Goal: Task Accomplishment & Management: Manage account settings

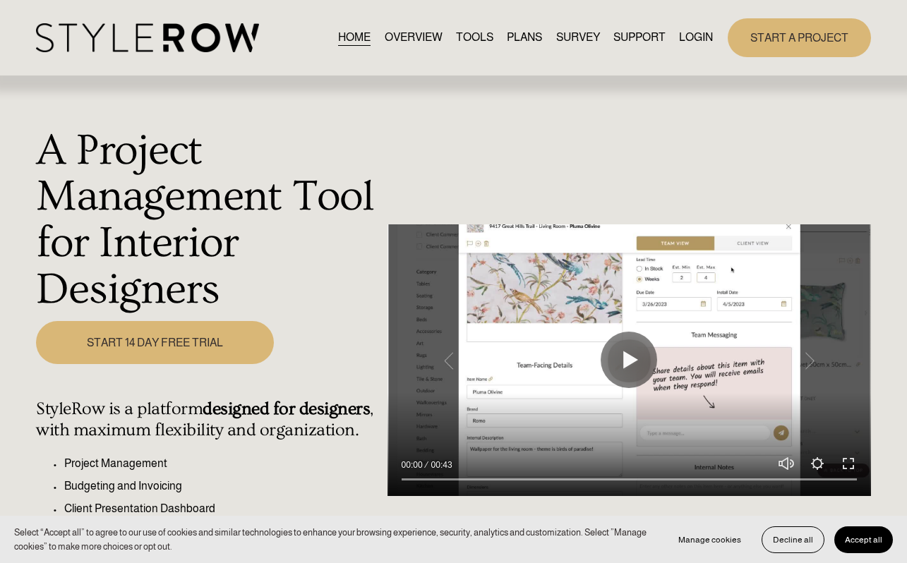
click at [691, 37] on link "LOGIN" at bounding box center [696, 37] width 34 height 19
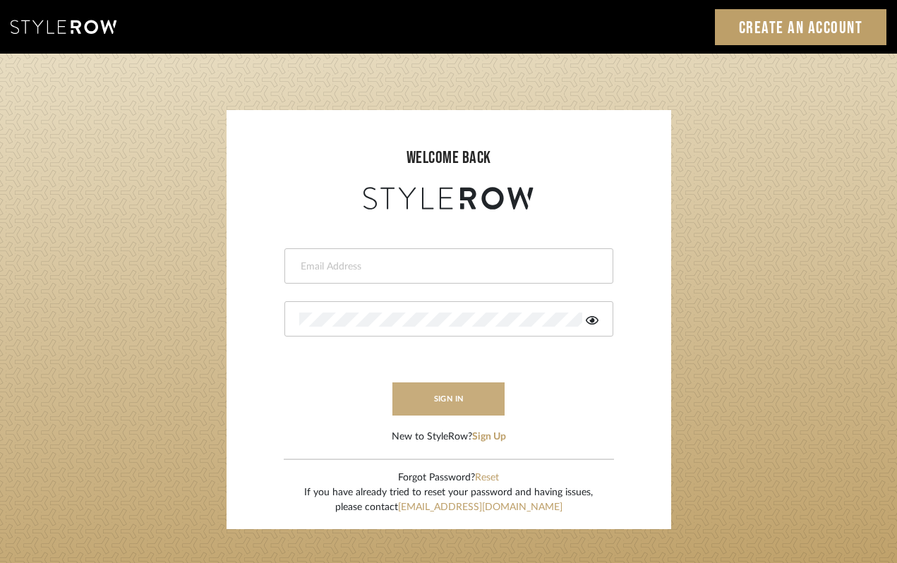
type input "moody.power@yahoo.com"
click at [449, 398] on button "sign in" at bounding box center [449, 399] width 113 height 33
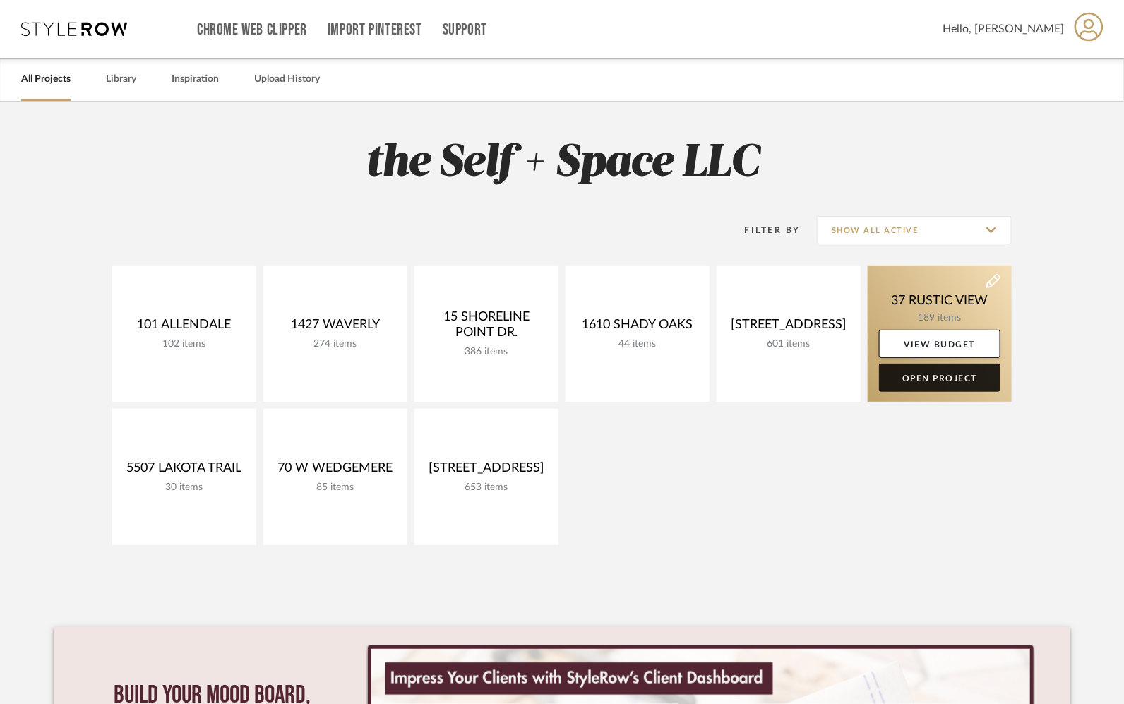
click at [926, 374] on link "Open Project" at bounding box center [939, 378] width 121 height 28
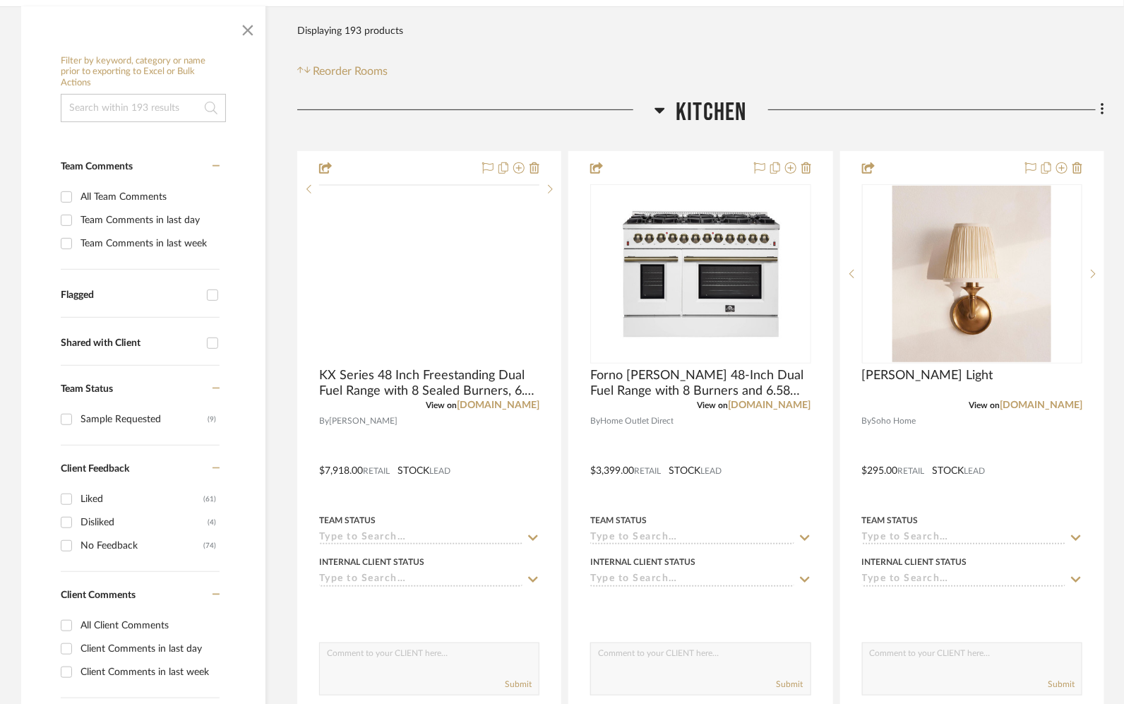
scroll to position [262, 0]
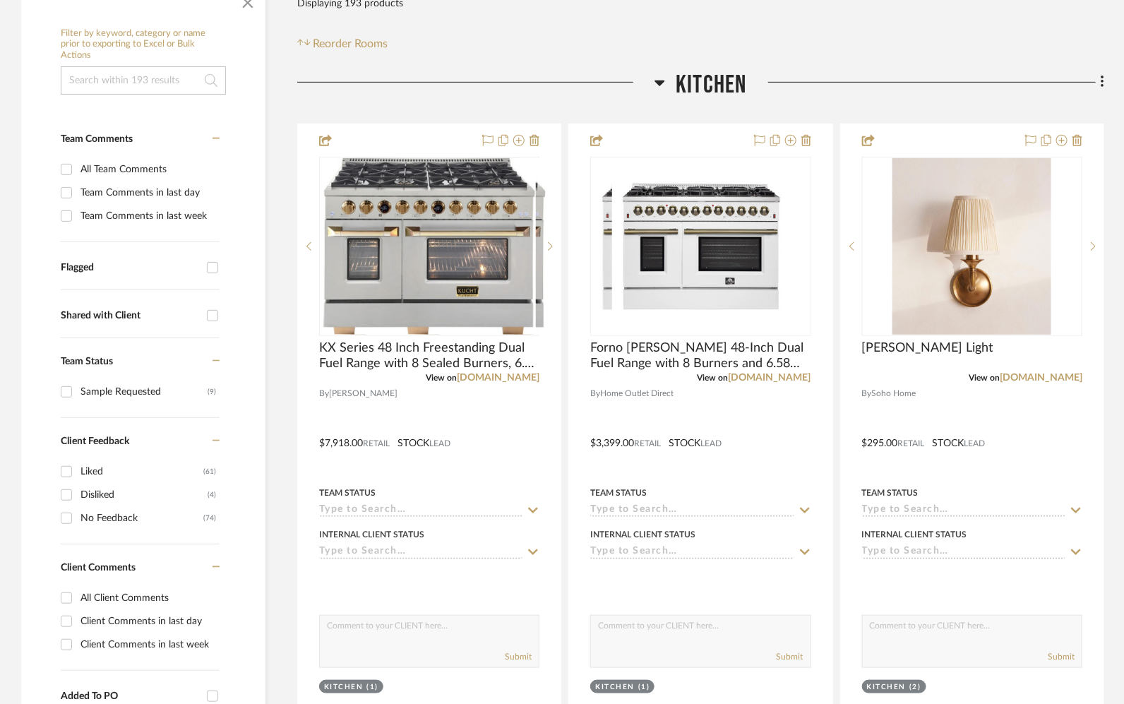
click at [714, 84] on span "Kitchen" at bounding box center [711, 85] width 71 height 30
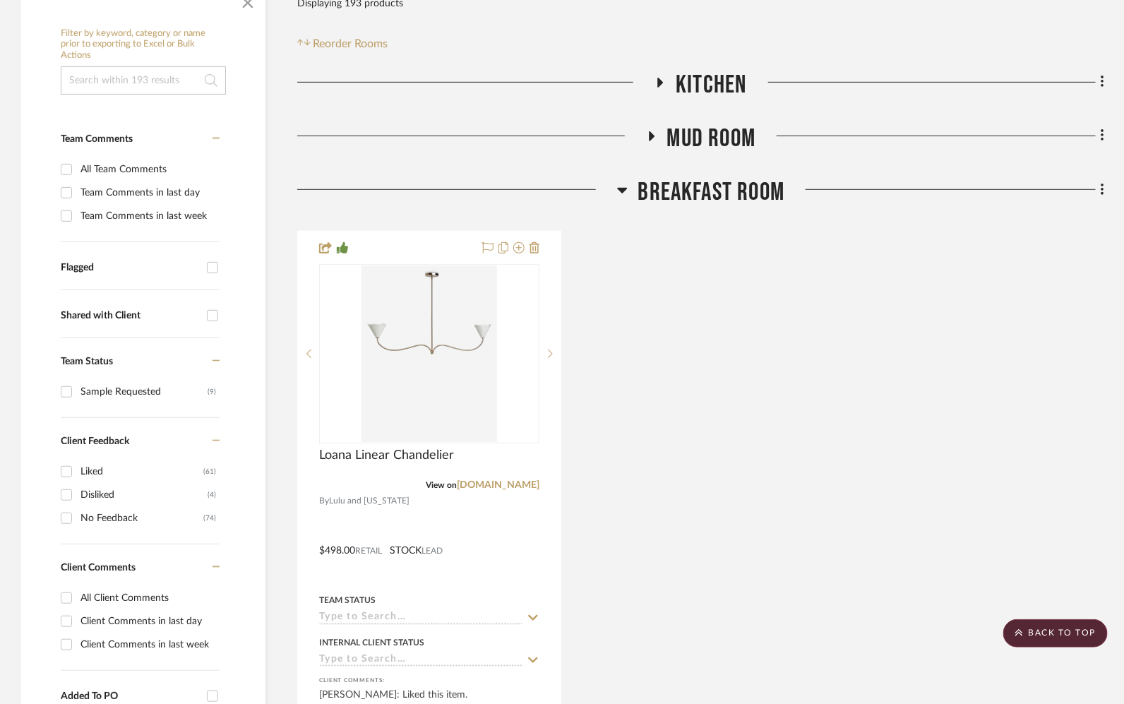
click at [707, 136] on span "Mud Room" at bounding box center [711, 139] width 89 height 30
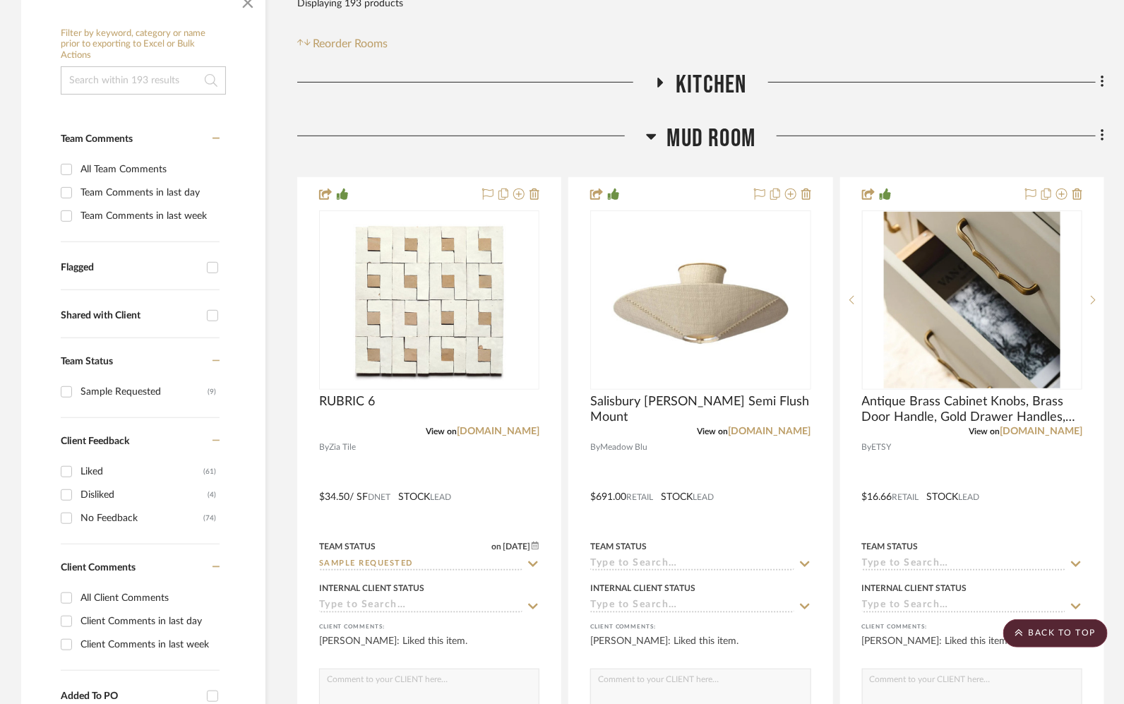
click at [707, 136] on span "Mud Room" at bounding box center [711, 139] width 89 height 30
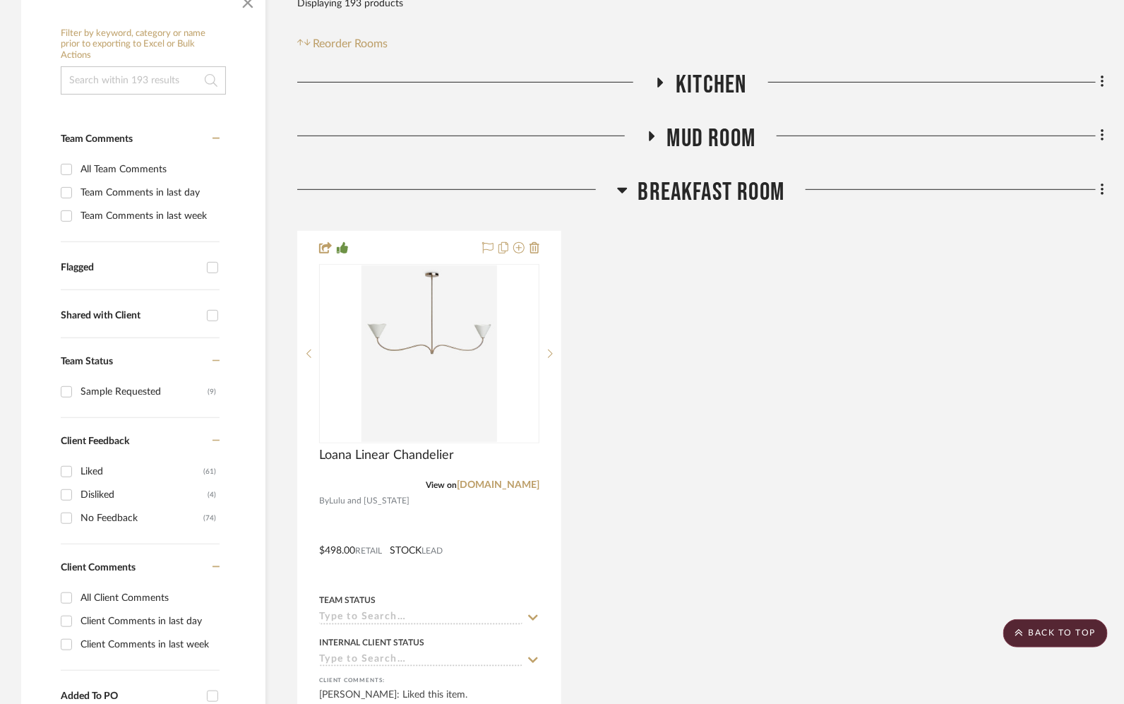
click at [707, 181] on span "Breakfast Room" at bounding box center [711, 192] width 147 height 30
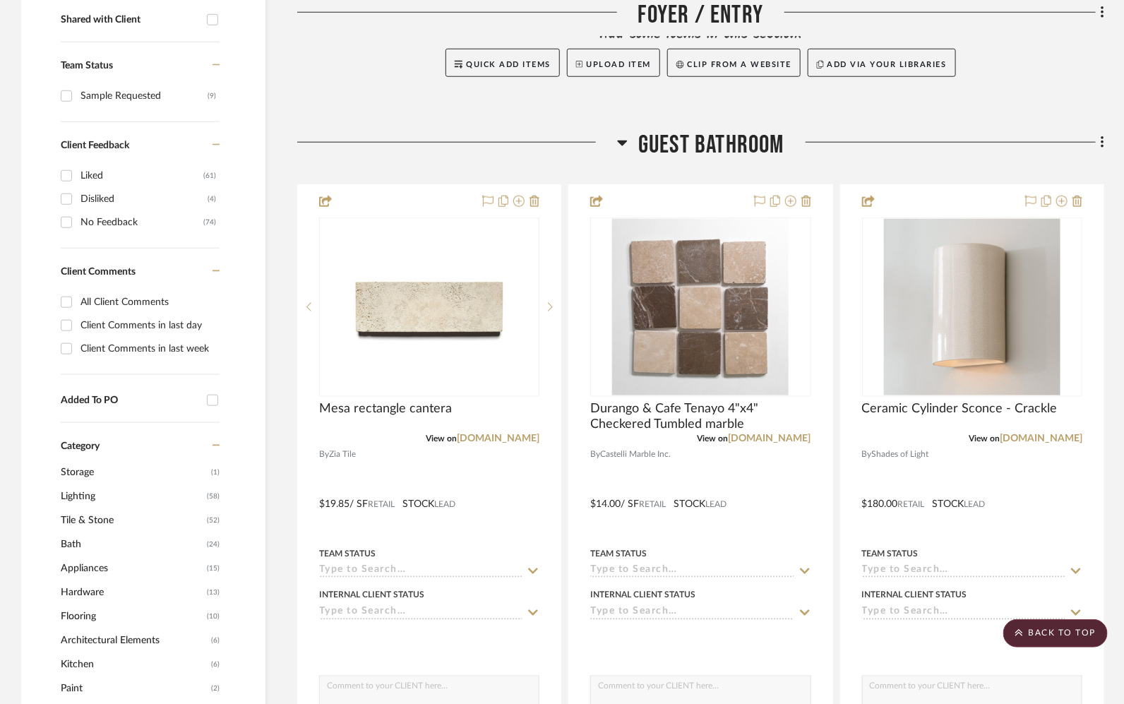
scroll to position [560, 0]
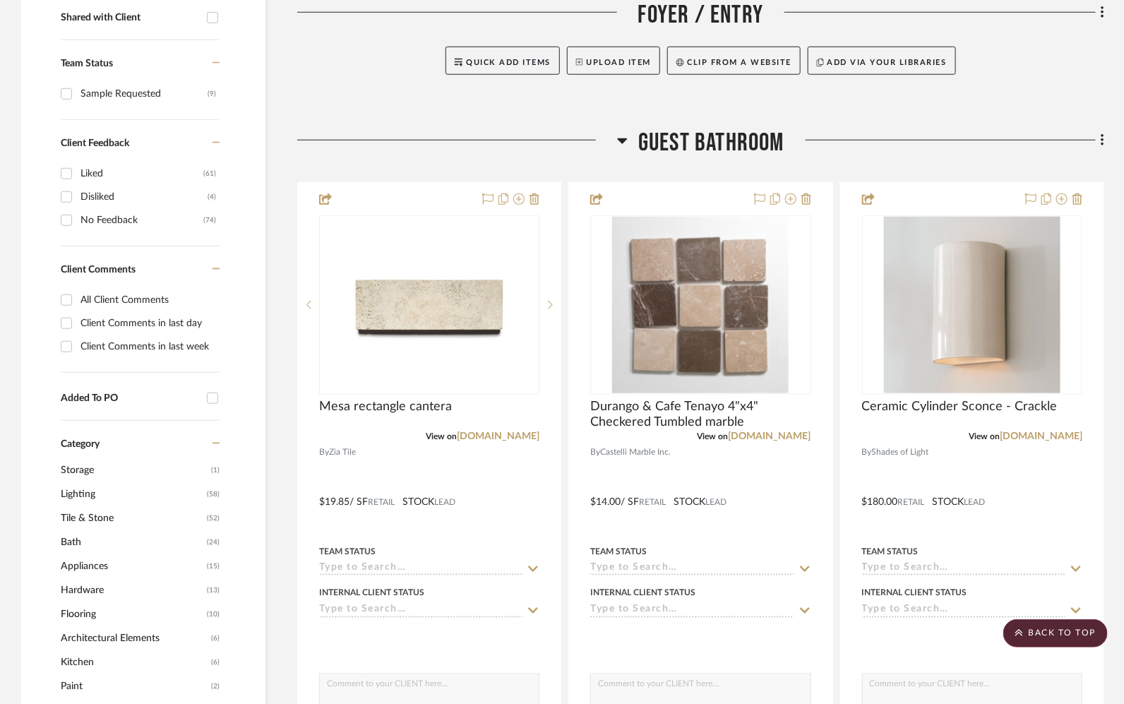
click at [722, 151] on span "Guest Bathroom" at bounding box center [711, 143] width 146 height 30
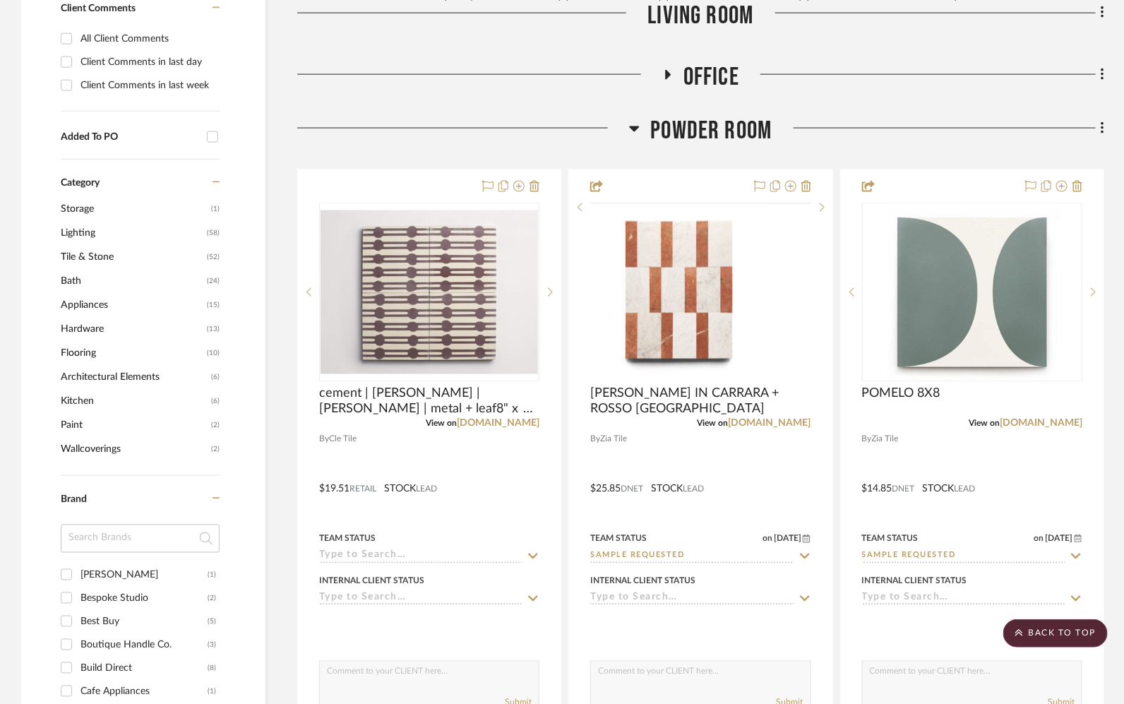
scroll to position [906, 0]
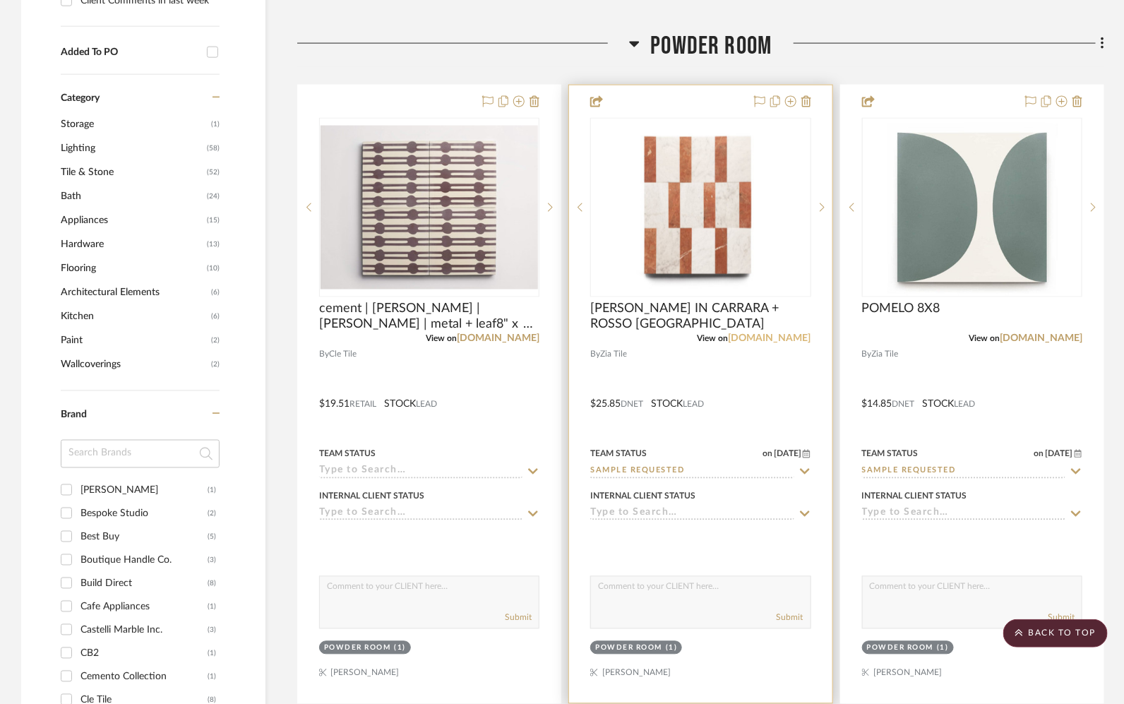
click at [787, 335] on link "[DOMAIN_NAME]" at bounding box center [770, 339] width 83 height 10
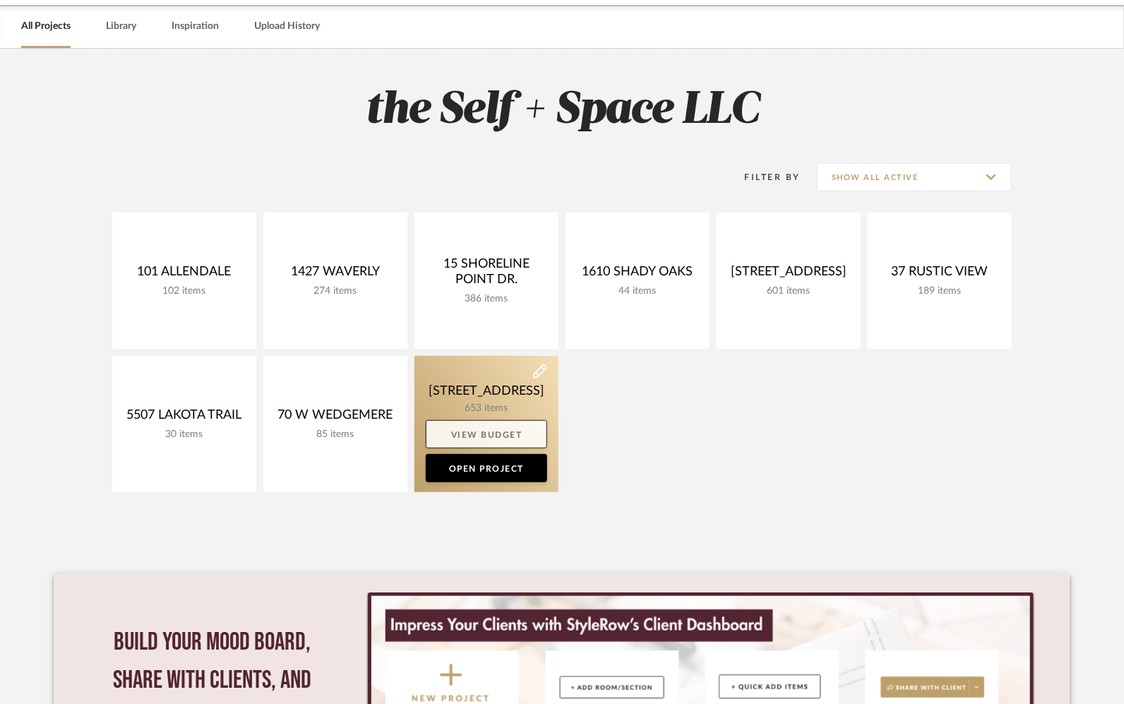
scroll to position [55, 0]
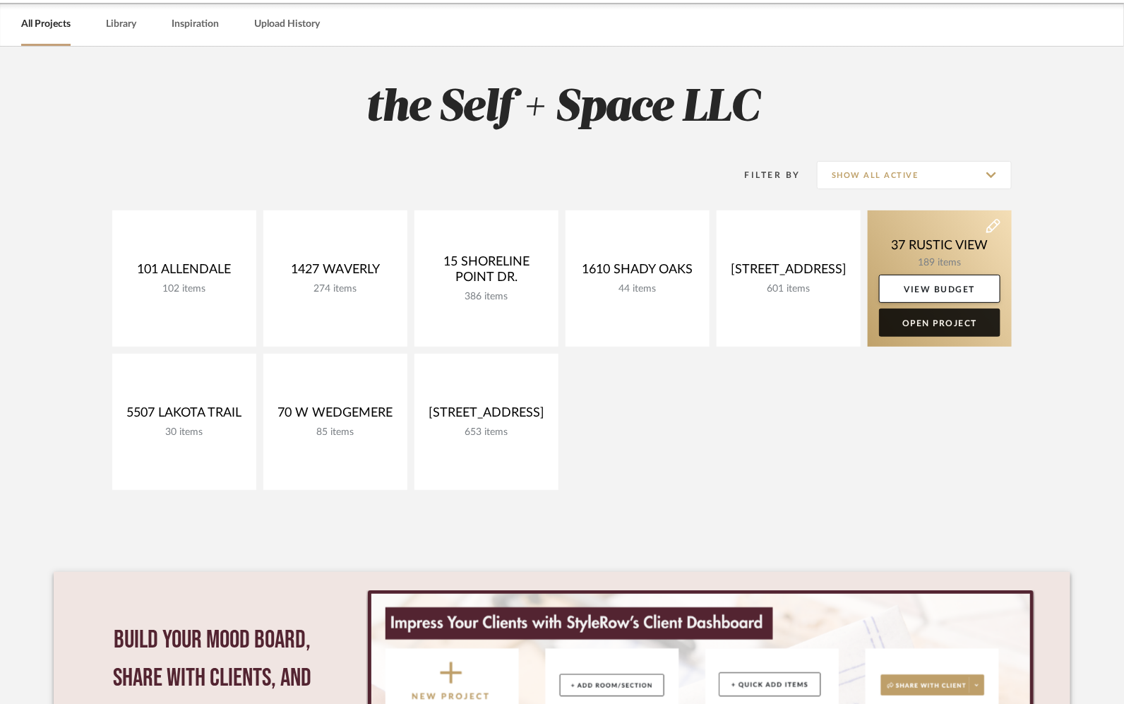
click at [941, 320] on link "Open Project" at bounding box center [939, 323] width 121 height 28
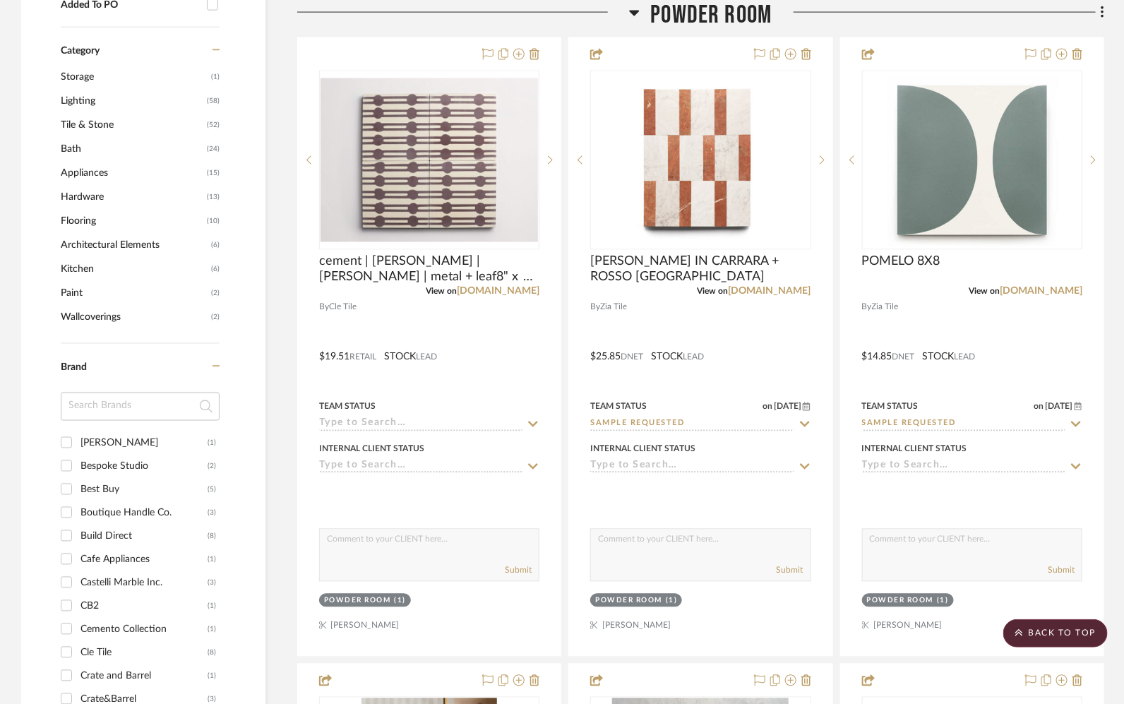
scroll to position [950, 0]
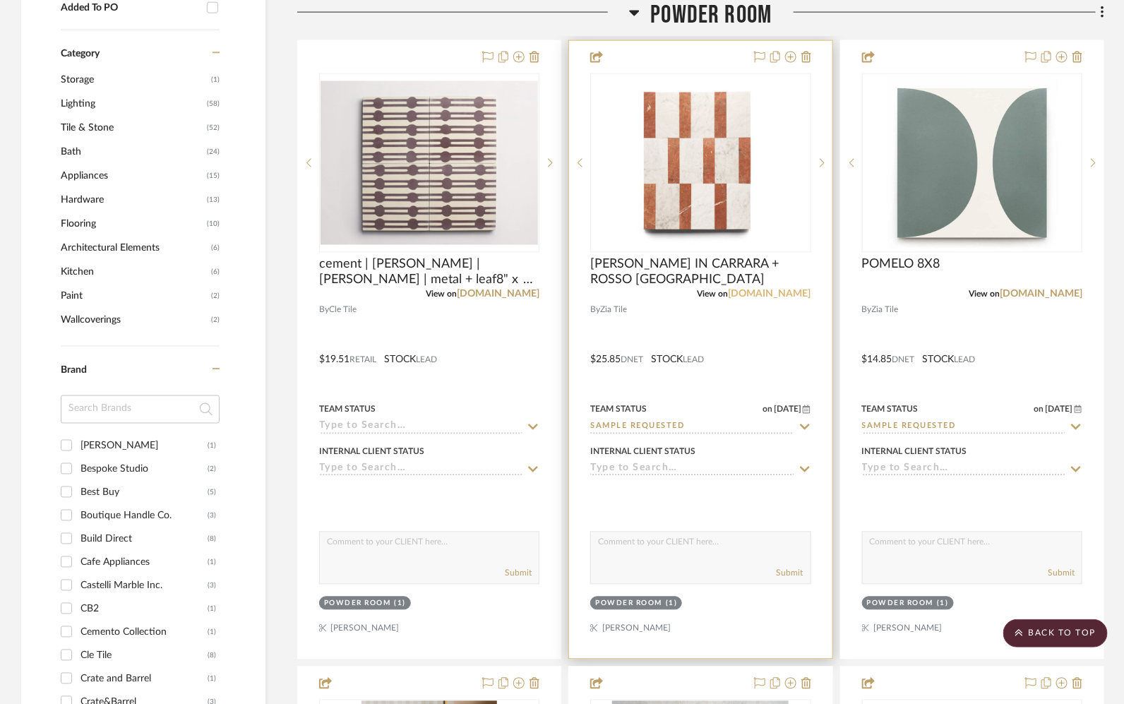
click at [798, 292] on link "[DOMAIN_NAME]" at bounding box center [770, 294] width 83 height 10
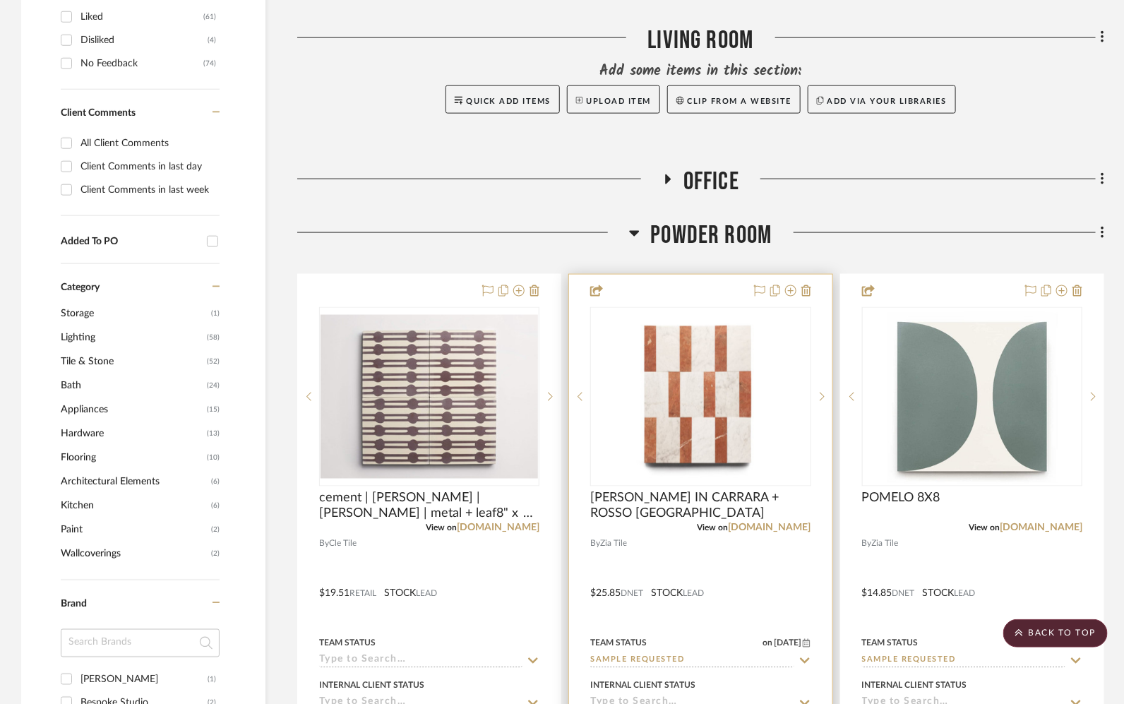
scroll to position [547, 0]
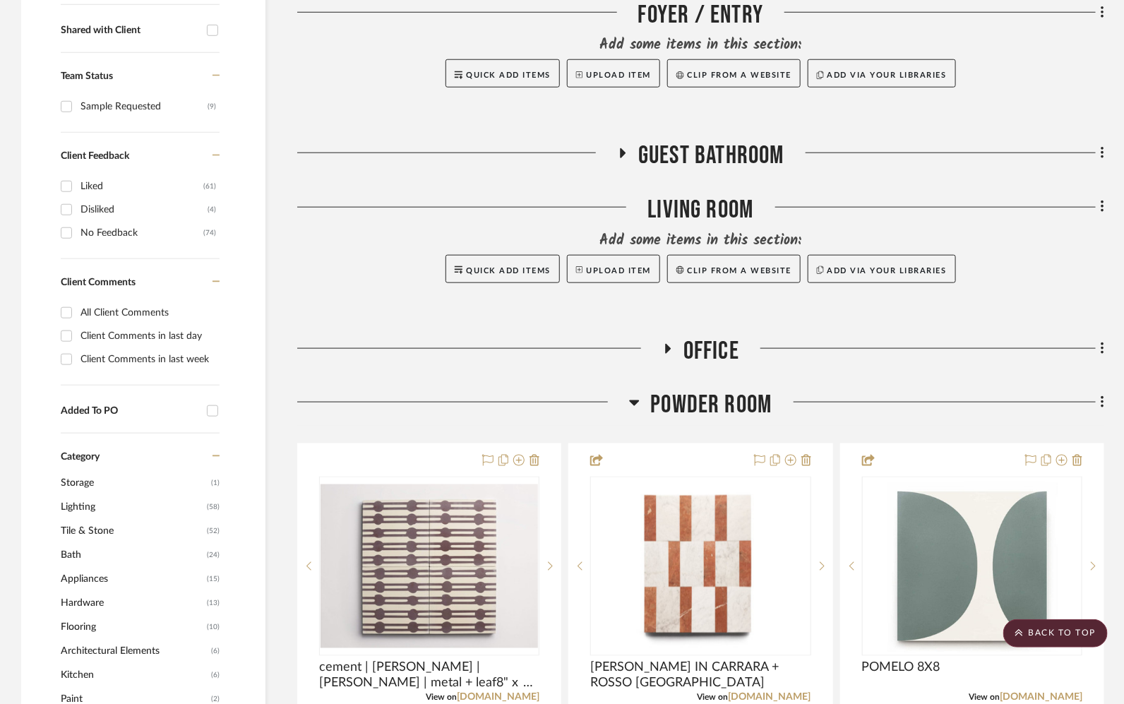
click at [695, 411] on span "Powder Room" at bounding box center [710, 405] width 121 height 30
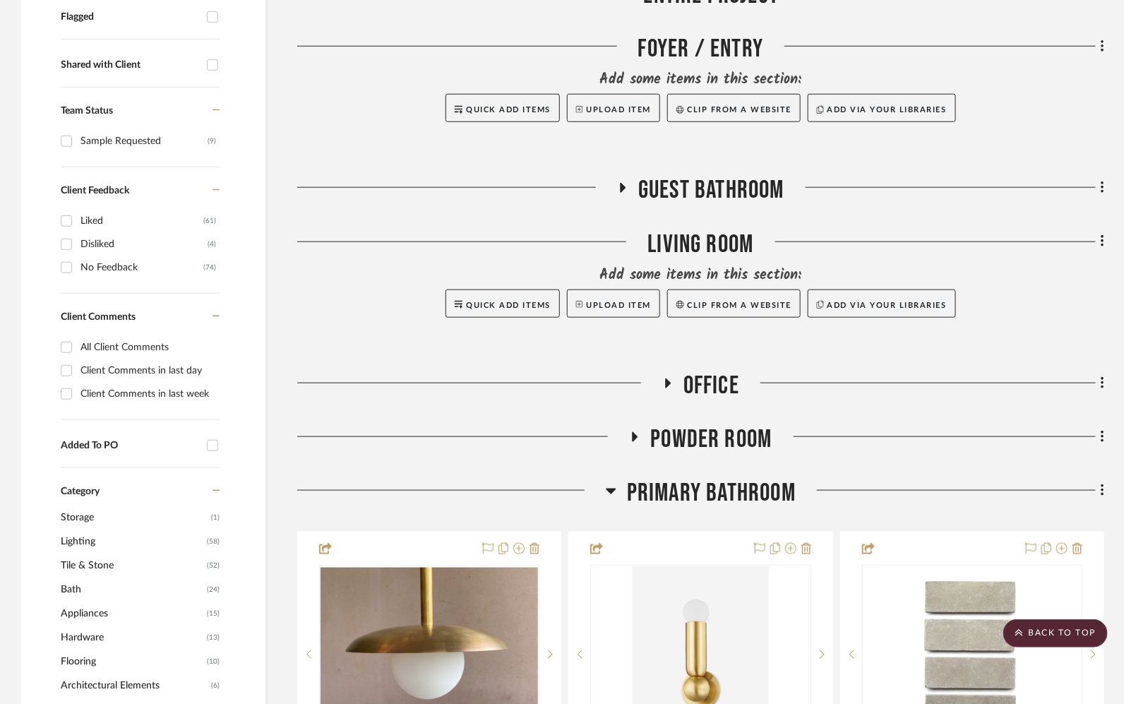
scroll to position [496, 0]
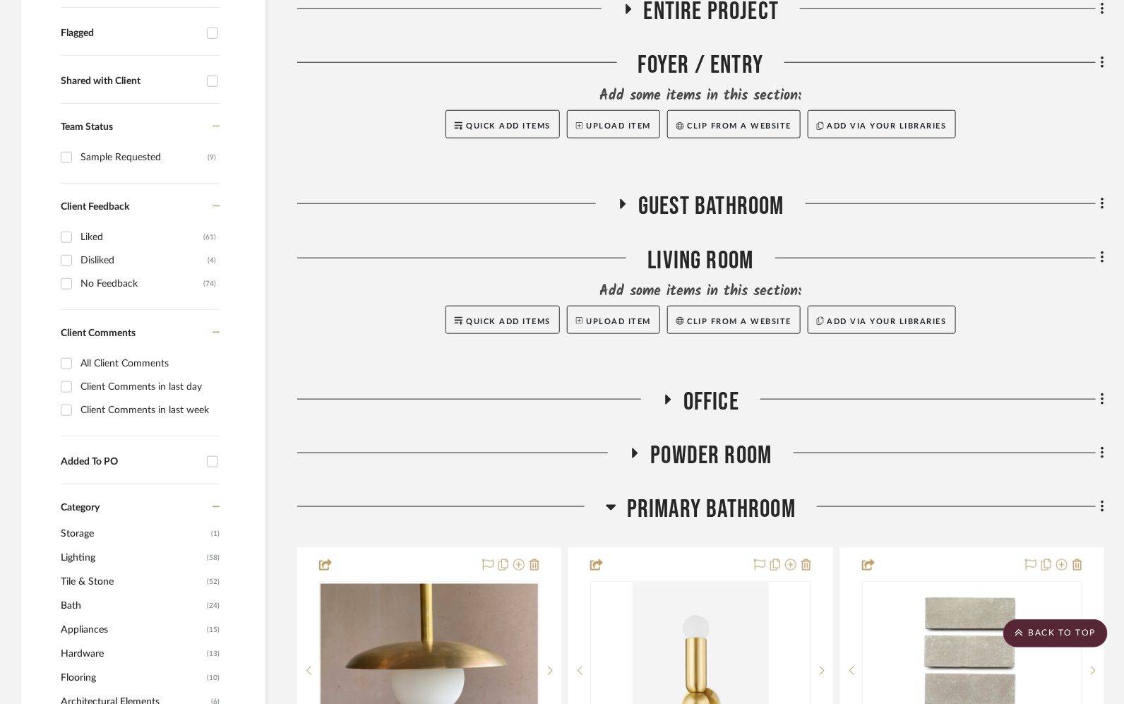
click at [710, 195] on span "Guest Bathroom" at bounding box center [711, 206] width 146 height 30
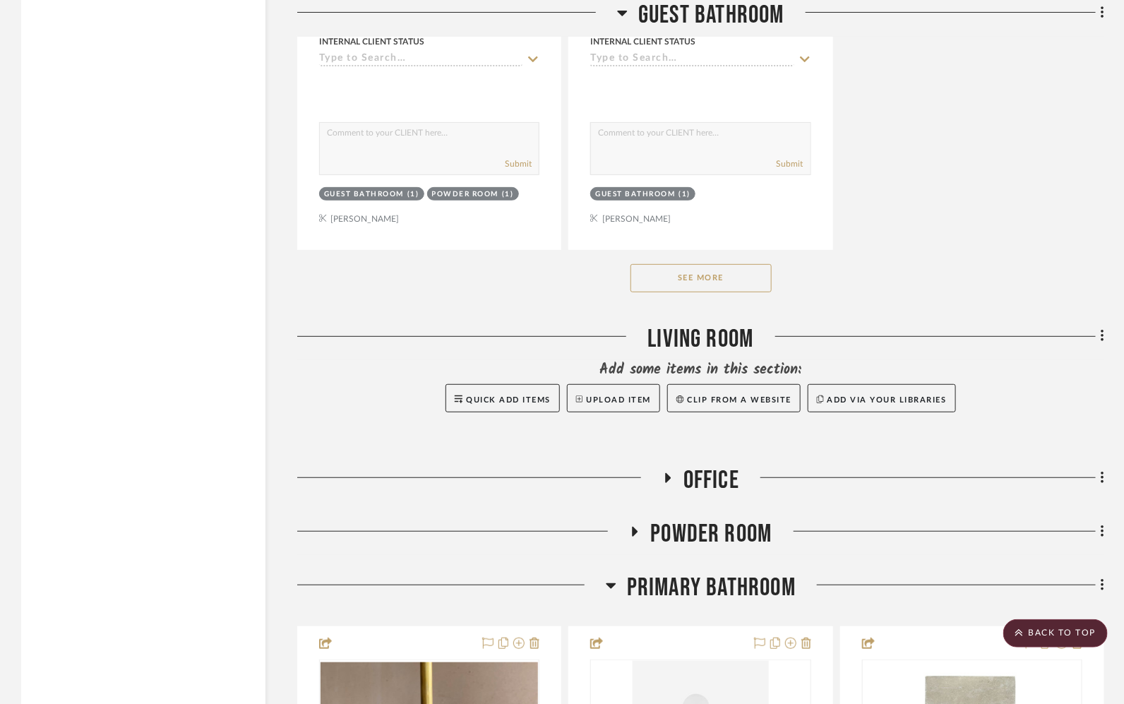
click at [704, 265] on button "See More" at bounding box center [700, 278] width 141 height 28
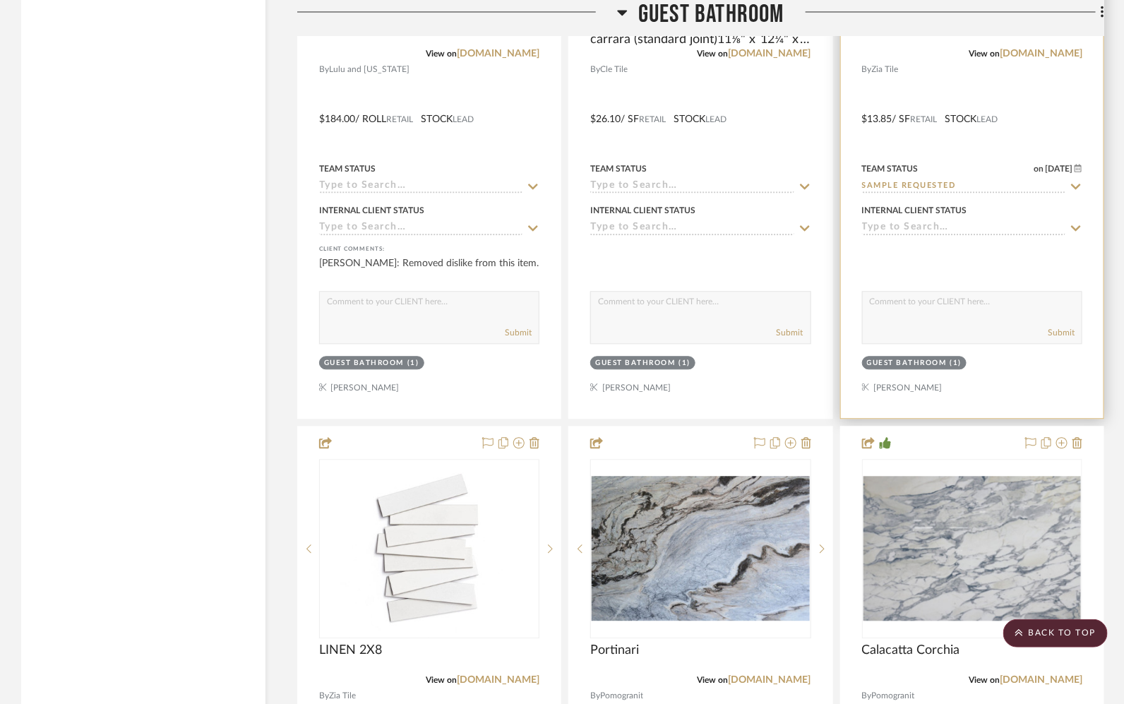
scroll to position [3110, 0]
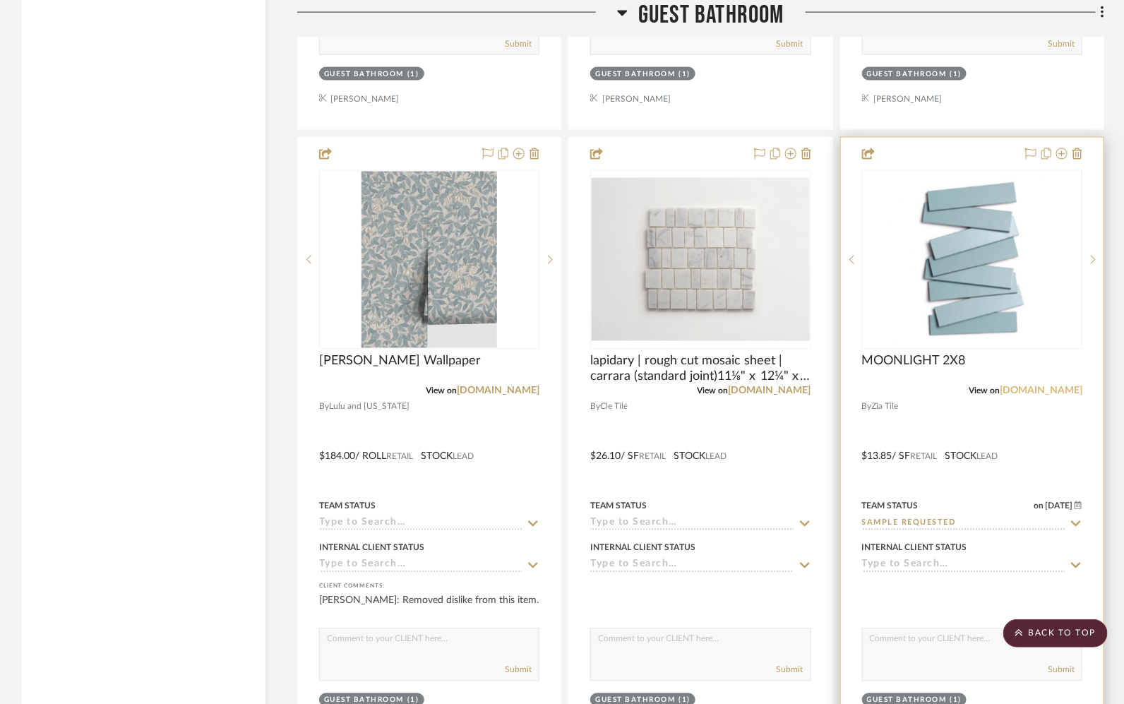
click at [1054, 386] on link "[DOMAIN_NAME]" at bounding box center [1041, 391] width 83 height 10
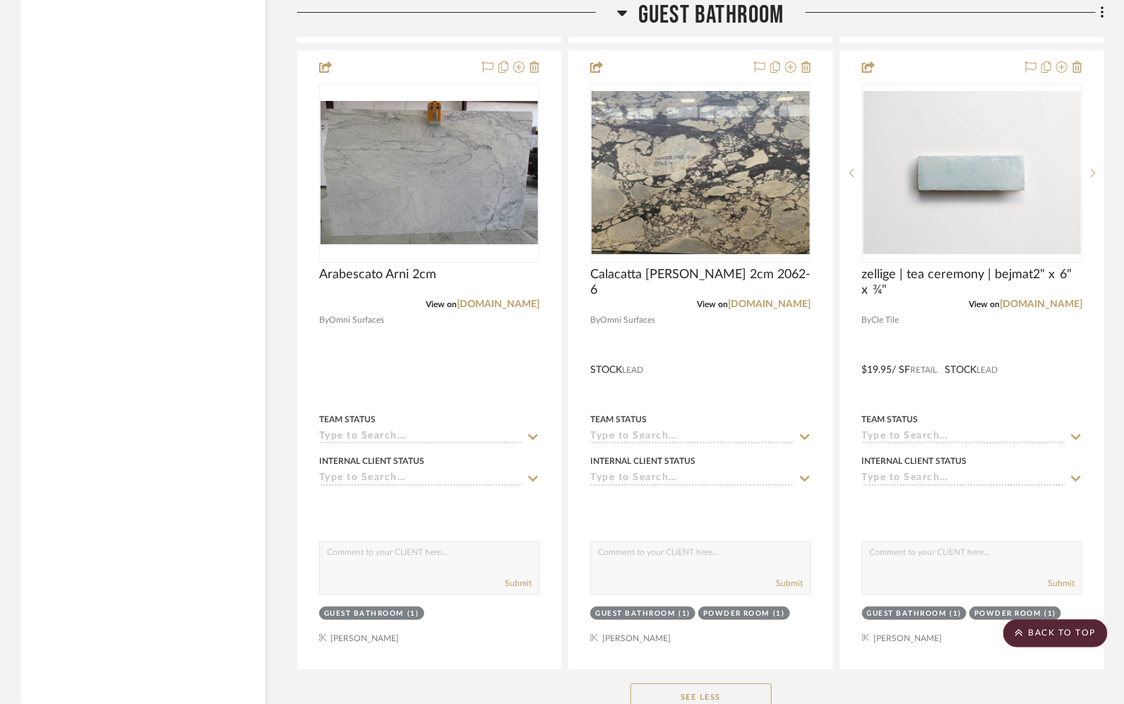
scroll to position [4456, 0]
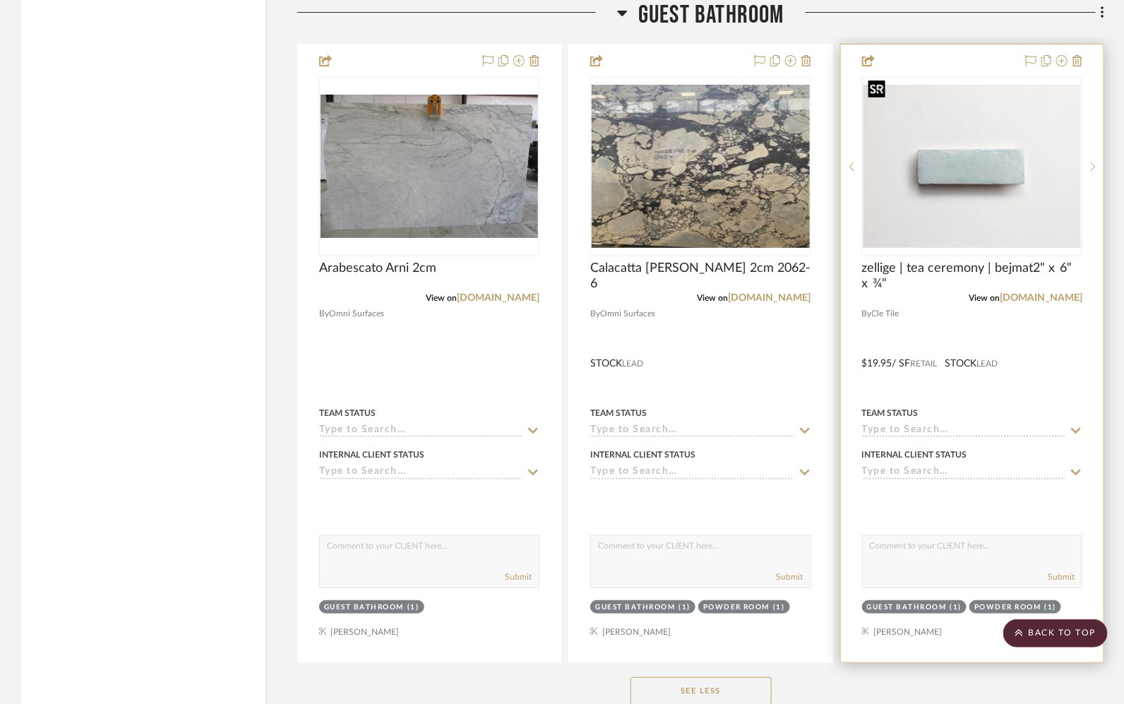
click at [946, 132] on img "0" at bounding box center [971, 167] width 217 height 164
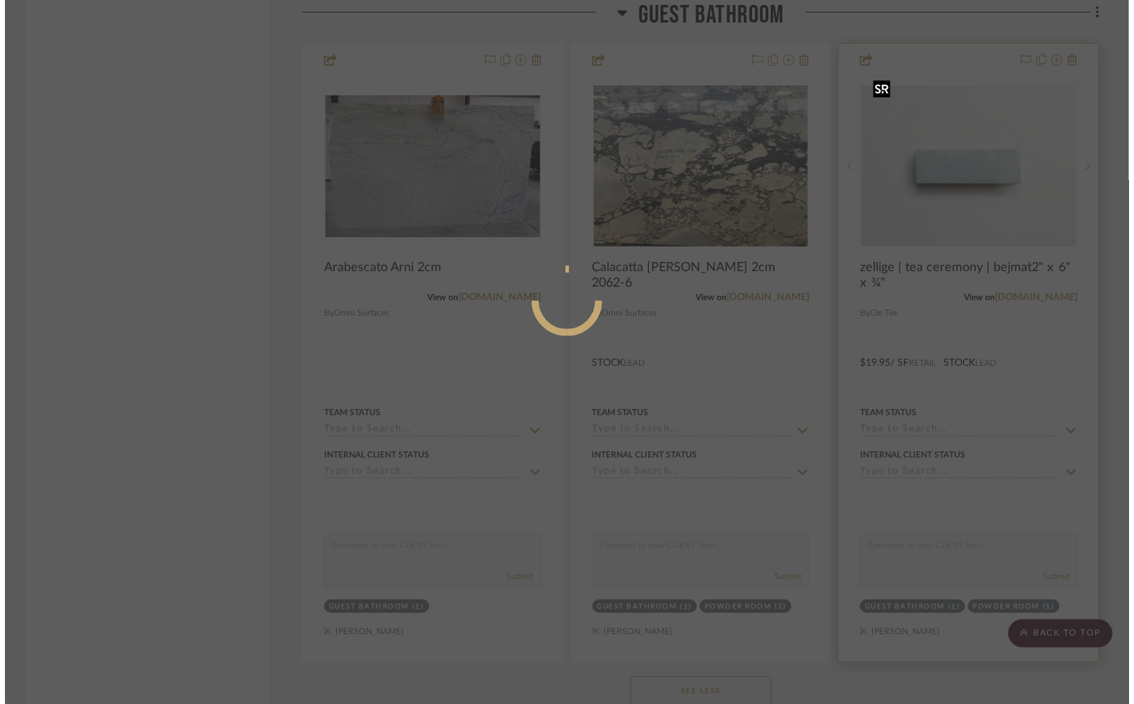
scroll to position [0, 0]
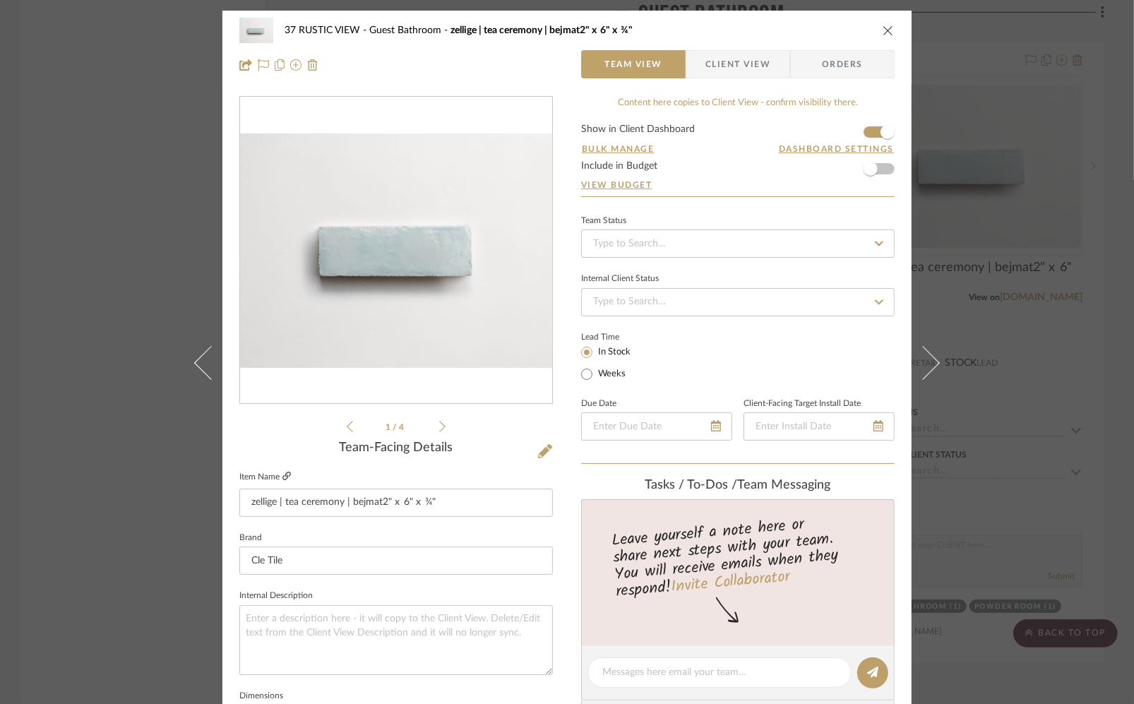
click at [282, 476] on icon at bounding box center [286, 476] width 8 height 8
click at [887, 30] on icon "close" at bounding box center [888, 30] width 11 height 11
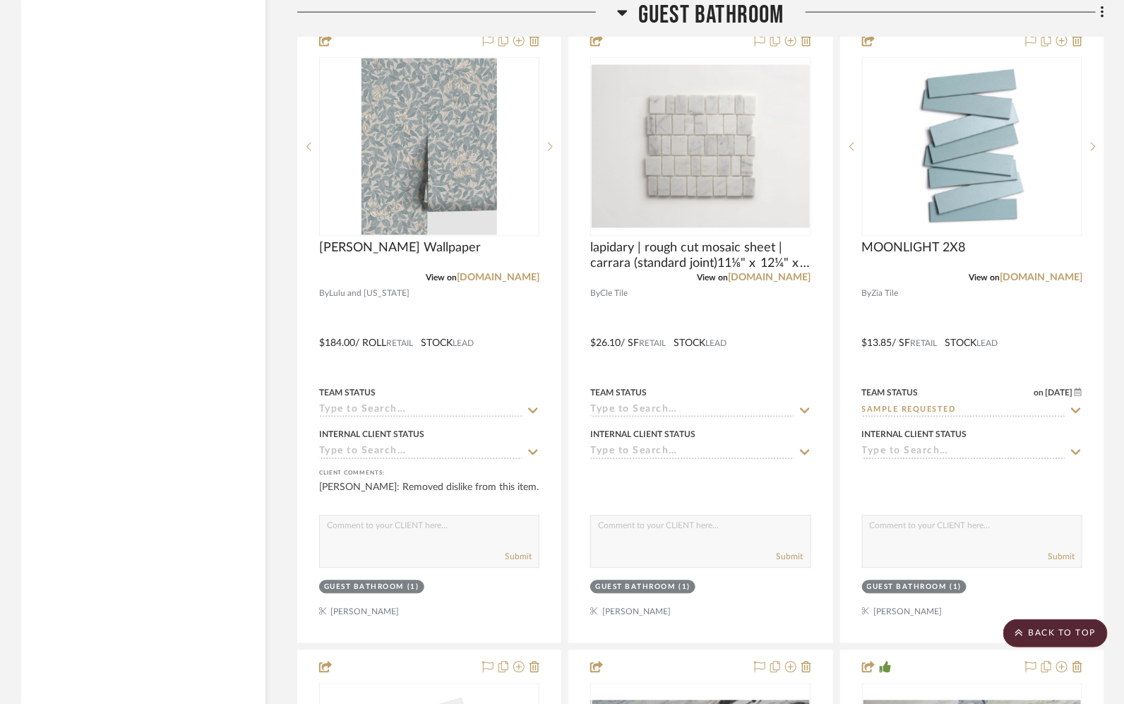
scroll to position [3193, 0]
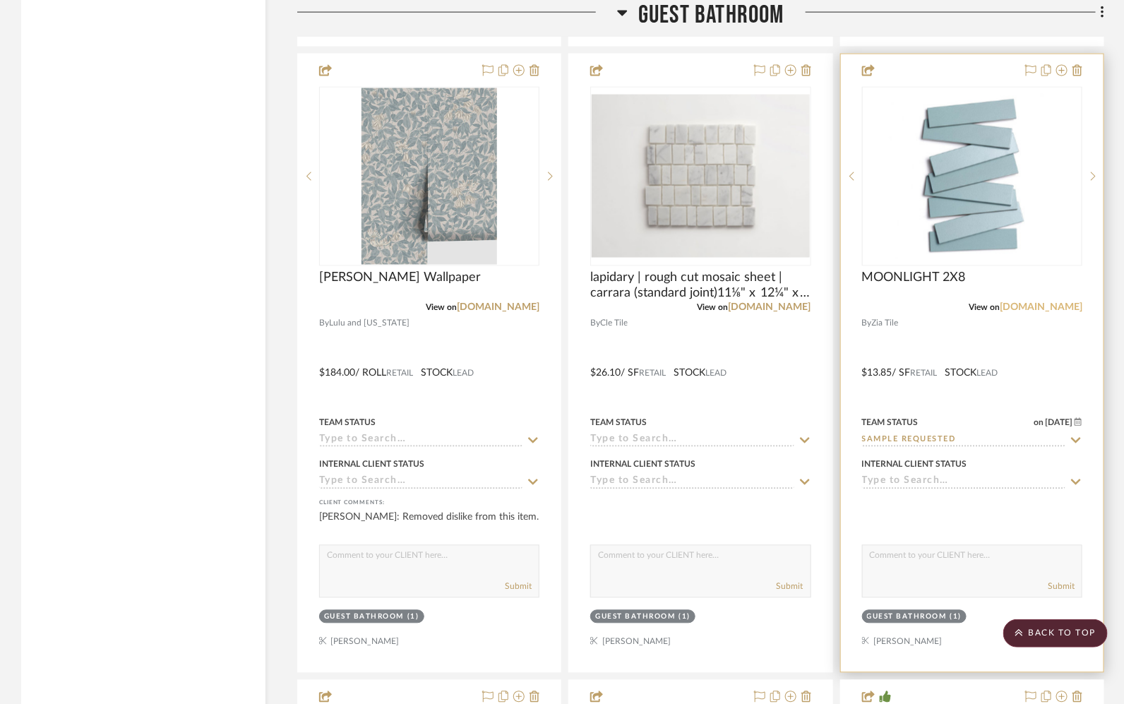
click at [1053, 305] on link "[DOMAIN_NAME]" at bounding box center [1041, 308] width 83 height 10
click at [1066, 303] on link "[DOMAIN_NAME]" at bounding box center [1041, 308] width 83 height 10
click at [1049, 303] on link "[DOMAIN_NAME]" at bounding box center [1041, 308] width 83 height 10
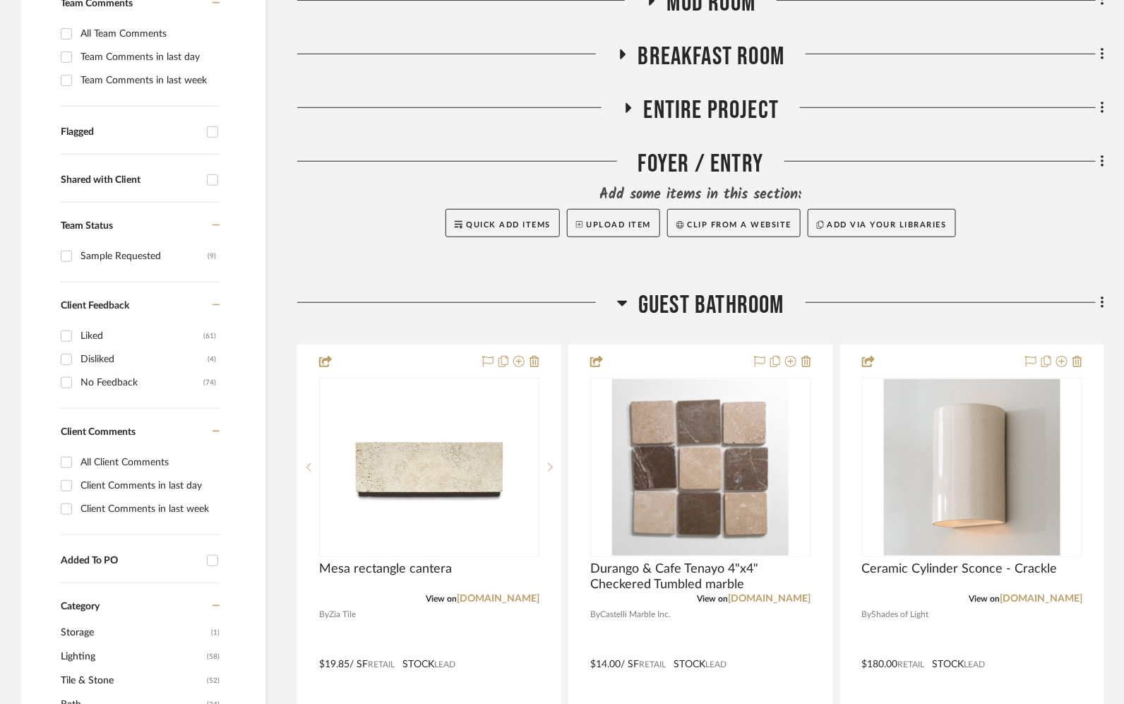
scroll to position [522, 0]
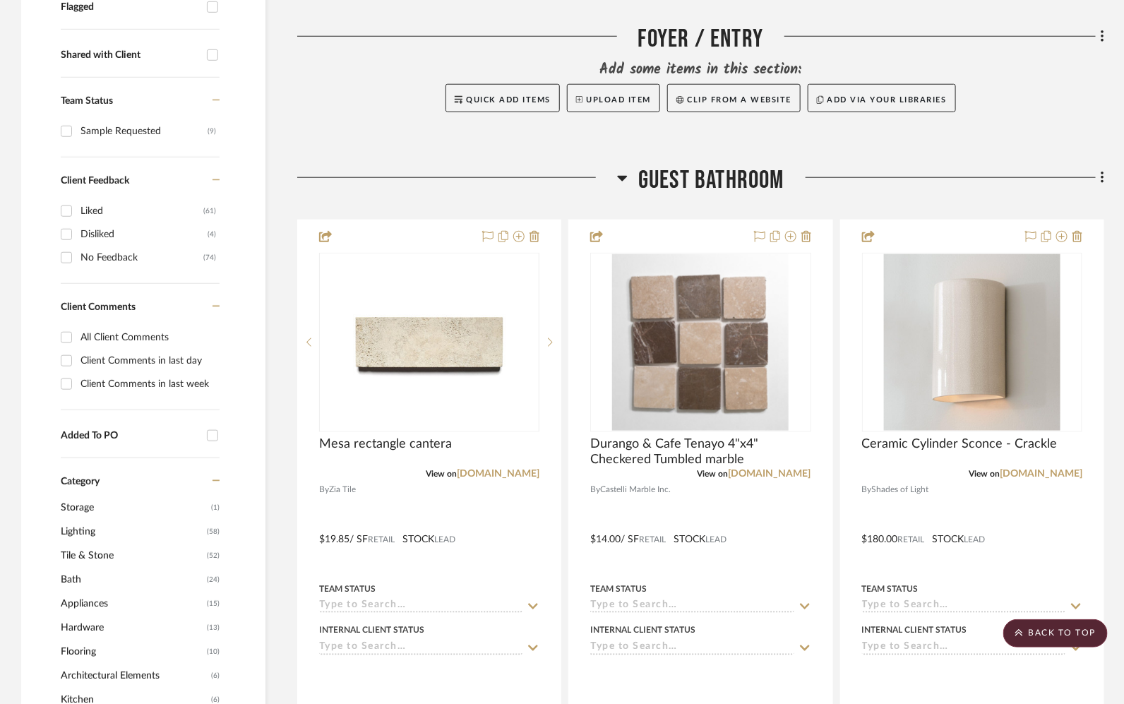
click at [707, 169] on span "Guest Bathroom" at bounding box center [711, 180] width 146 height 30
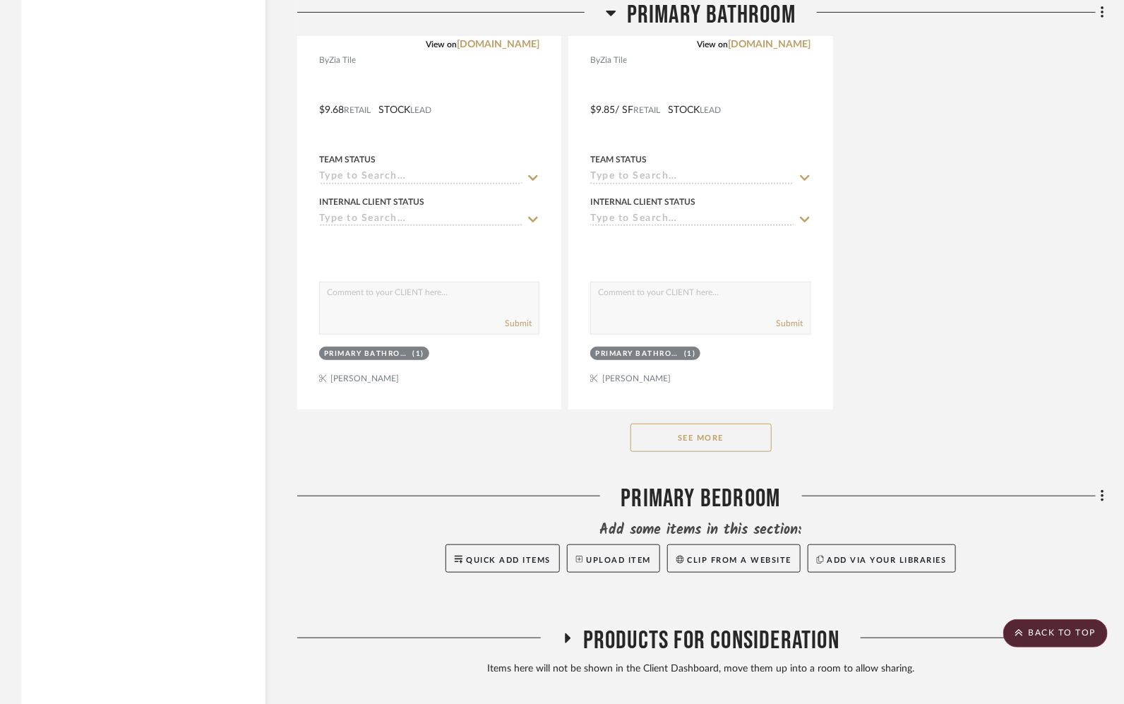
scroll to position [2544, 0]
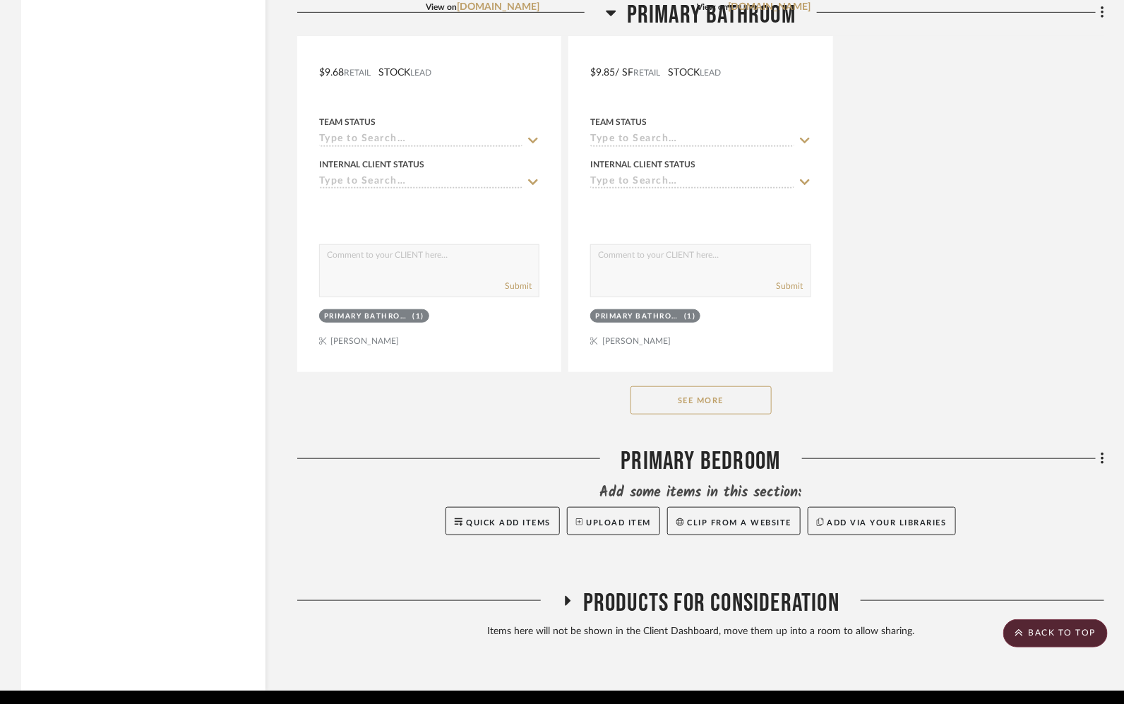
click at [702, 398] on button "See More" at bounding box center [700, 400] width 141 height 28
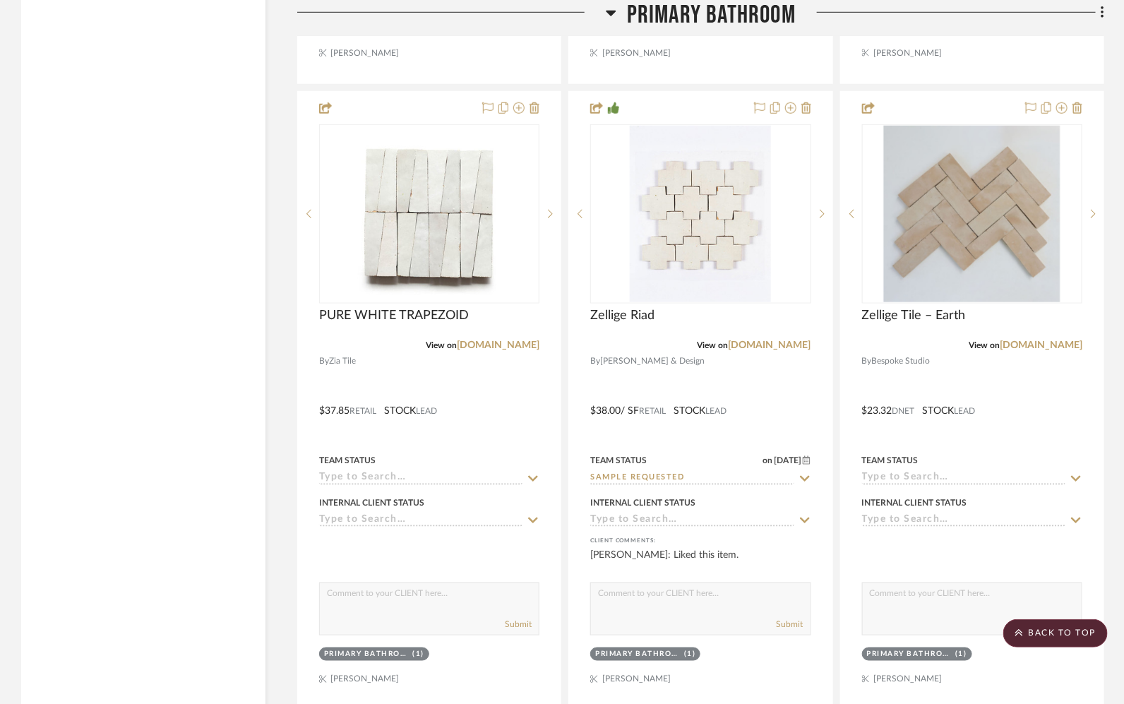
scroll to position [7217, 0]
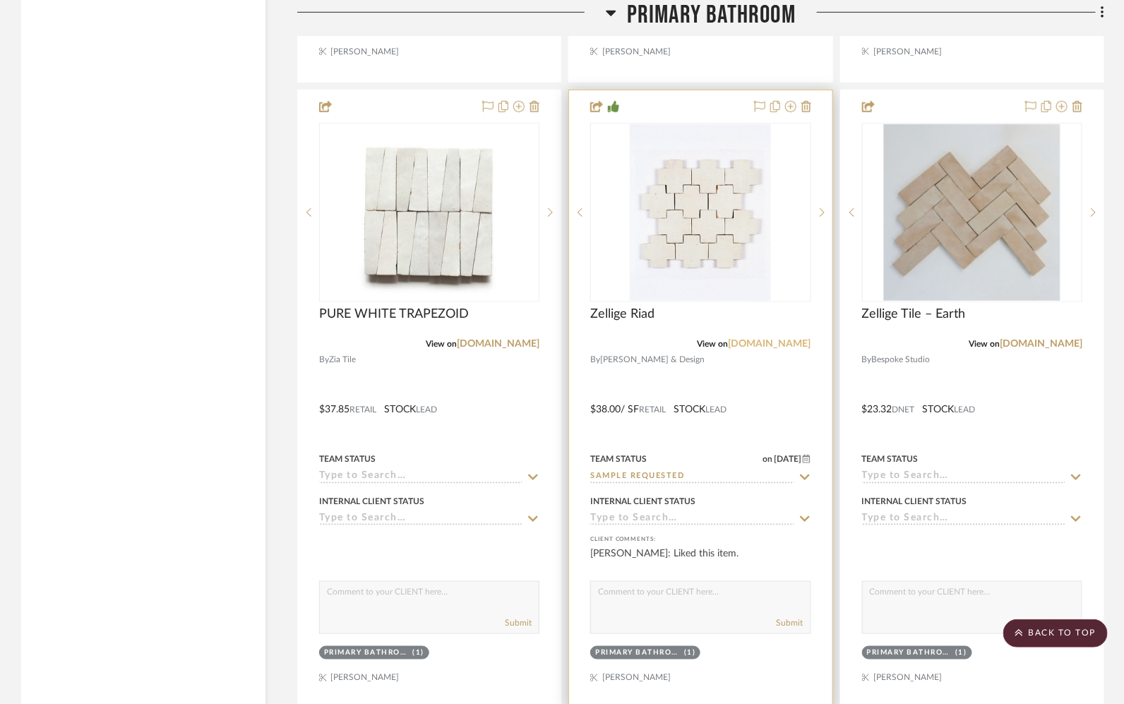
click at [774, 339] on link "[DOMAIN_NAME]" at bounding box center [770, 344] width 83 height 10
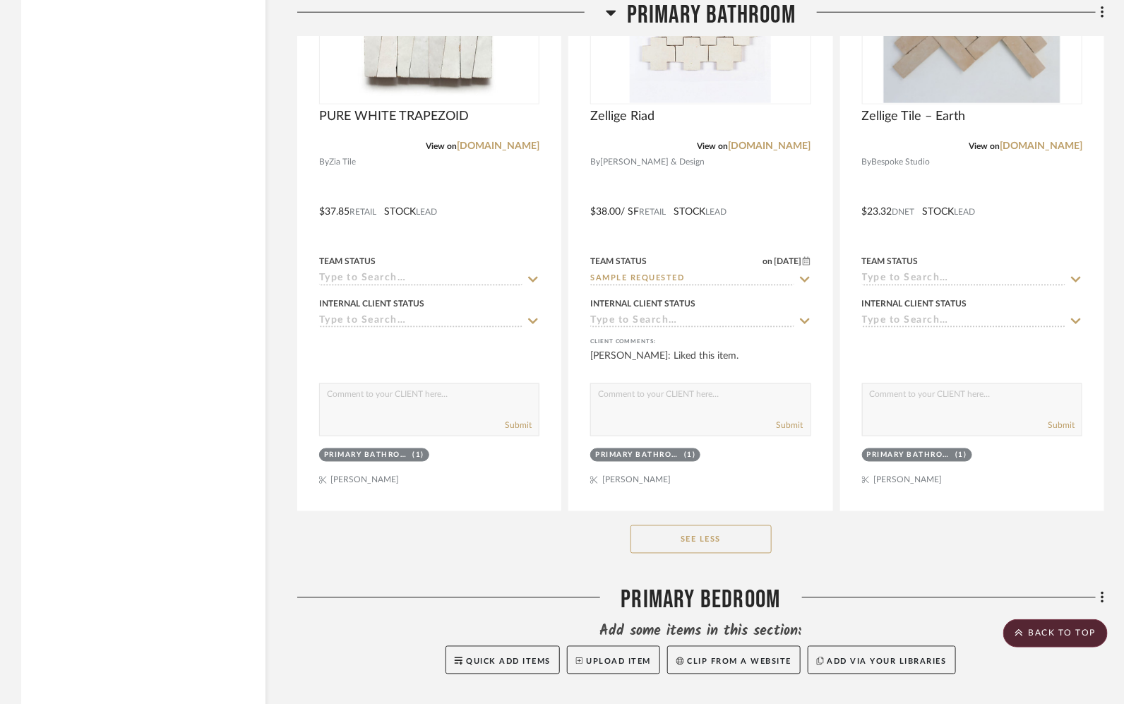
click at [678, 526] on button "See Less" at bounding box center [700, 539] width 141 height 28
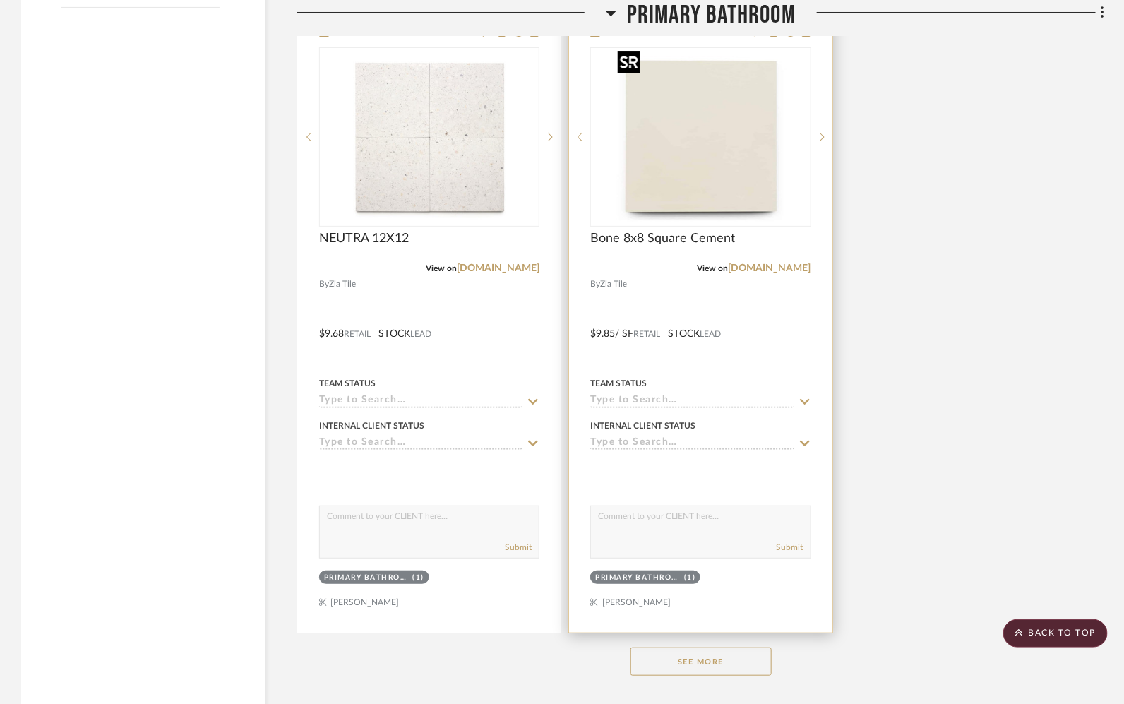
scroll to position [2290, 0]
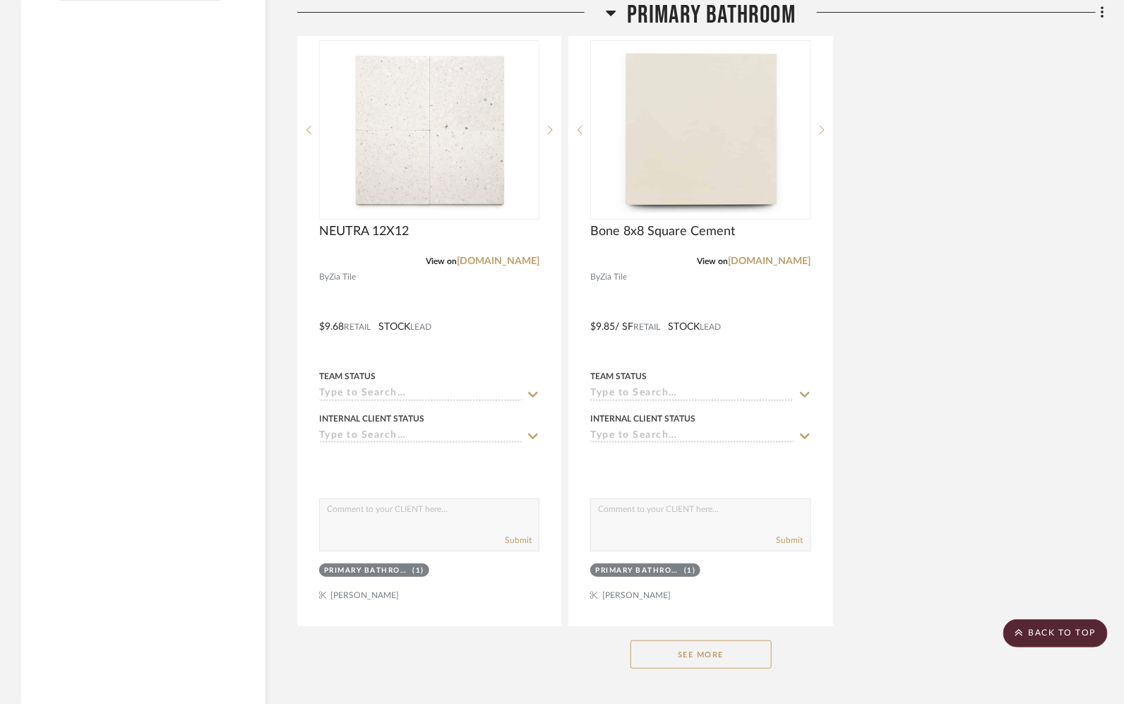
click at [707, 640] on button "See More" at bounding box center [700, 654] width 141 height 28
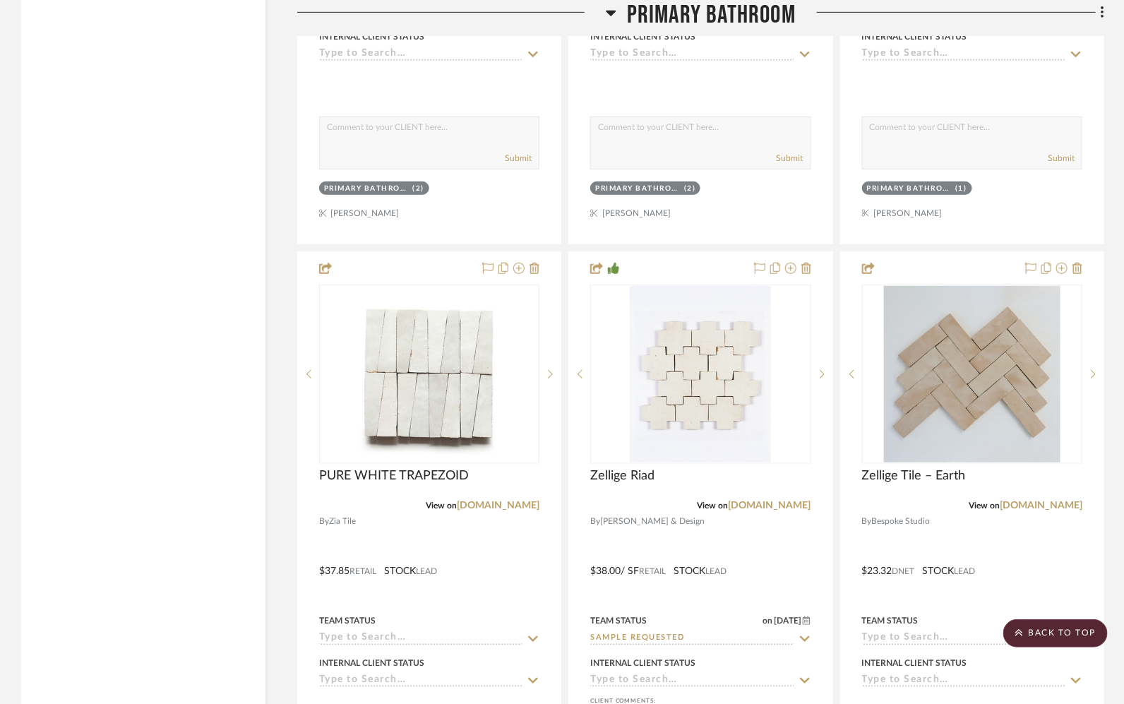
scroll to position [7080, 0]
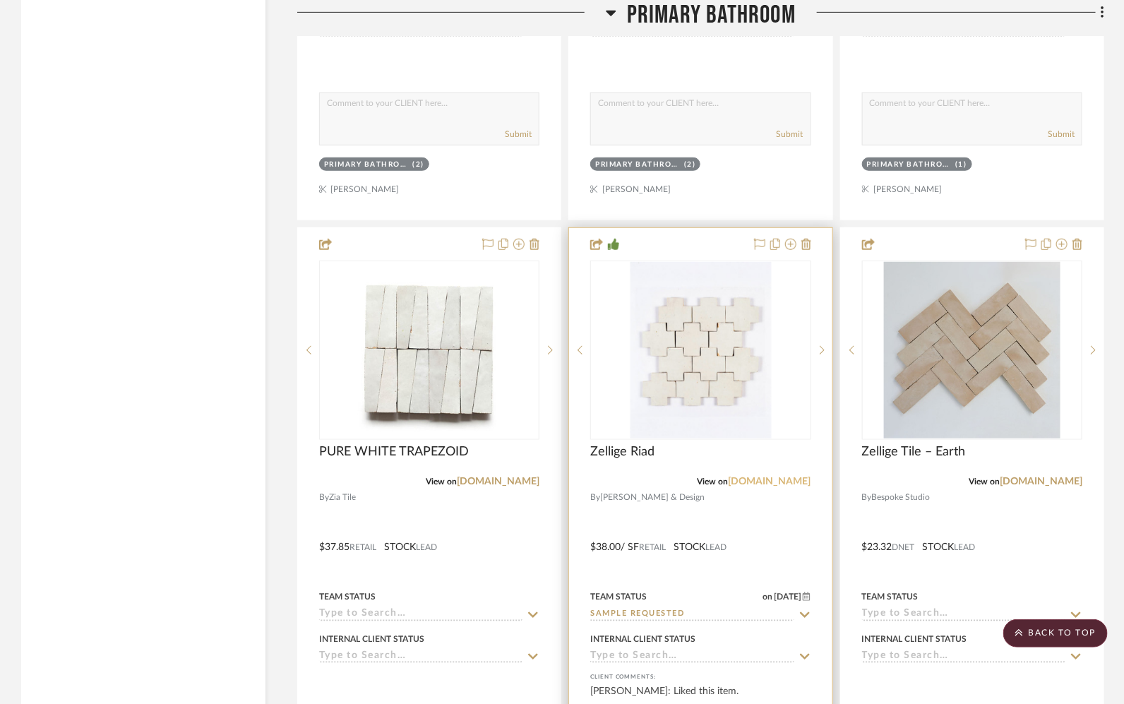
click at [803, 477] on link "[DOMAIN_NAME]" at bounding box center [770, 482] width 83 height 10
click at [825, 345] on sr-next-btn at bounding box center [821, 350] width 21 height 10
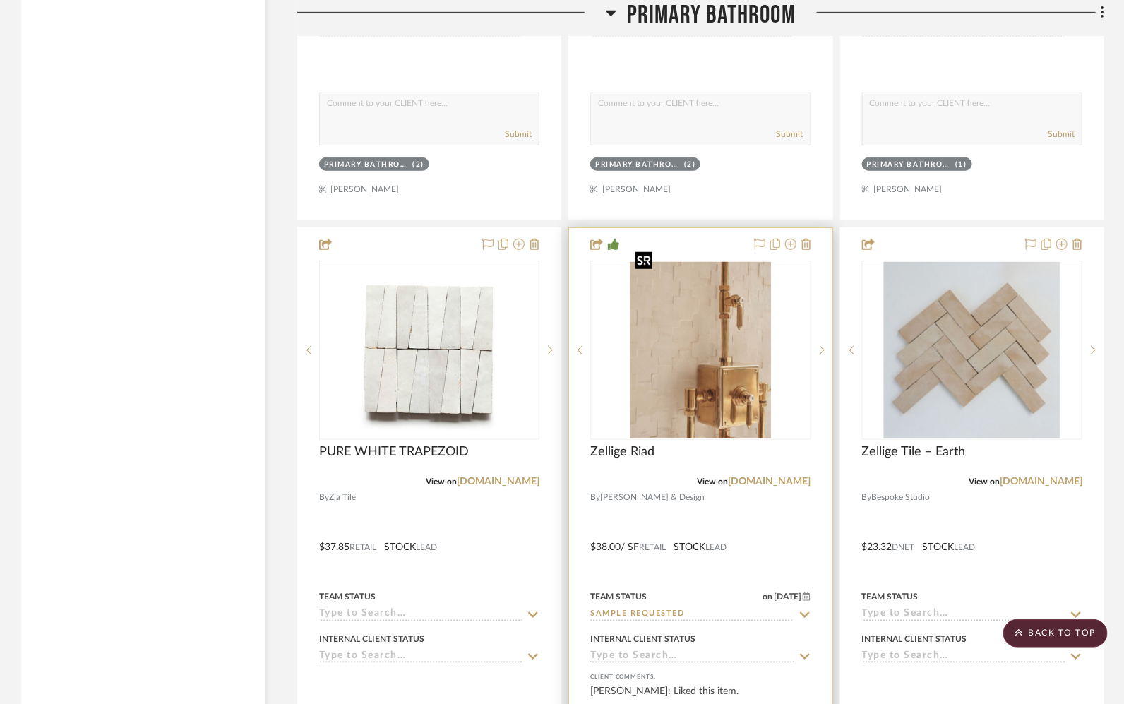
click at [746, 340] on img "1" at bounding box center [700, 350] width 141 height 177
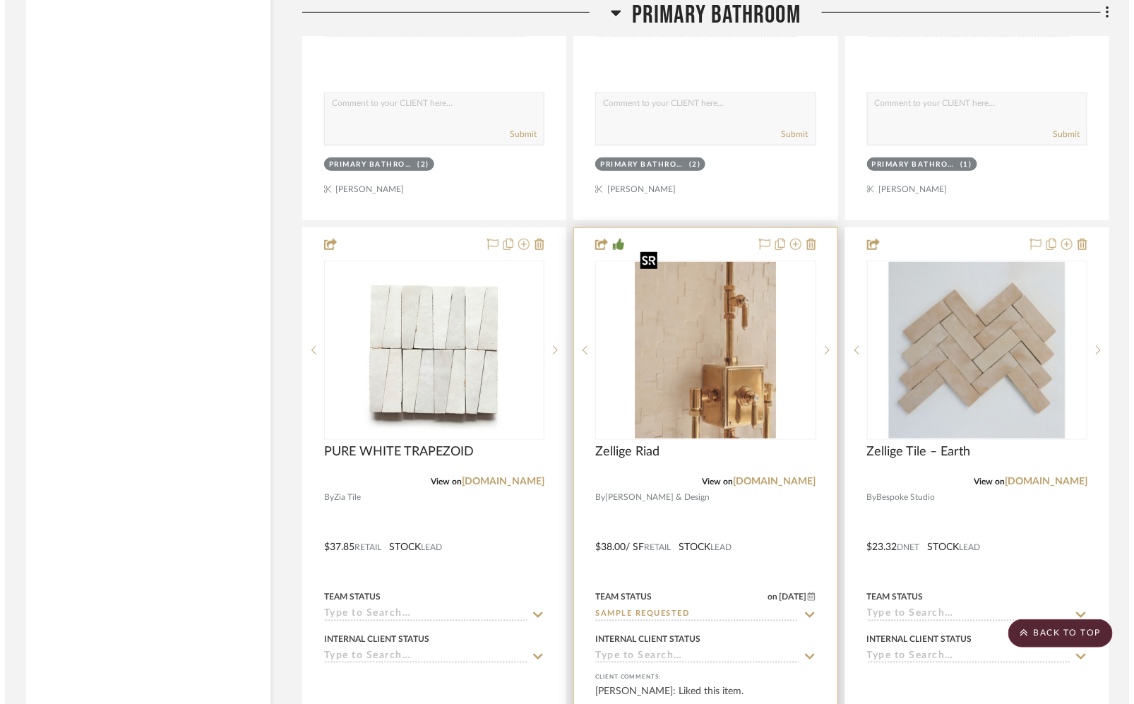
scroll to position [0, 0]
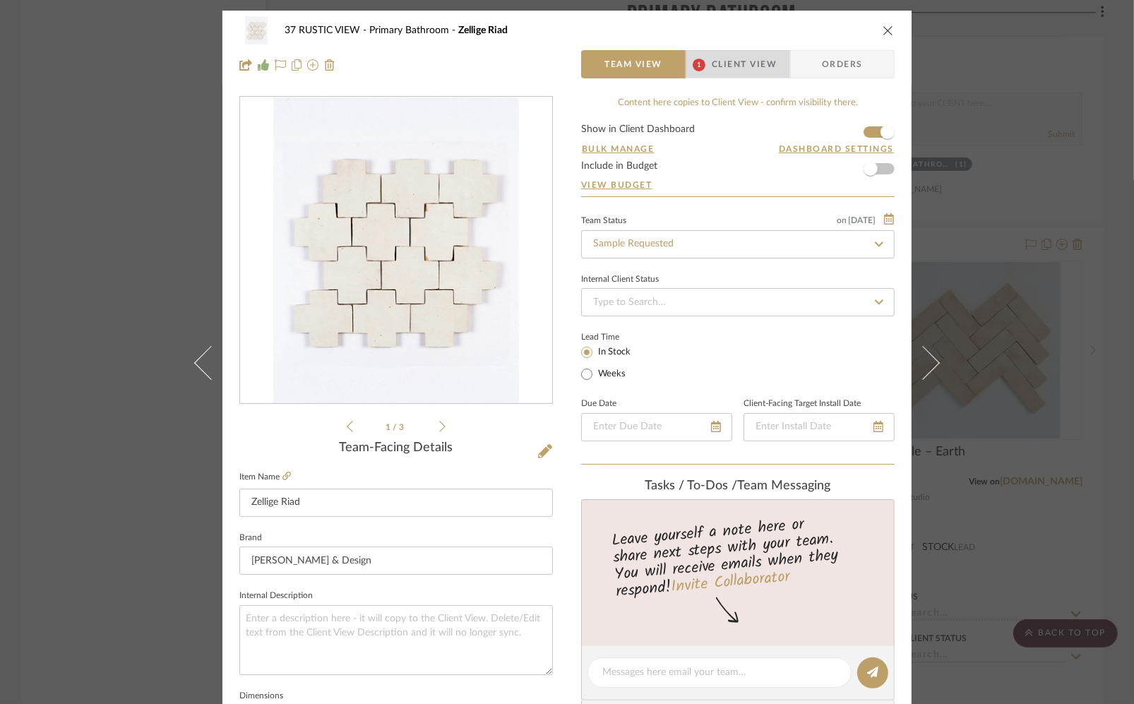
click at [715, 71] on span "Client View" at bounding box center [744, 64] width 65 height 28
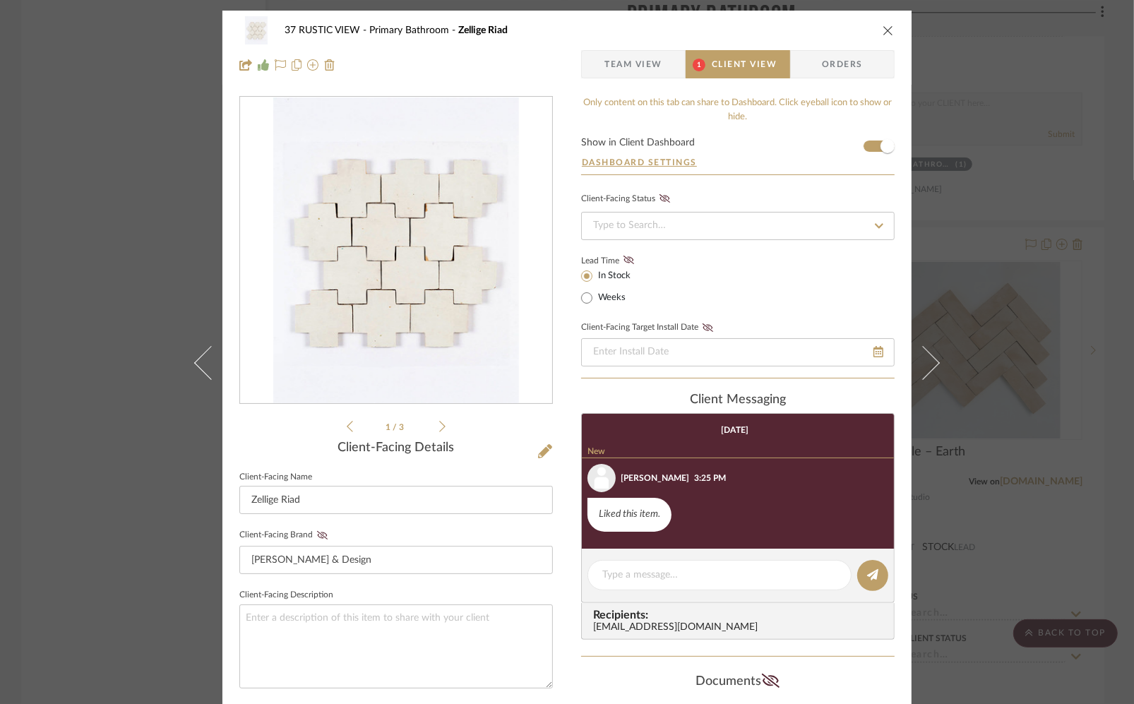
click at [441, 423] on div "1 / 3" at bounding box center [395, 265] width 313 height 339
click at [432, 426] on li "1 / 3" at bounding box center [396, 426] width 86 height 17
click at [444, 423] on div "1 / 3" at bounding box center [395, 265] width 313 height 339
click at [431, 426] on li "1 / 3" at bounding box center [396, 426] width 86 height 17
click at [439, 426] on icon at bounding box center [442, 426] width 6 height 13
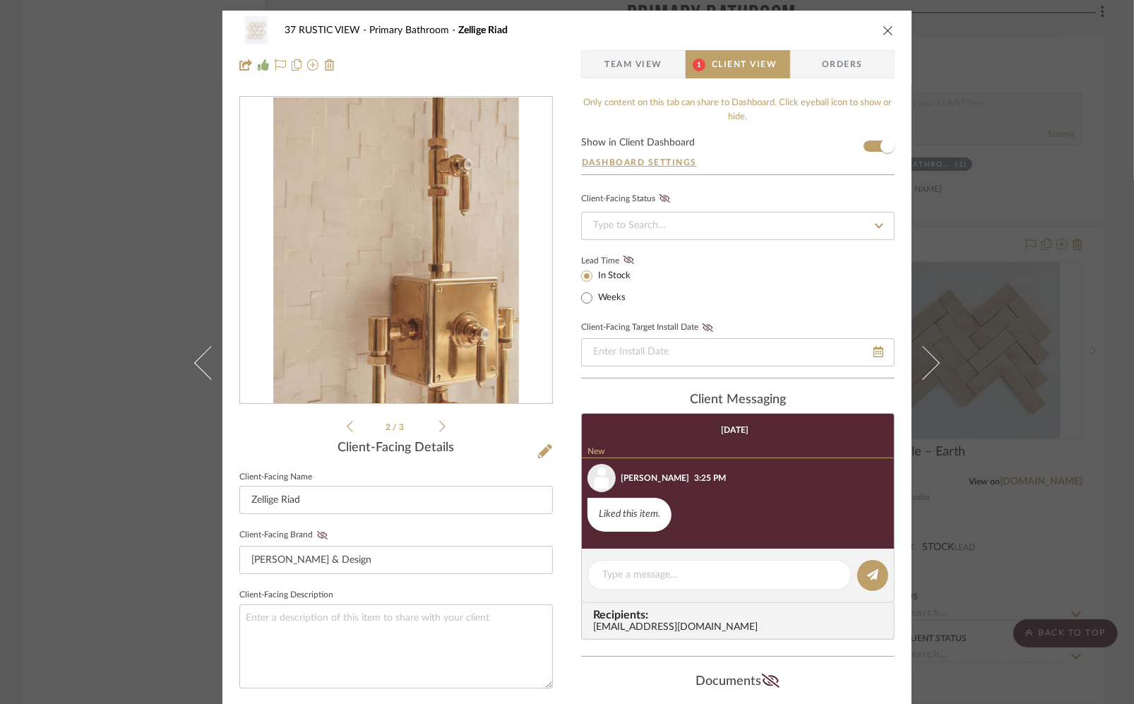
click at [439, 426] on icon at bounding box center [442, 426] width 6 height 13
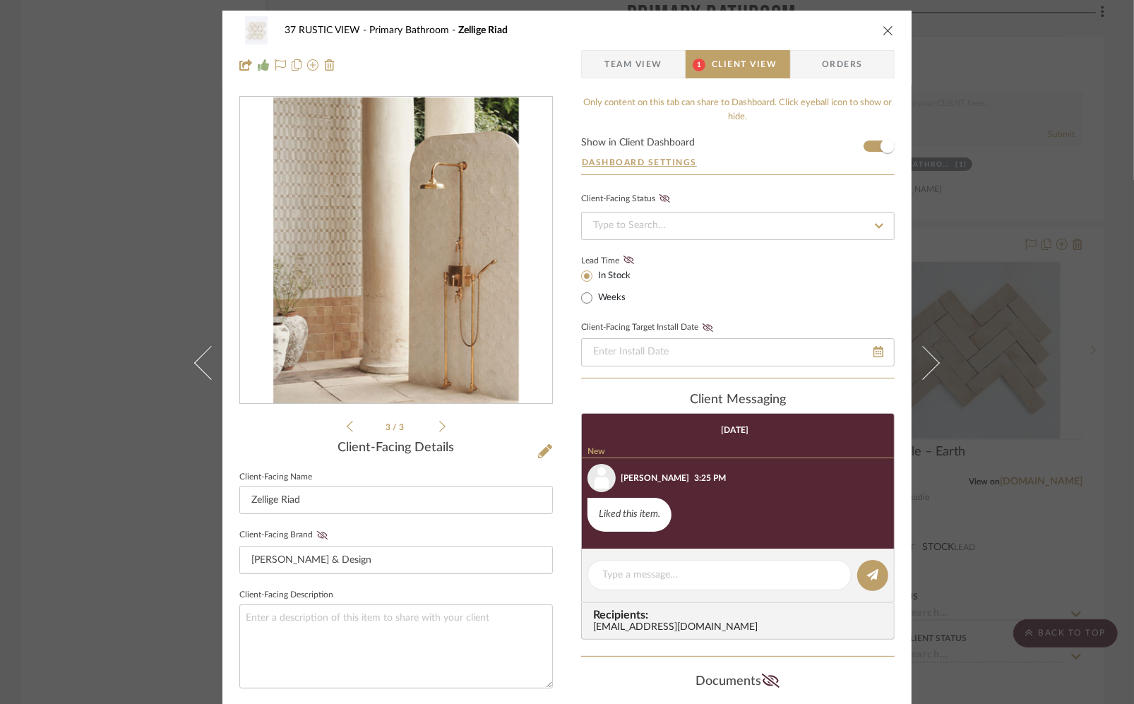
click at [350, 417] on div "3 / 3" at bounding box center [395, 265] width 313 height 339
click at [347, 427] on icon at bounding box center [350, 426] width 6 height 13
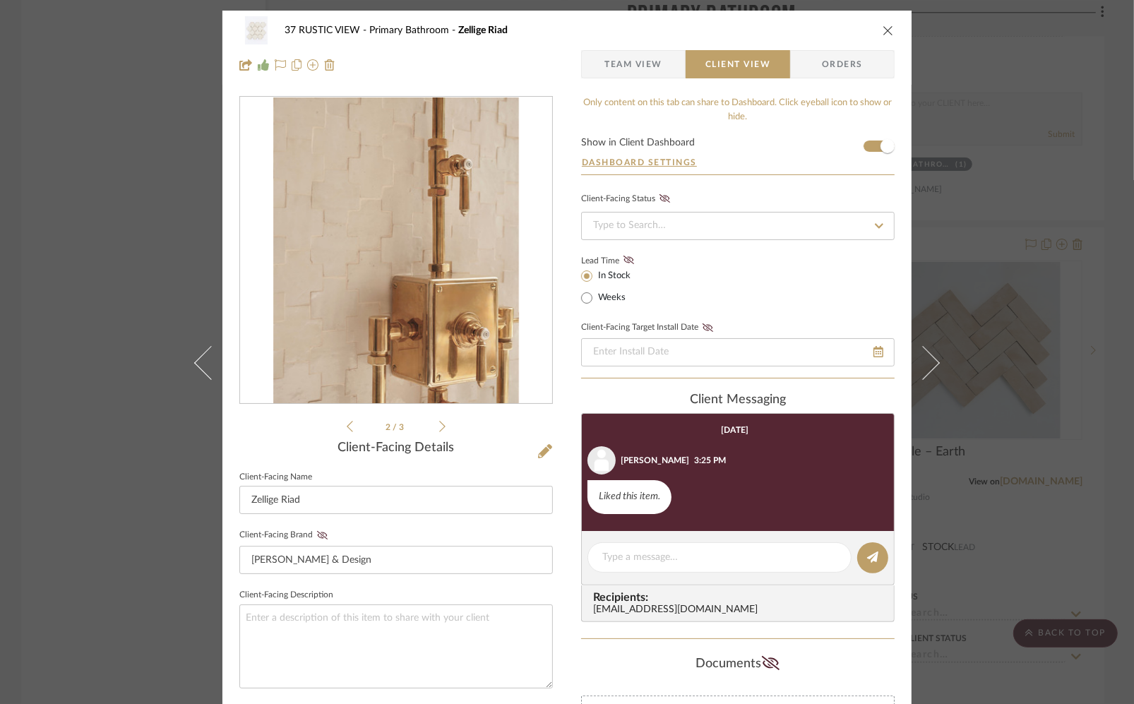
click at [884, 30] on icon "close" at bounding box center [888, 30] width 11 height 11
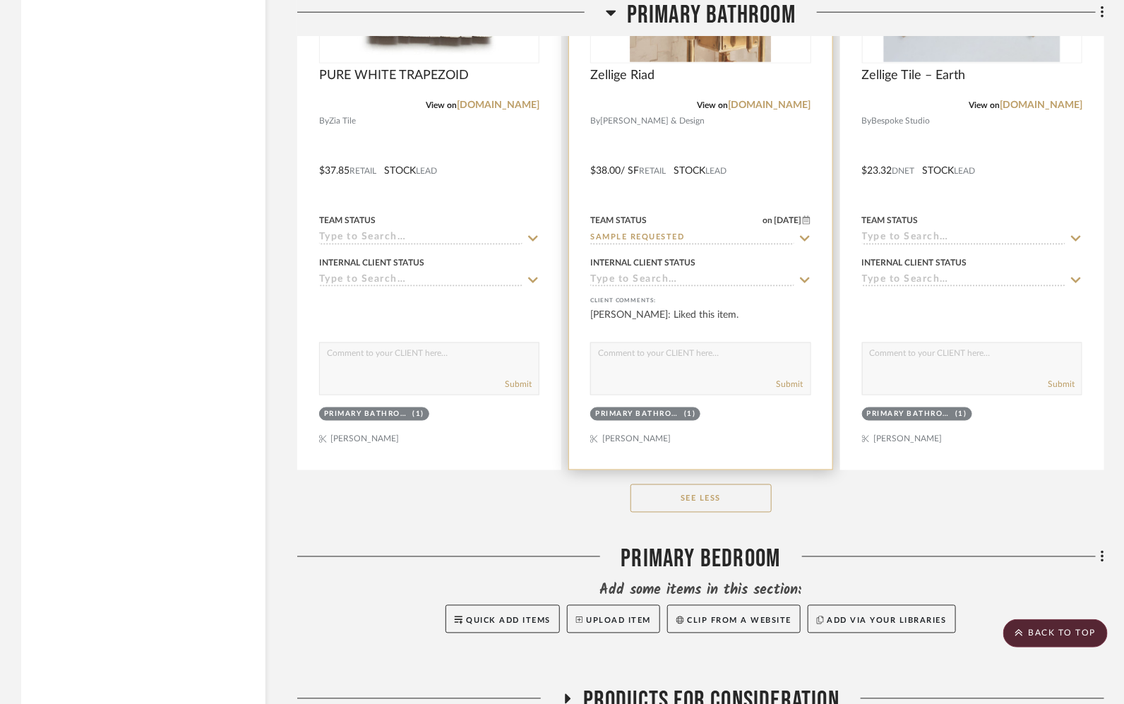
scroll to position [7587, 0]
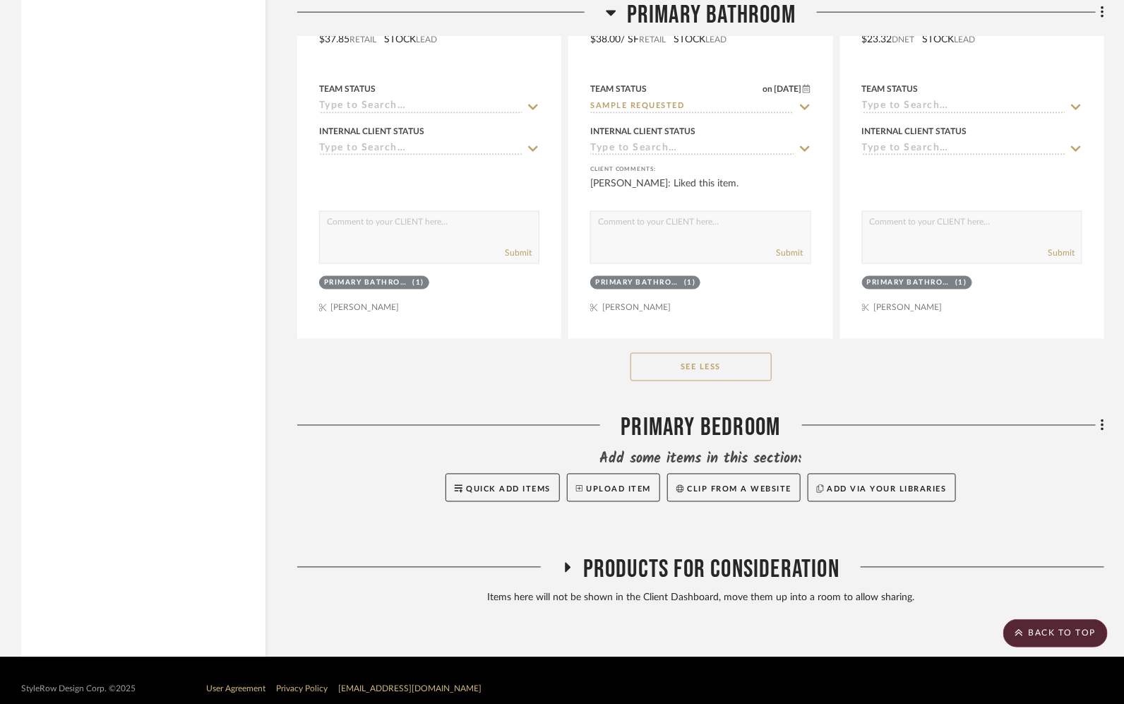
click at [696, 555] on span "Products For Consideration" at bounding box center [711, 570] width 256 height 30
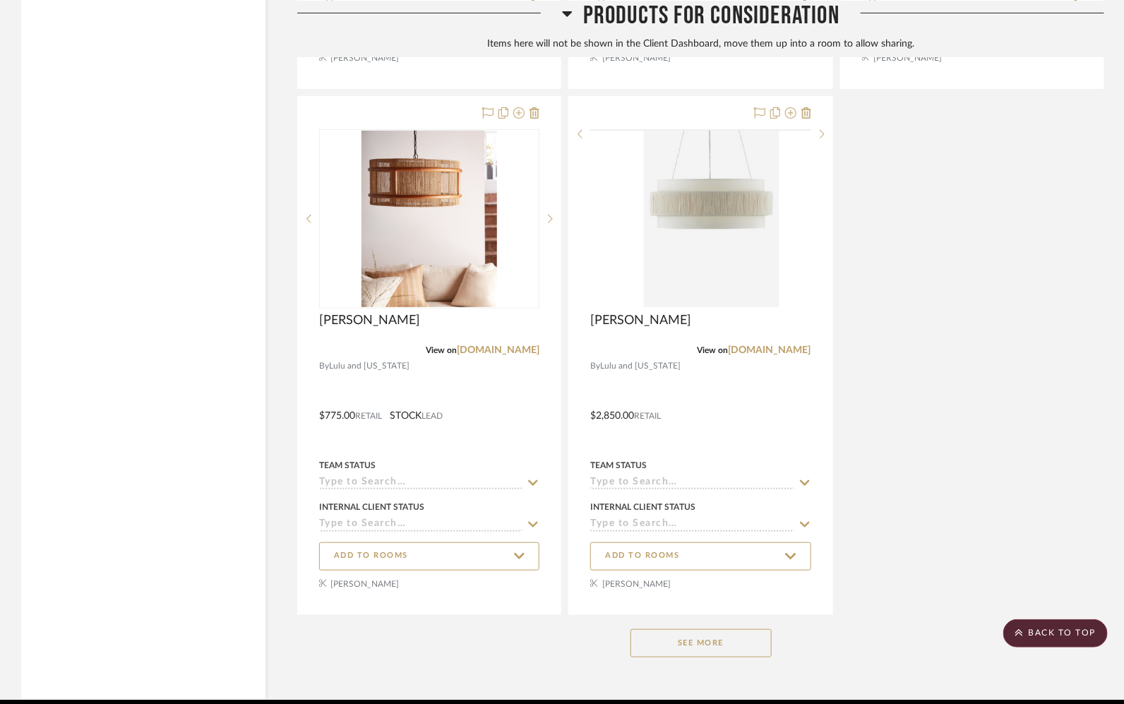
scroll to position [9215, 0]
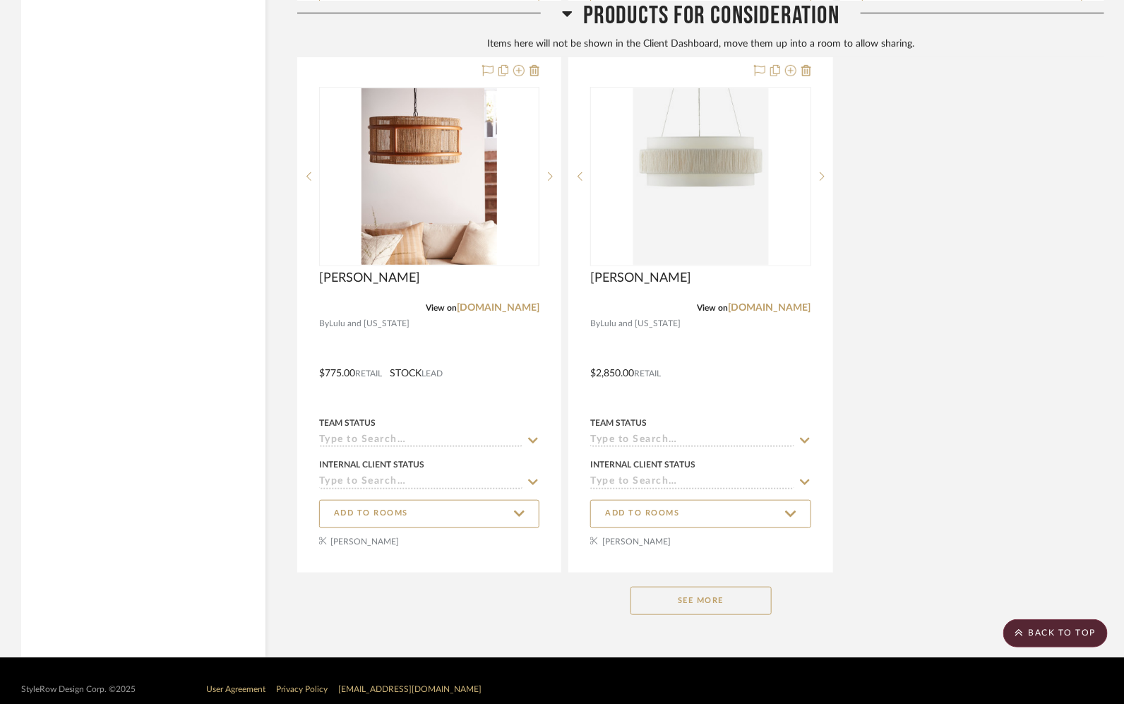
click at [705, 591] on button "See More" at bounding box center [700, 601] width 141 height 28
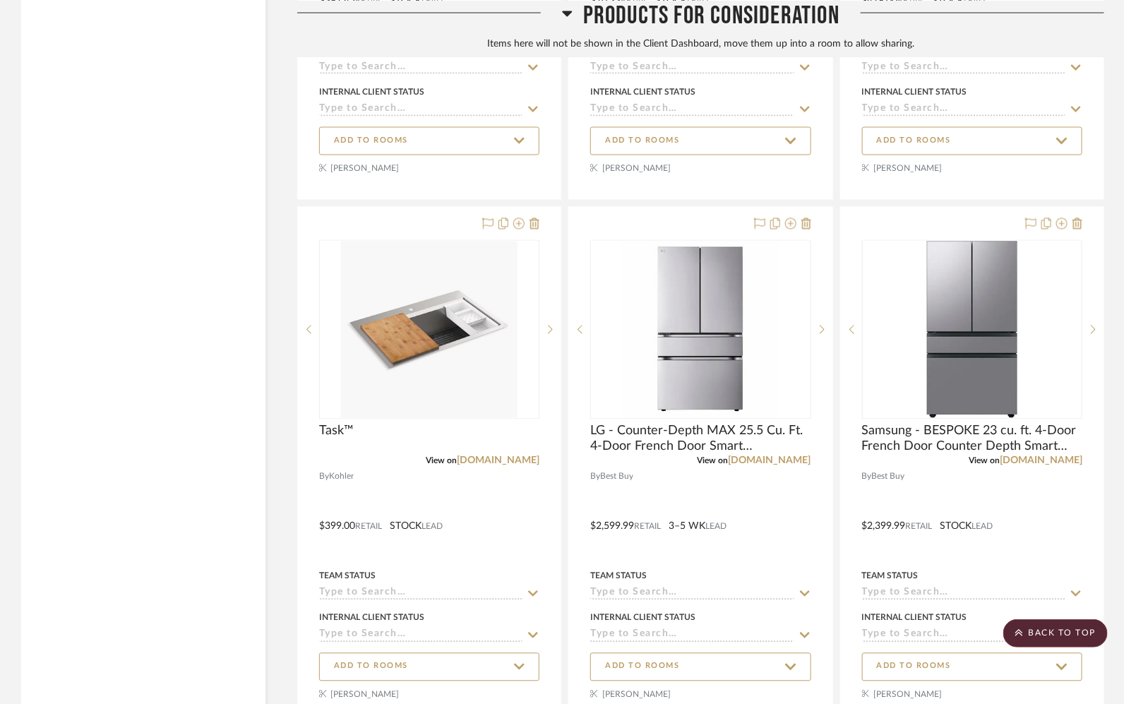
scroll to position [12308, 0]
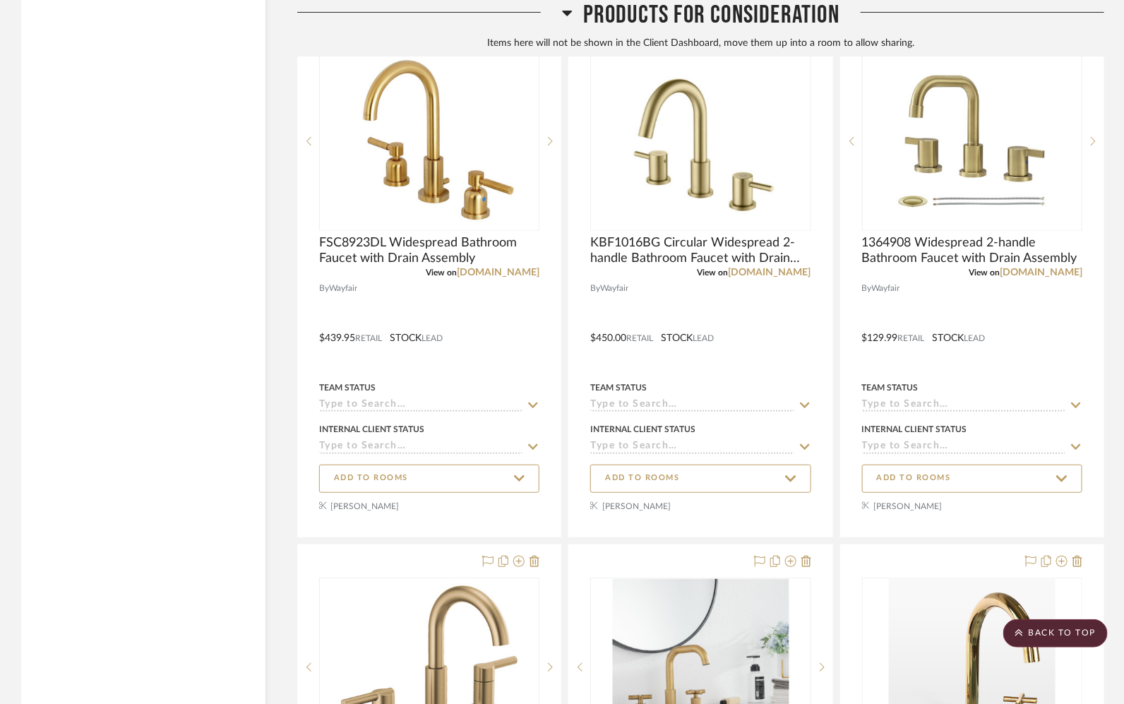
click at [647, 18] on span "Products For Consideration" at bounding box center [711, 15] width 256 height 30
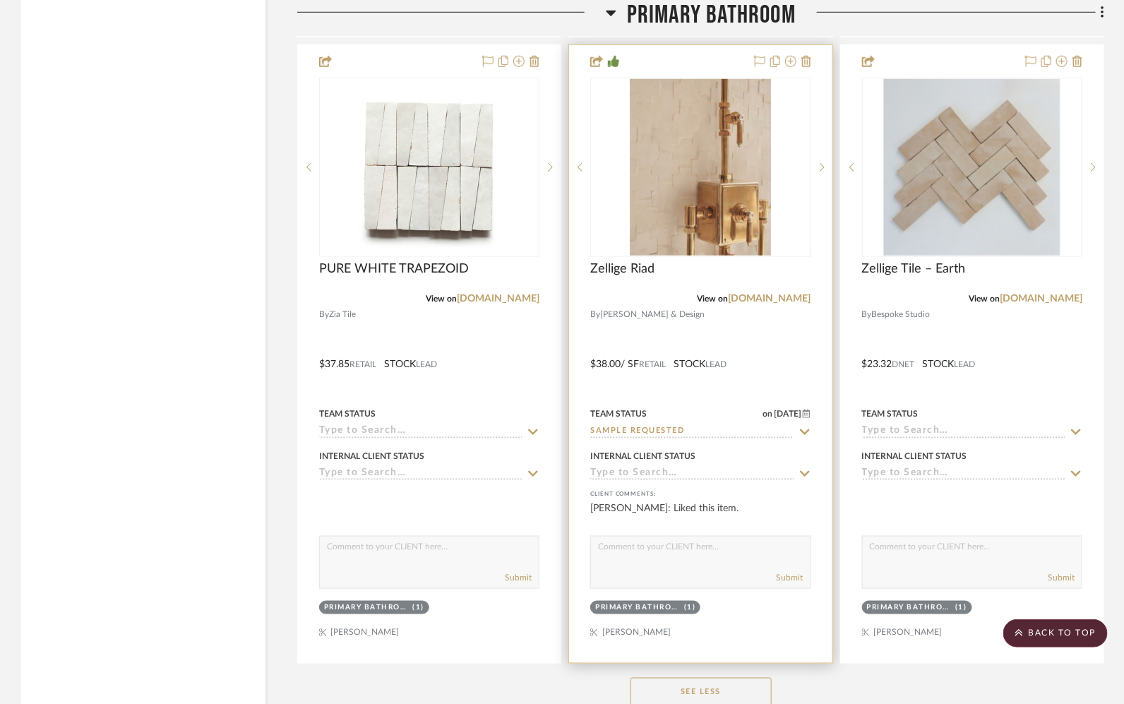
scroll to position [6845, 0]
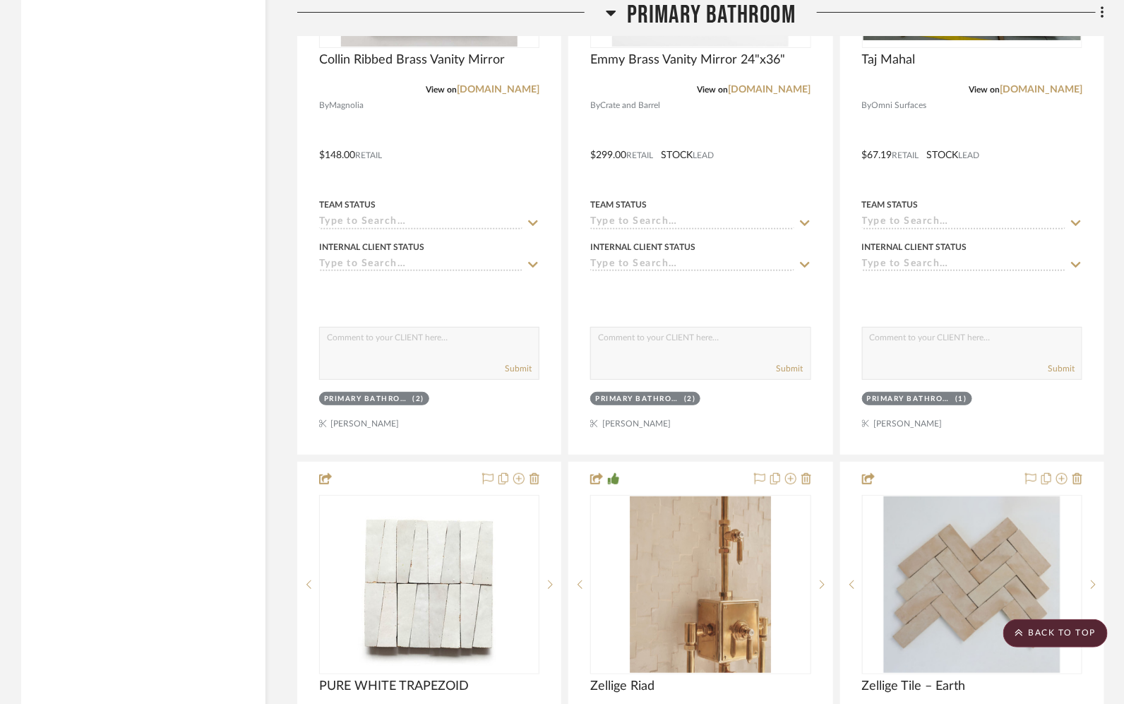
click at [691, 10] on span "Primary Bathroom" at bounding box center [711, 15] width 169 height 30
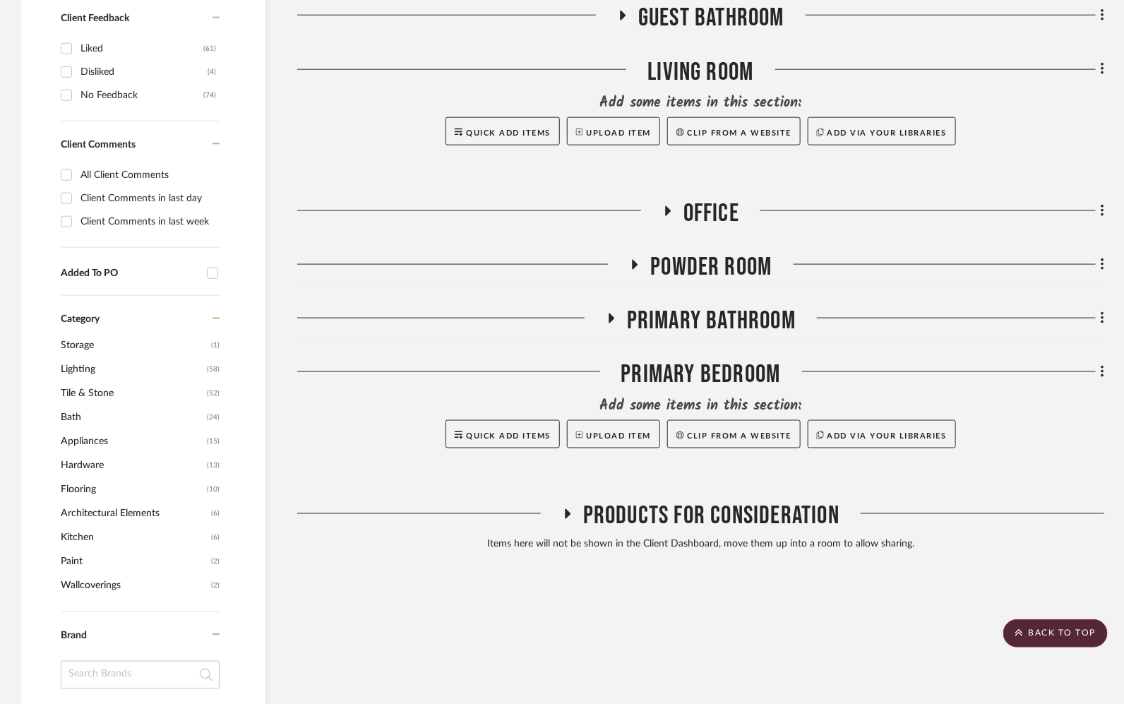
scroll to position [692, 0]
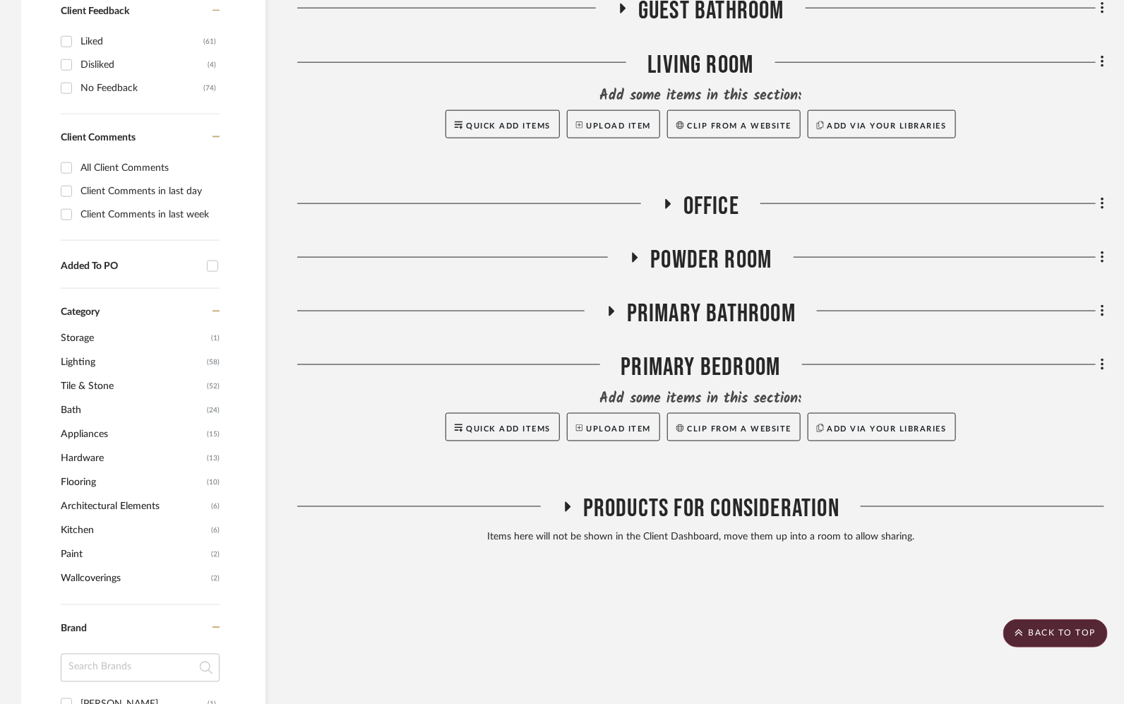
click at [90, 387] on span "Tile & Stone" at bounding box center [132, 386] width 143 height 24
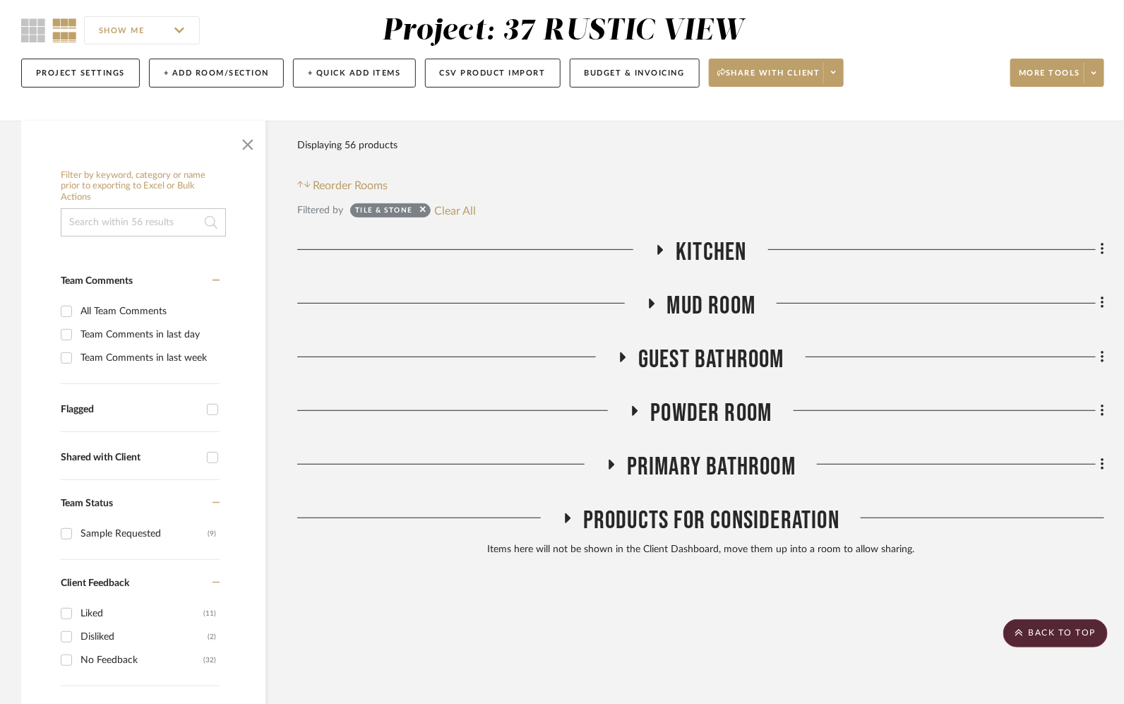
scroll to position [69, 0]
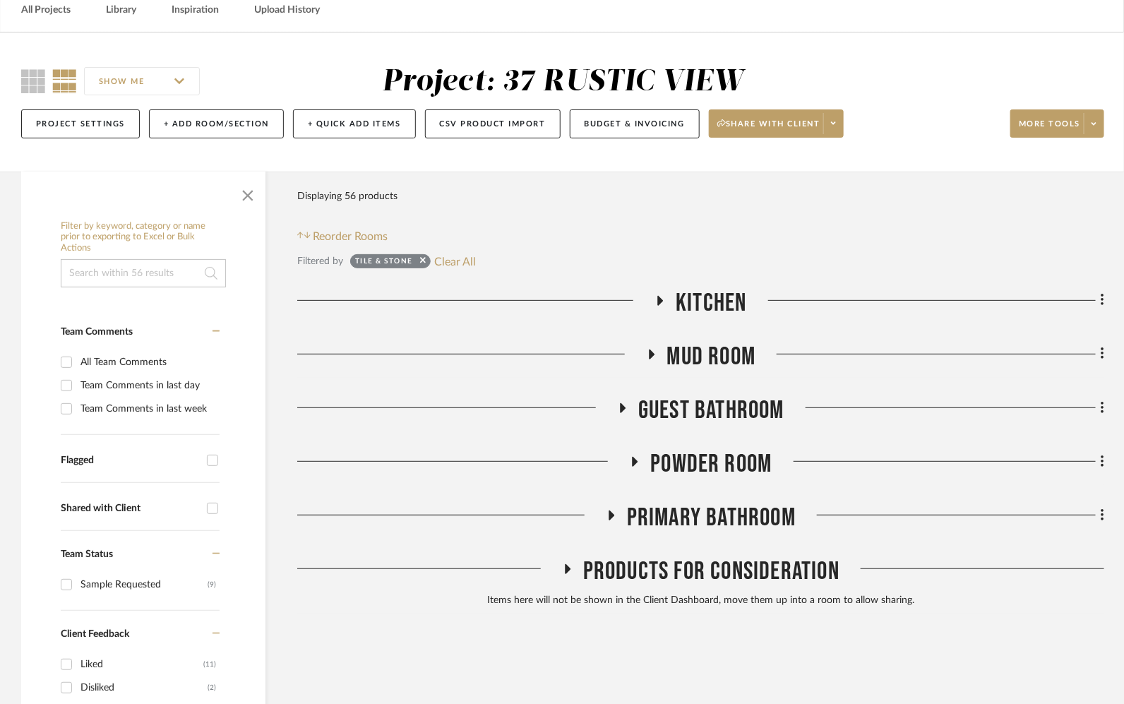
click at [689, 513] on span "Primary Bathroom" at bounding box center [711, 518] width 169 height 30
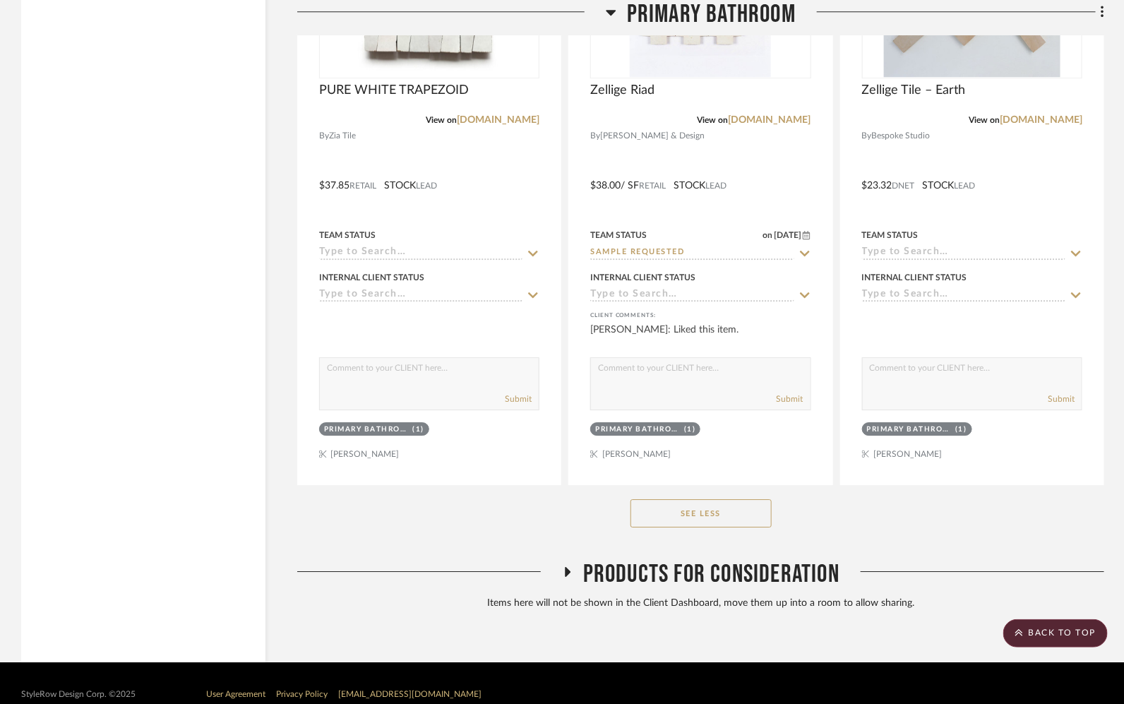
scroll to position [3903, 0]
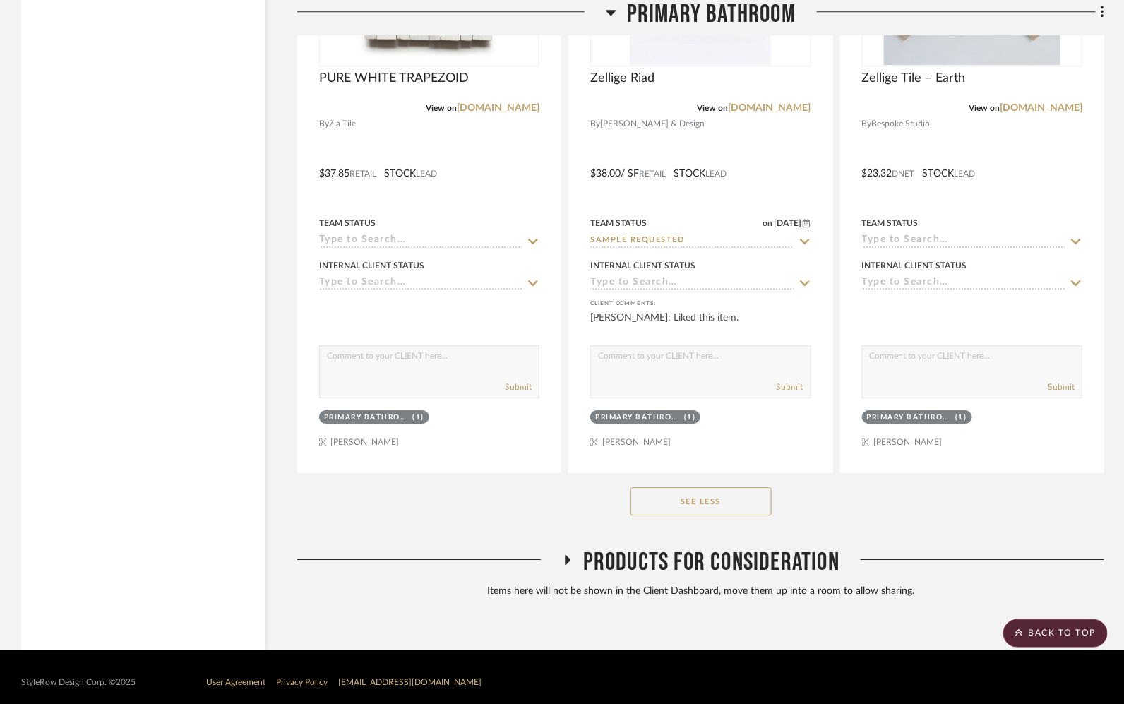
click at [685, 558] on span "Products For Consideration" at bounding box center [711, 562] width 256 height 30
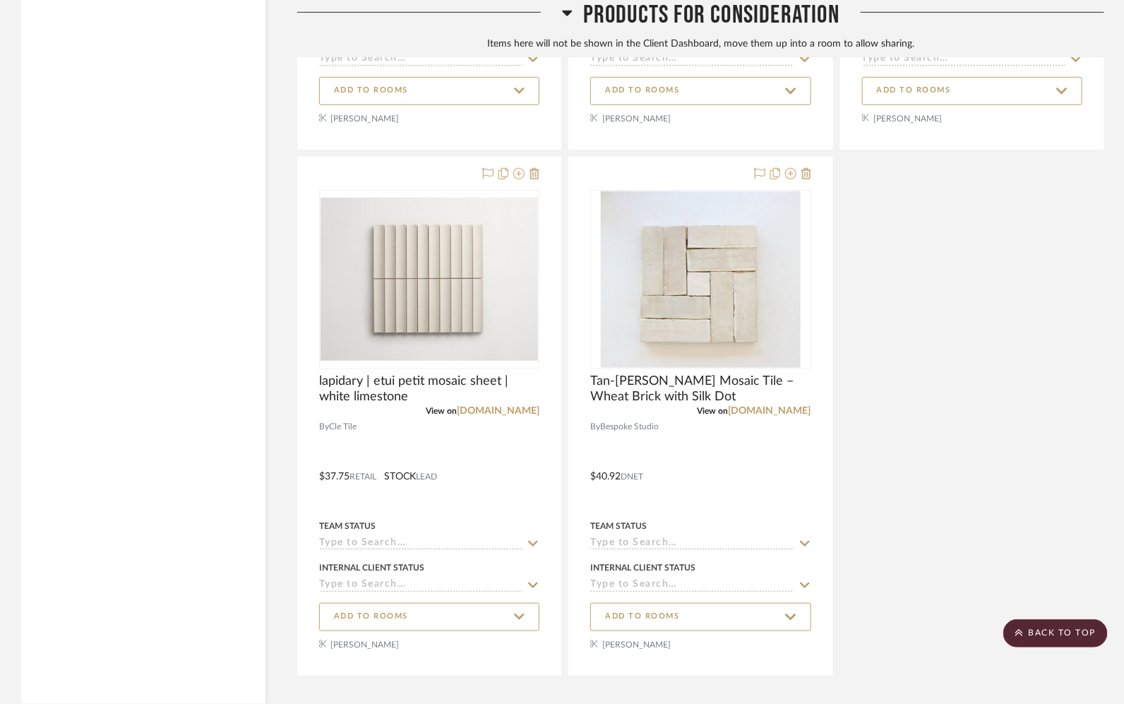
scroll to position [4901, 0]
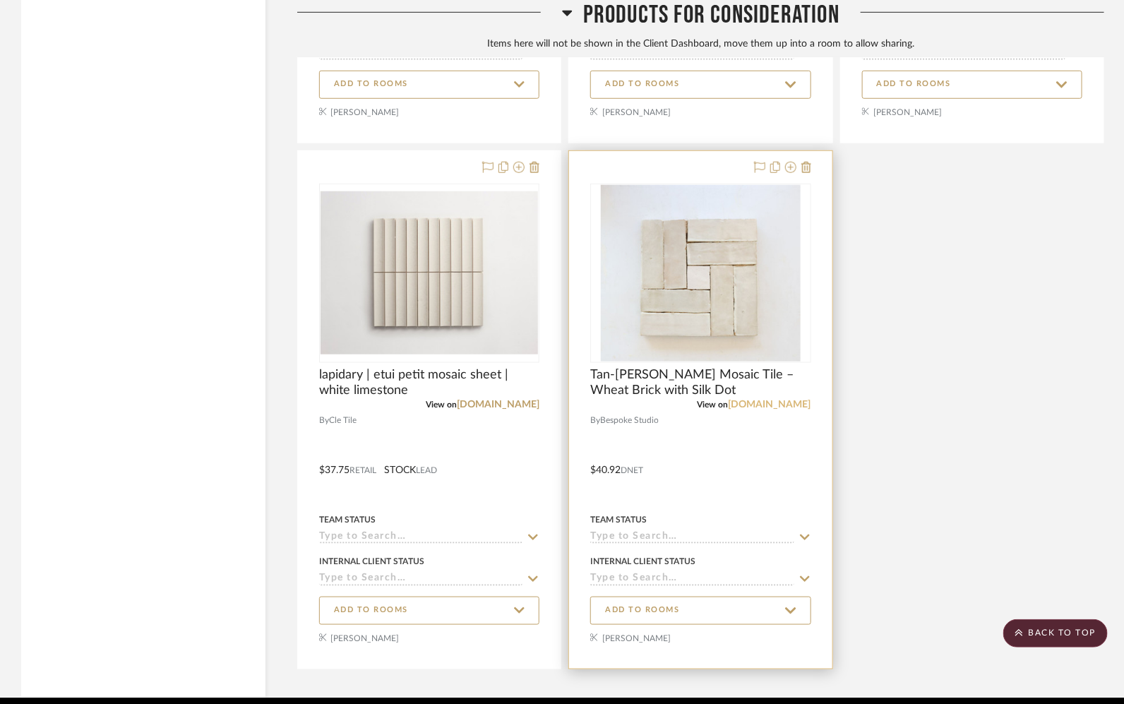
click at [771, 400] on link "[DOMAIN_NAME]" at bounding box center [770, 405] width 83 height 10
click at [716, 463] on div at bounding box center [700, 410] width 263 height 518
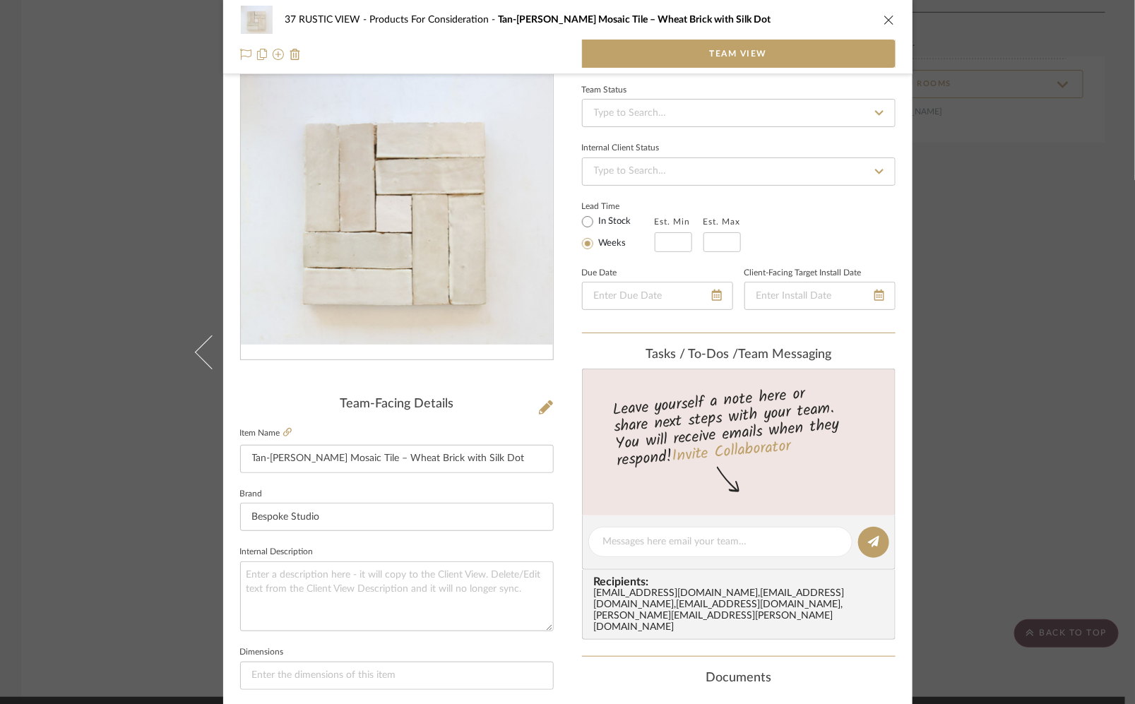
scroll to position [0, 0]
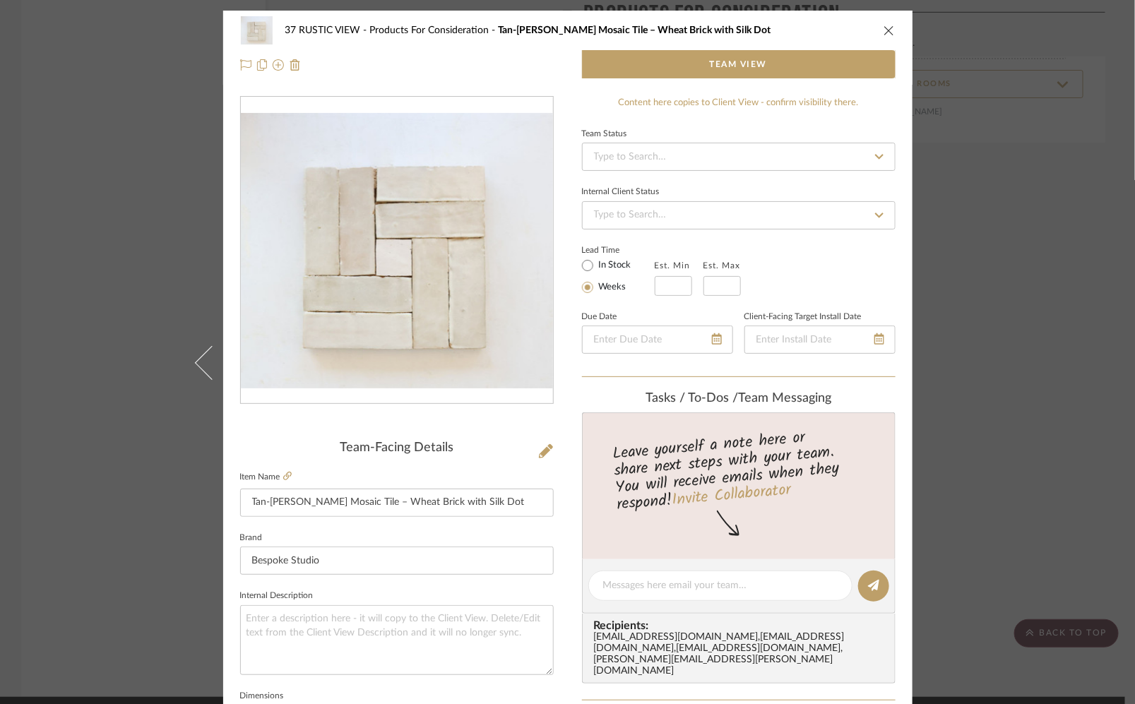
click at [883, 31] on icon "close" at bounding box center [888, 30] width 11 height 11
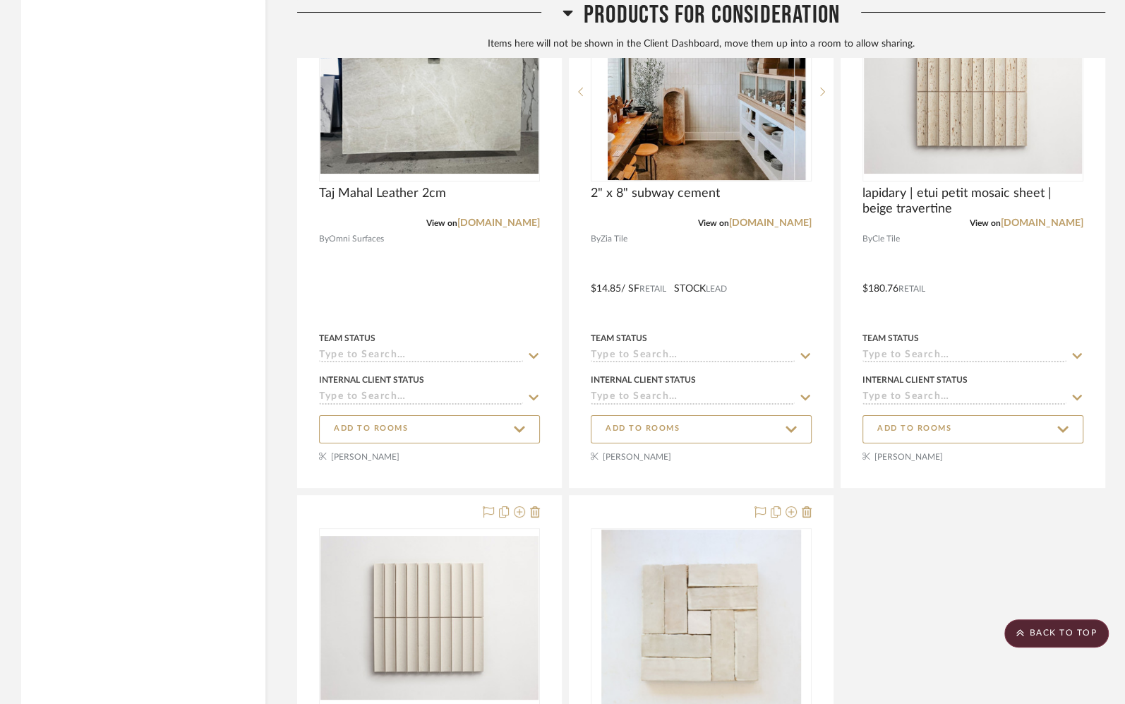
click at [738, 19] on span "Products For Consideration" at bounding box center [712, 15] width 256 height 30
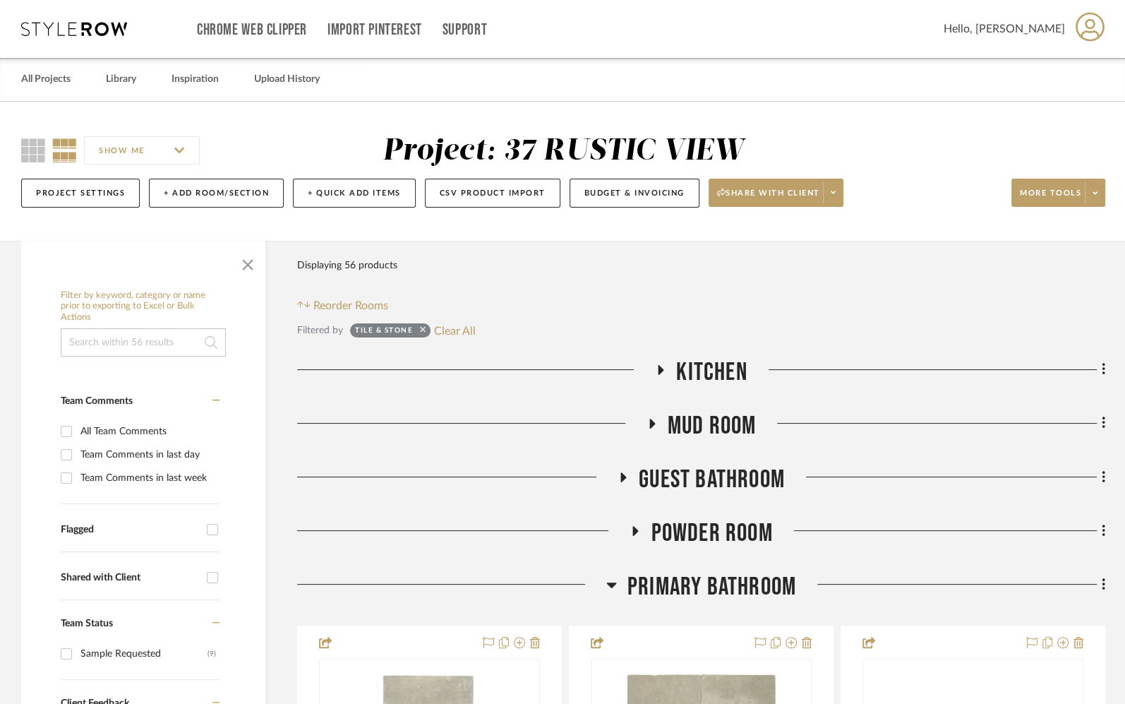
click at [425, 330] on icon at bounding box center [423, 329] width 6 height 9
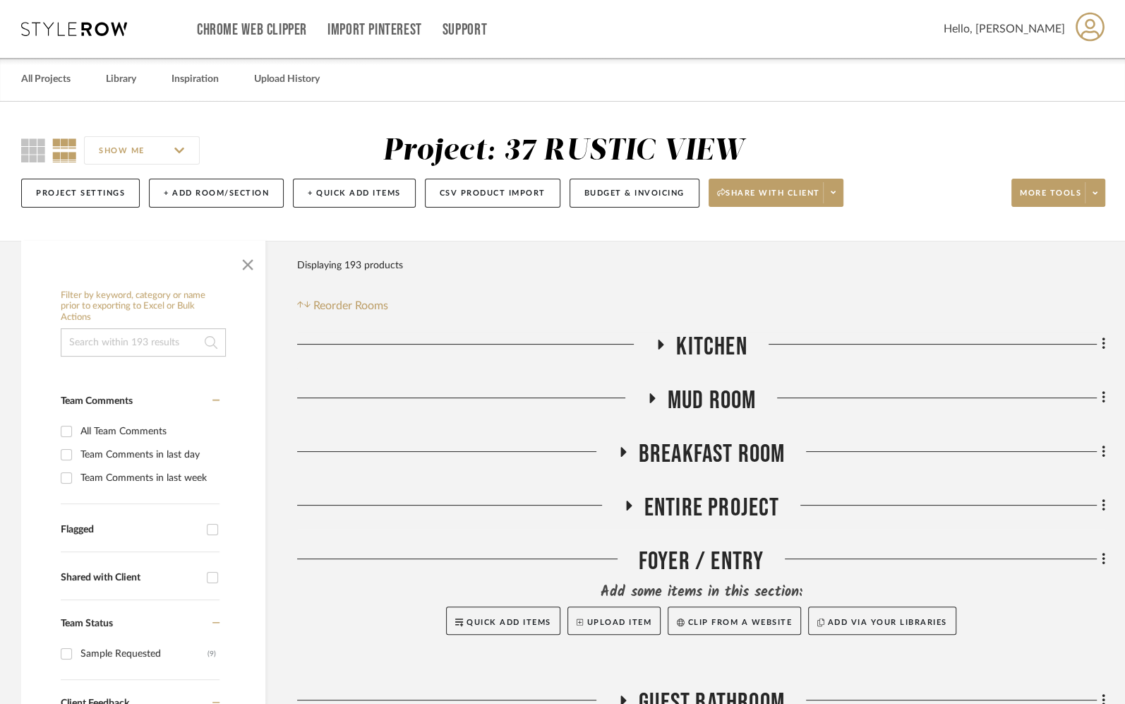
scroll to position [48, 0]
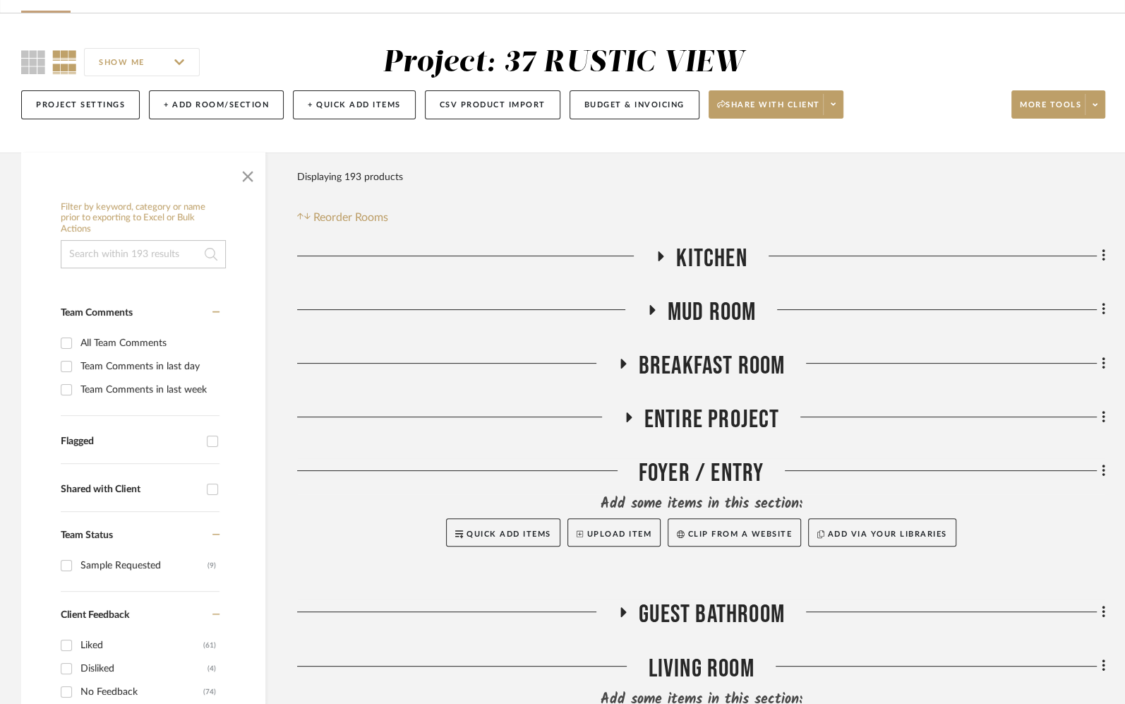
scroll to position [95, 0]
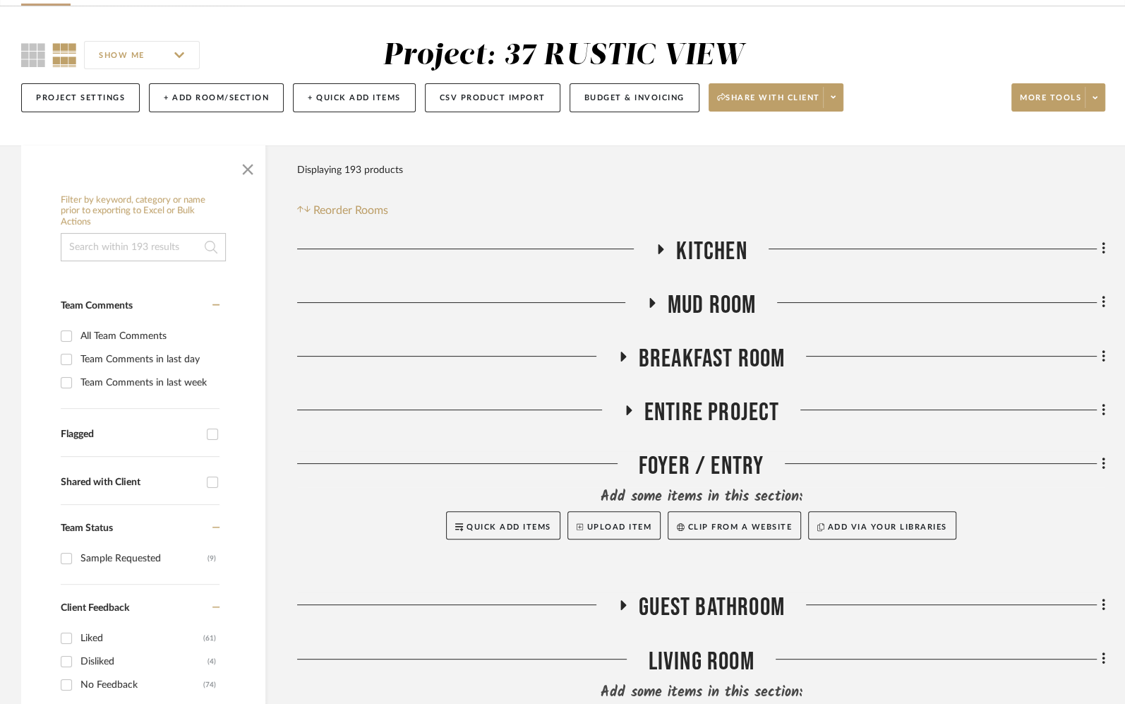
click at [717, 417] on span "Entire Project" at bounding box center [713, 413] width 136 height 30
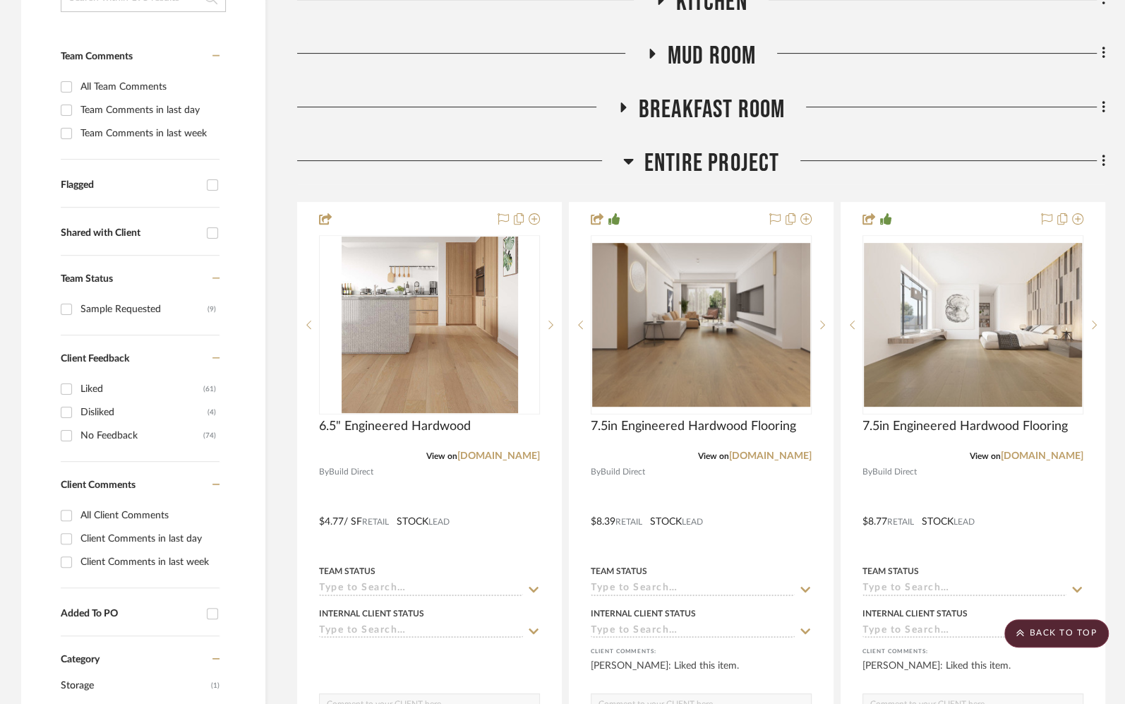
scroll to position [368, 0]
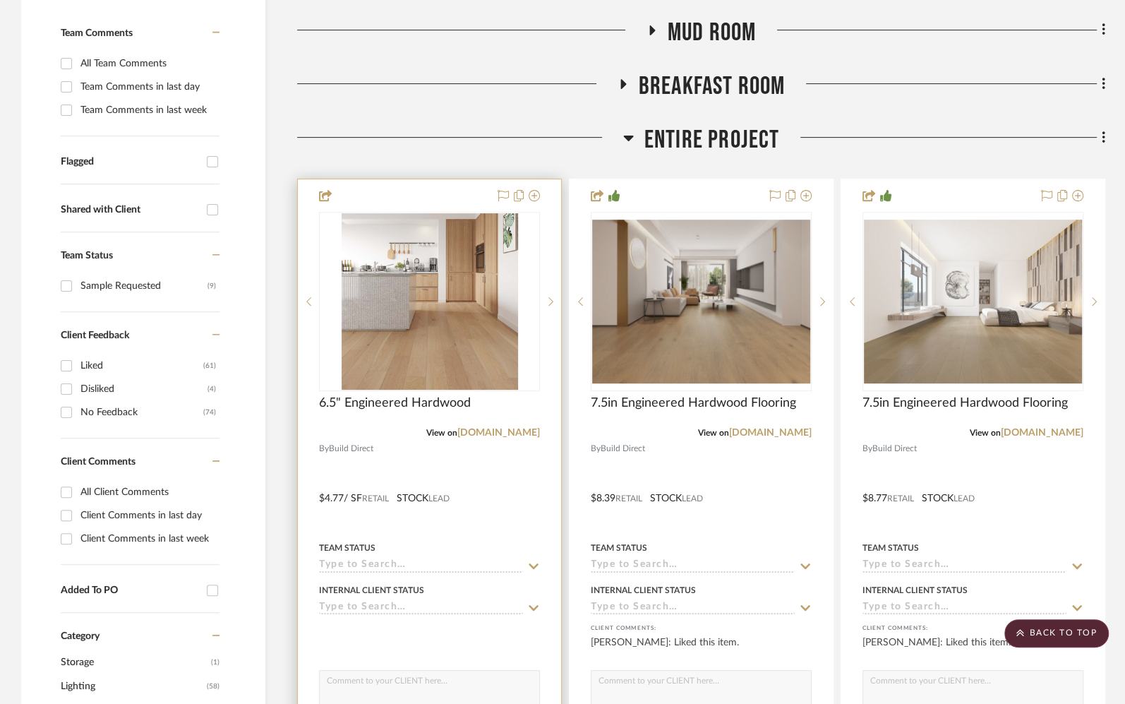
click at [482, 512] on div at bounding box center [429, 488] width 263 height 618
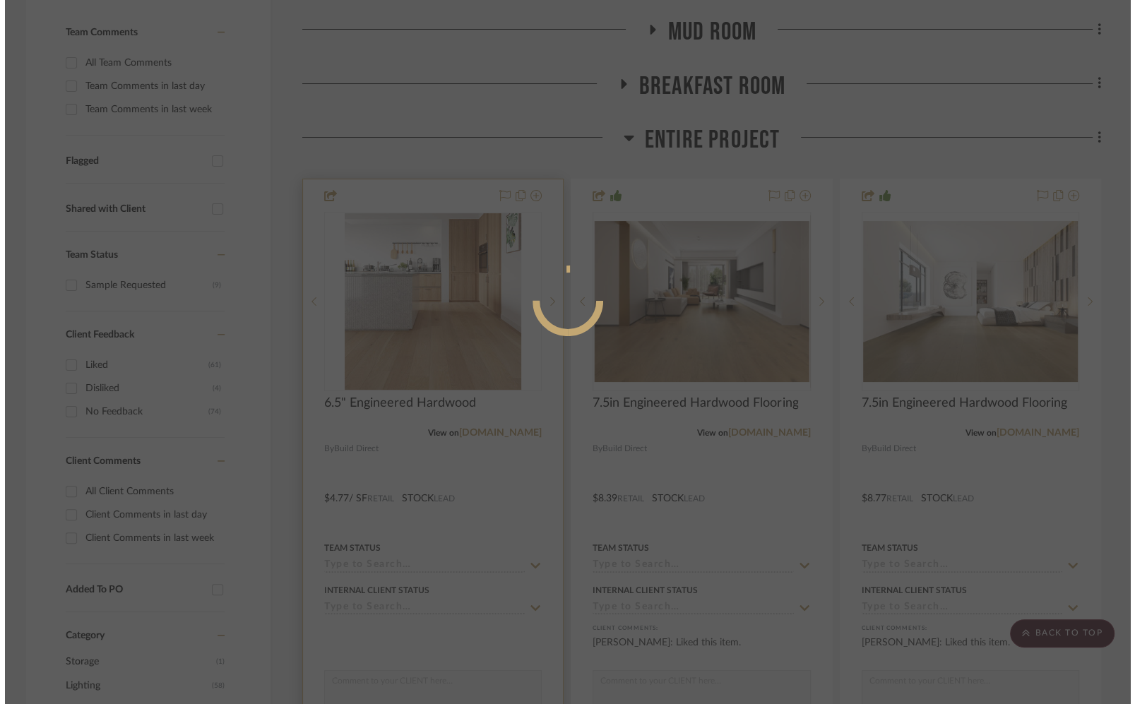
scroll to position [0, 0]
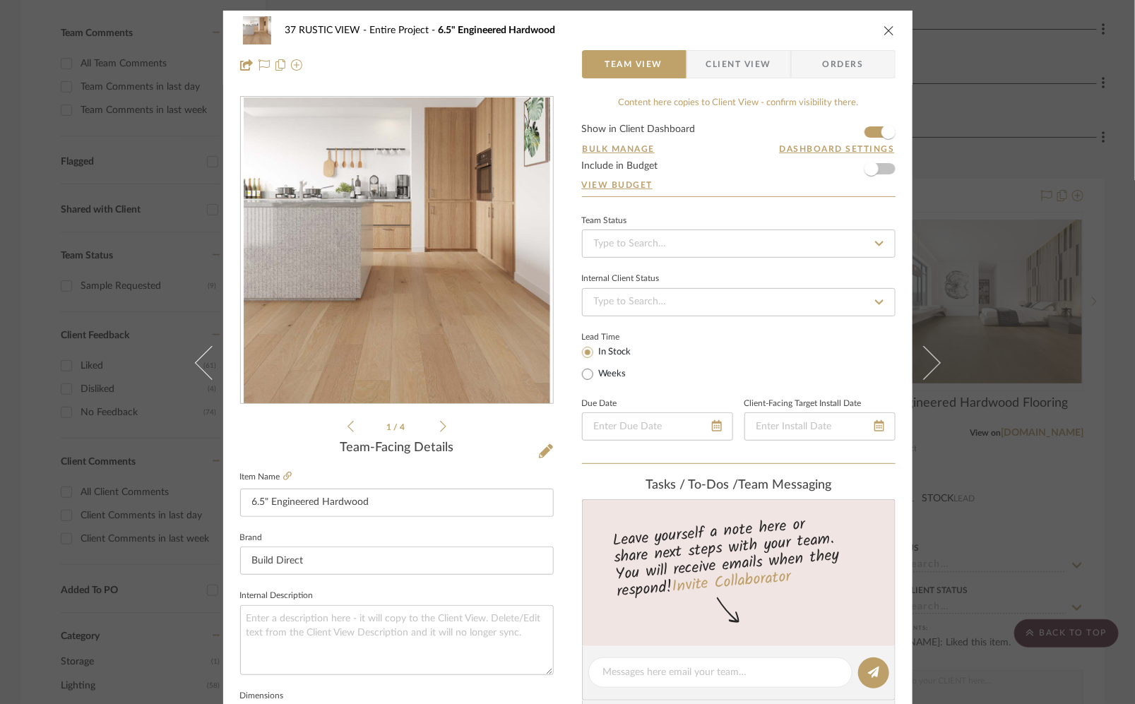
click at [744, 78] on span "Client View" at bounding box center [738, 64] width 65 height 28
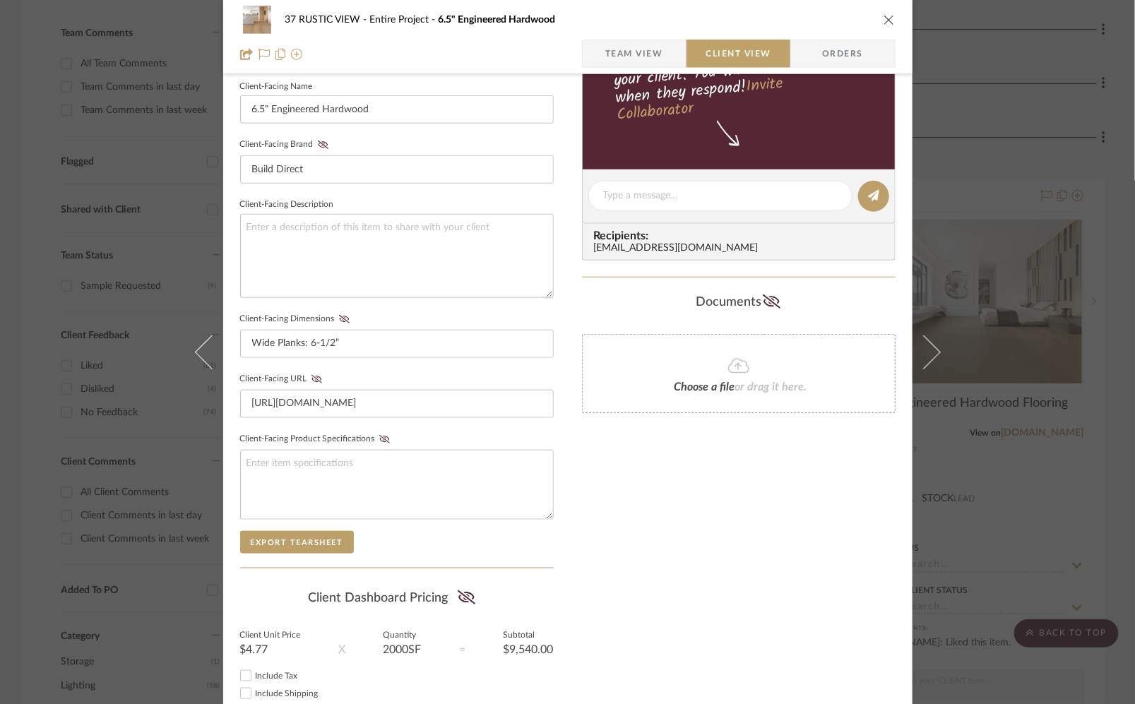
scroll to position [478, 0]
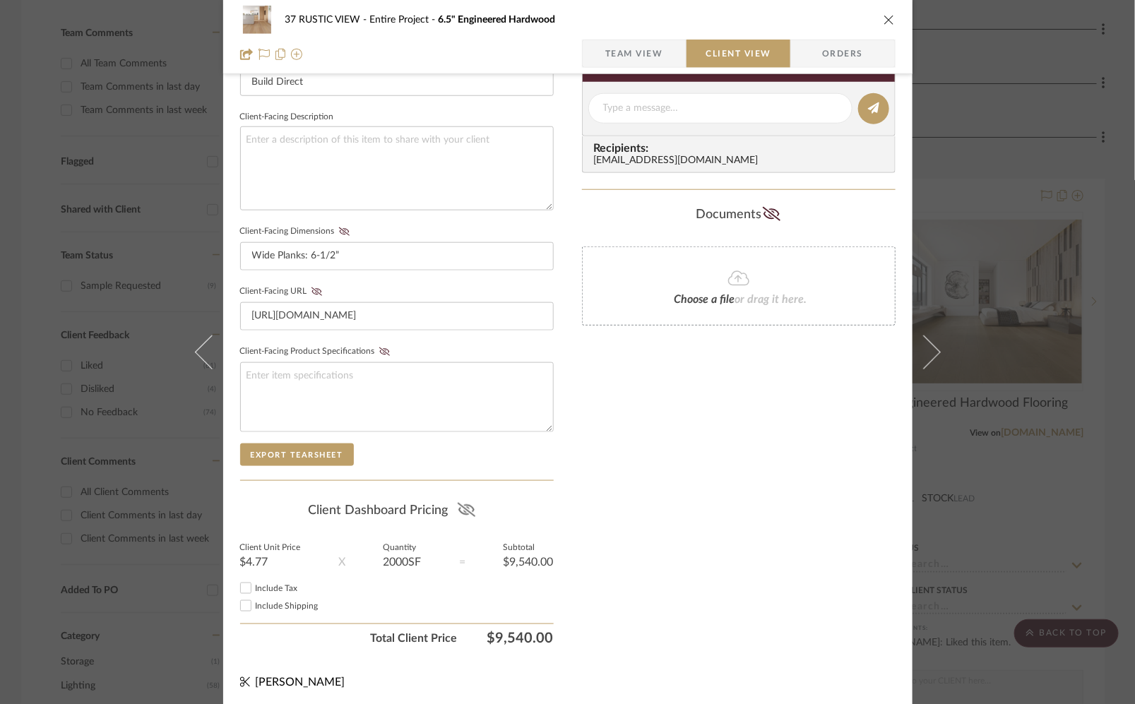
click at [464, 508] on icon at bounding box center [467, 510] width 18 height 14
click at [885, 20] on icon "close" at bounding box center [888, 19] width 11 height 11
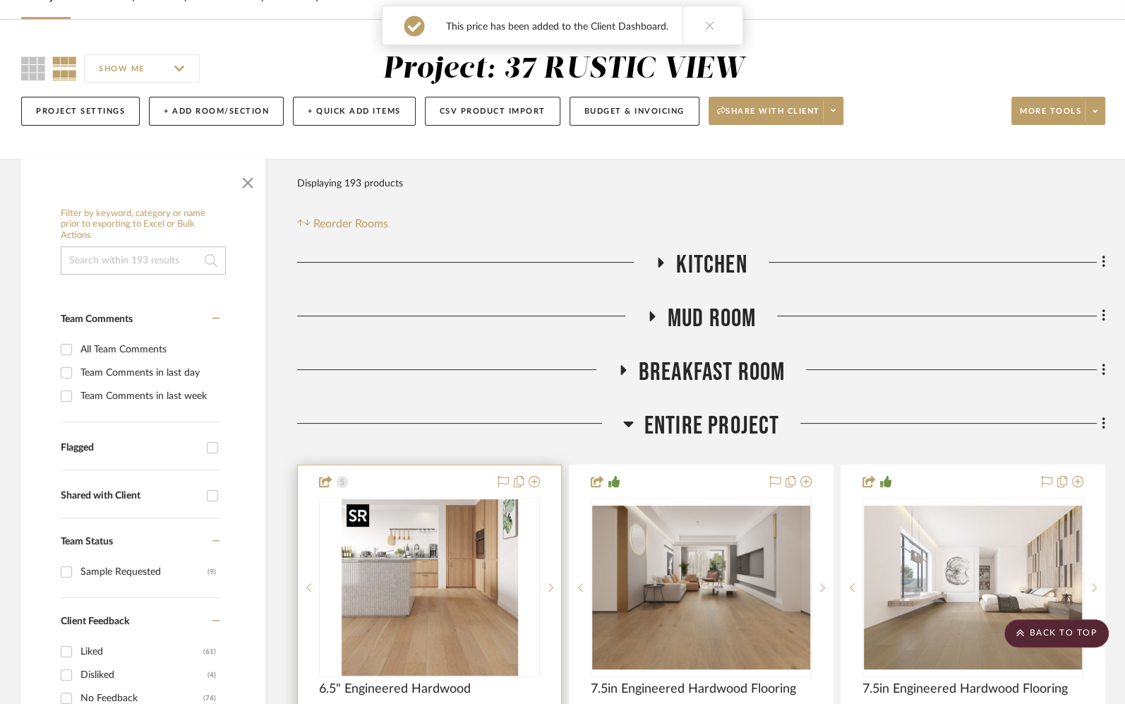
scroll to position [0, 0]
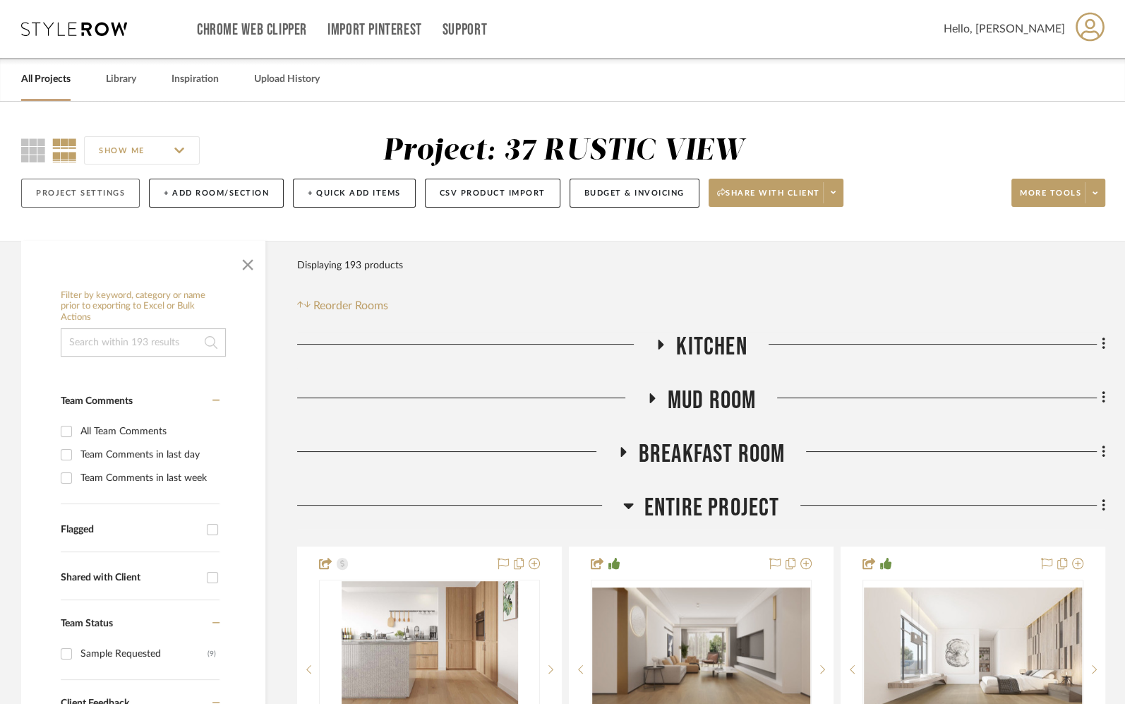
click at [123, 195] on button "Project Settings" at bounding box center [80, 193] width 119 height 29
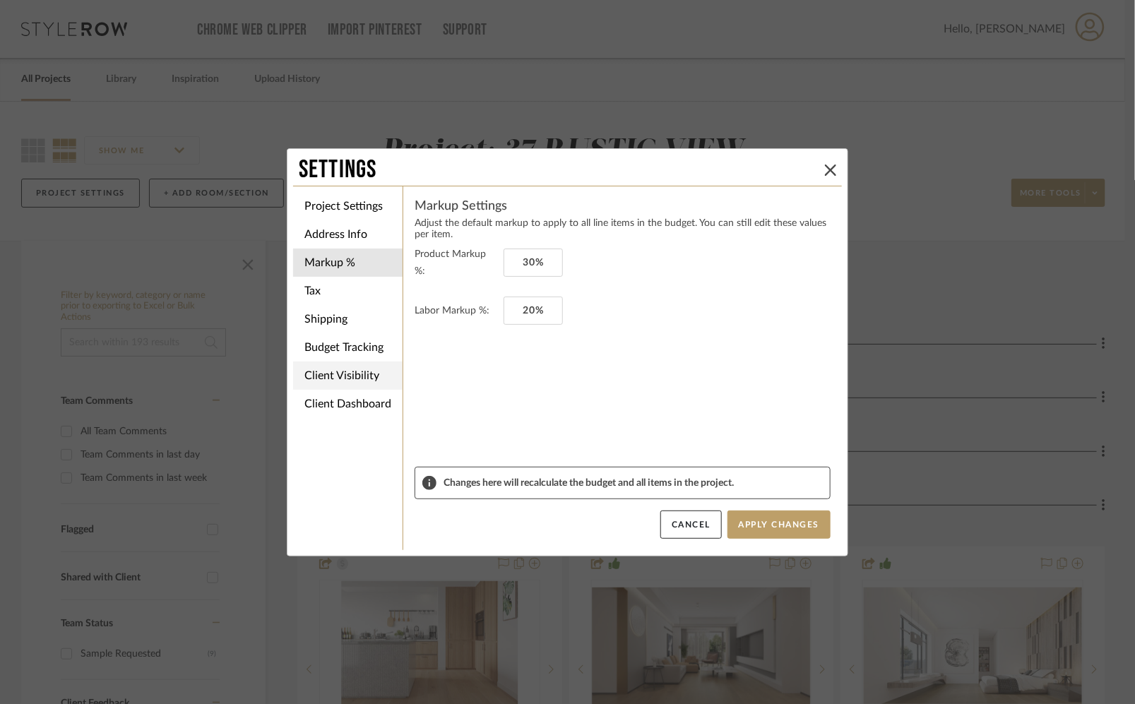
click at [364, 382] on li "Client Visibility" at bounding box center [347, 375] width 109 height 28
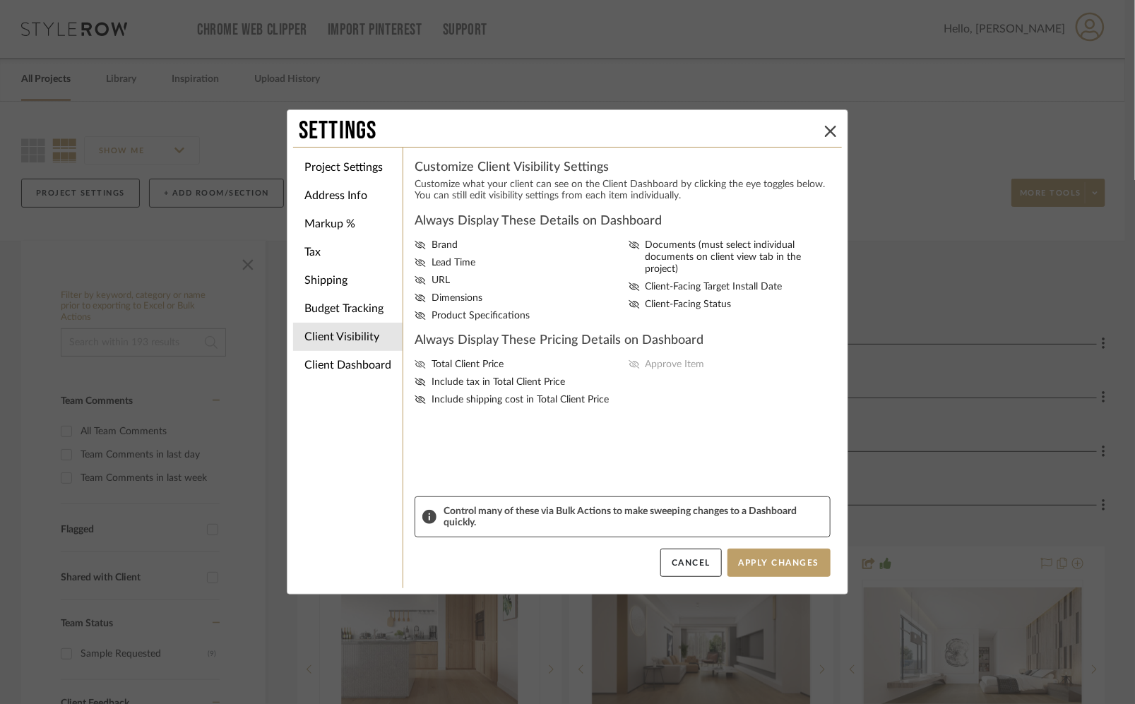
click at [415, 369] on icon at bounding box center [419, 364] width 11 height 8
click at [0, 0] on input "Total Client Price" at bounding box center [0, 0] width 0 height 0
click at [458, 388] on span "Include tax in Total Client Price" at bounding box center [497, 382] width 133 height 12
click at [0, 0] on input "Include tax in Total Client Price" at bounding box center [0, 0] width 0 height 0
click at [775, 562] on button "Apply Changes" at bounding box center [778, 563] width 103 height 28
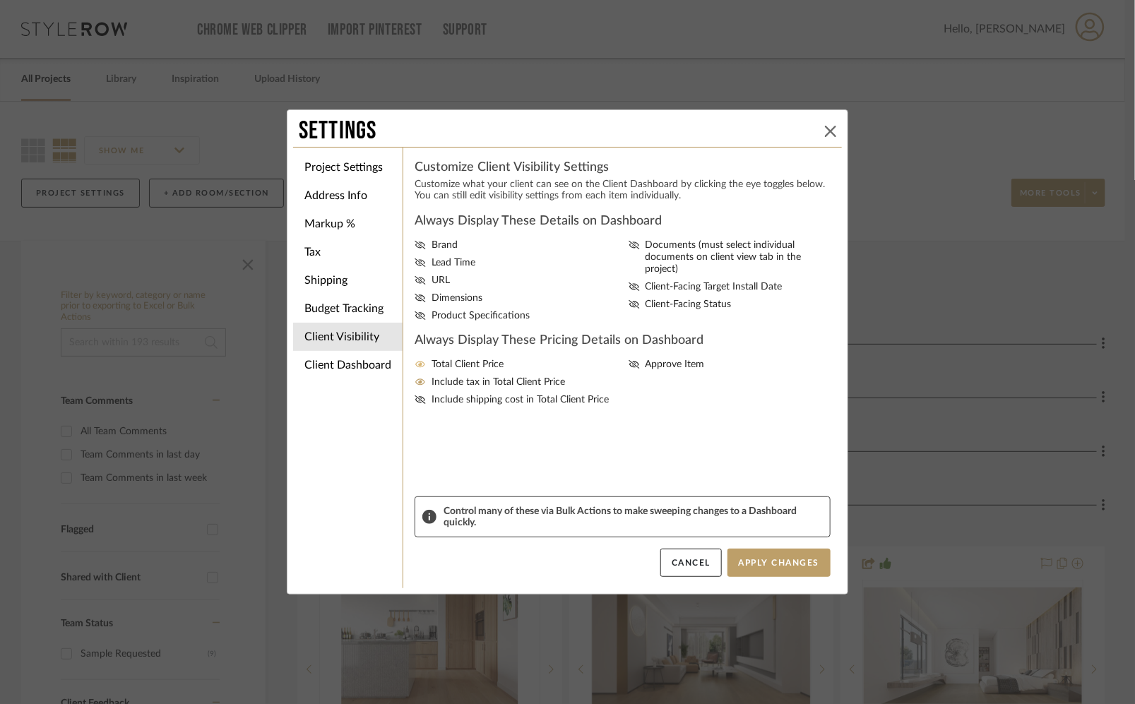
click at [823, 124] on button at bounding box center [830, 131] width 17 height 17
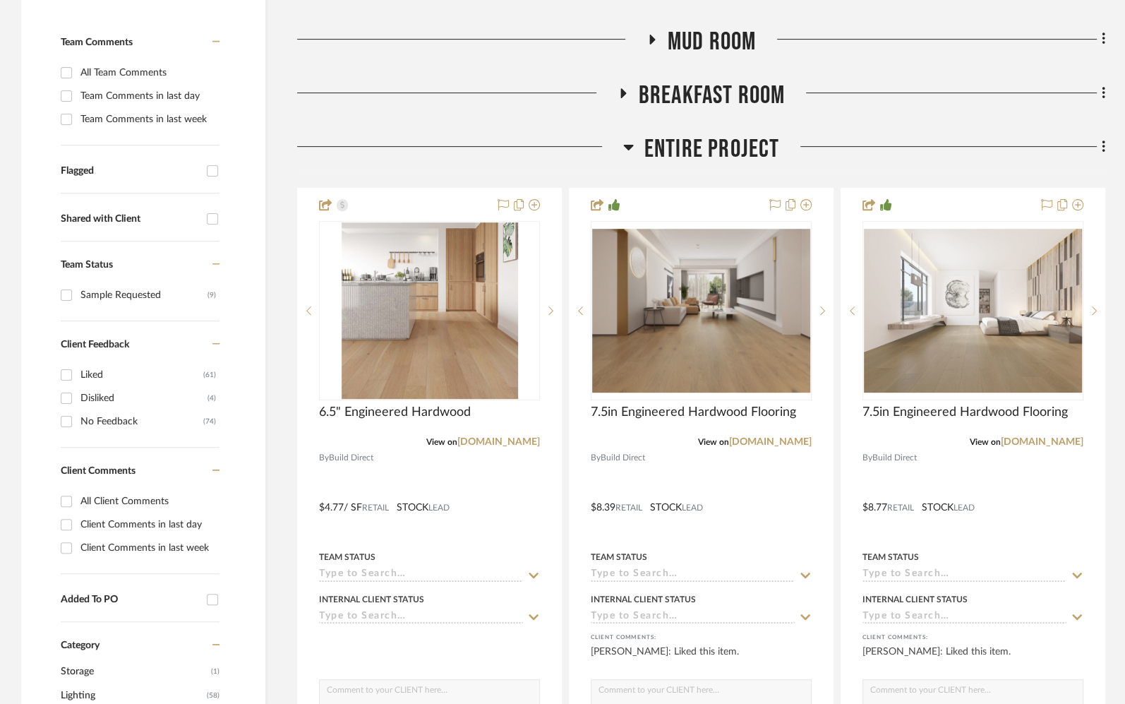
scroll to position [424, 0]
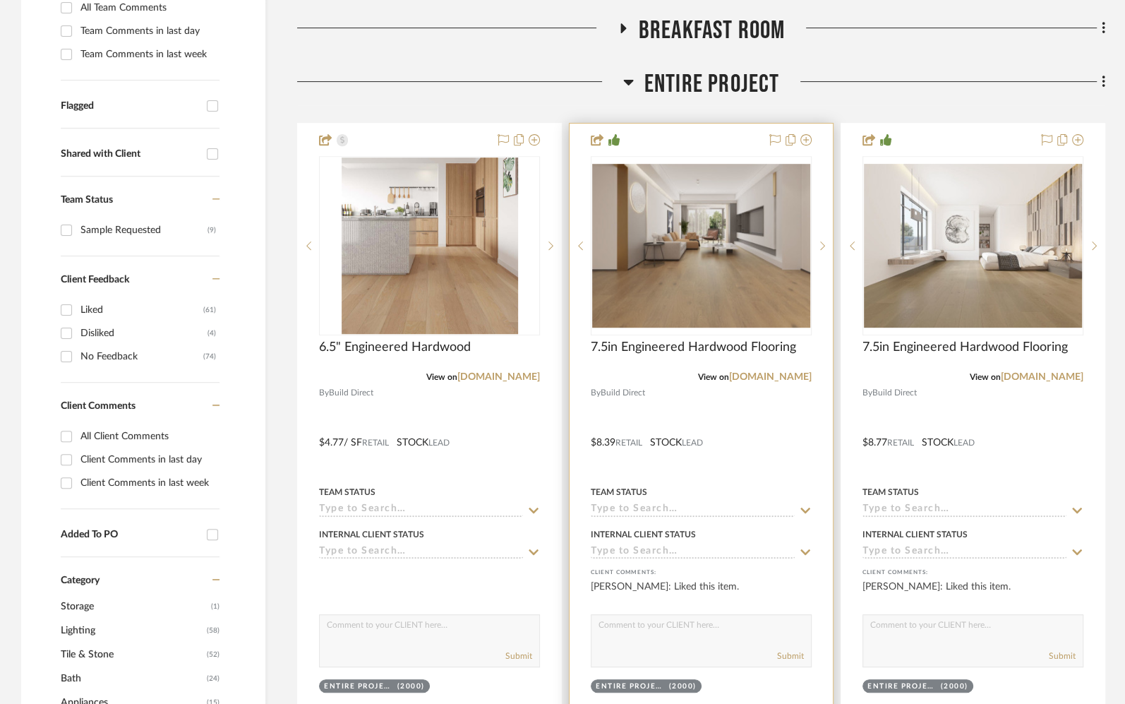
click at [820, 470] on div at bounding box center [701, 433] width 263 height 618
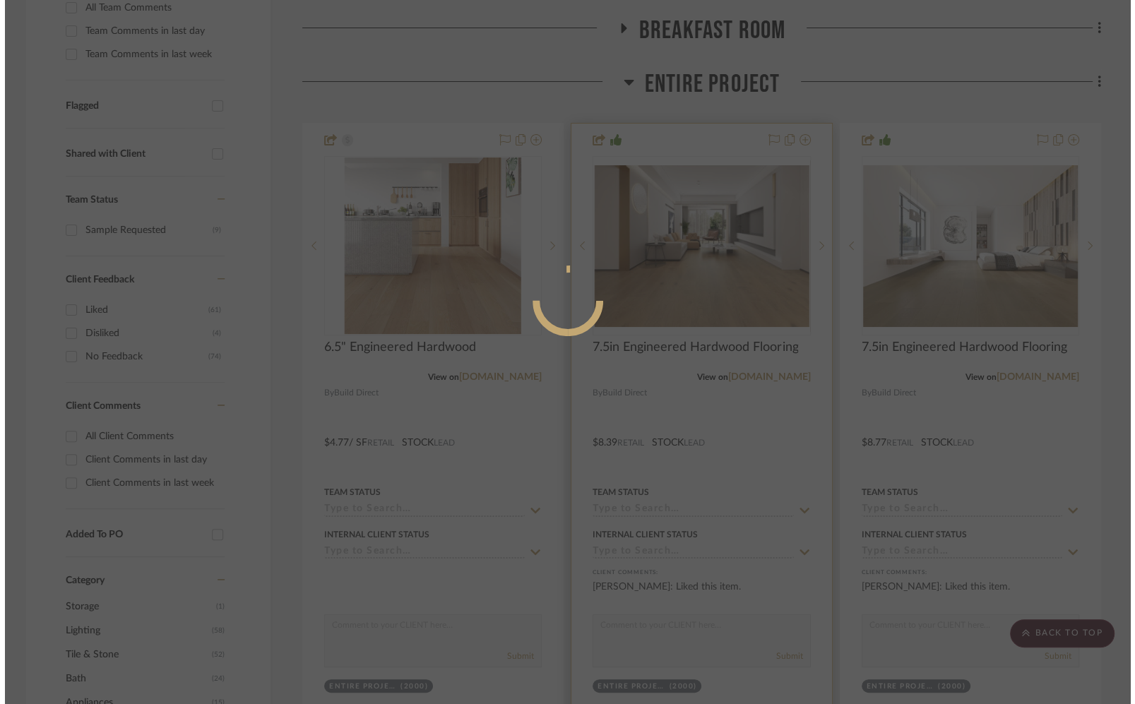
scroll to position [0, 0]
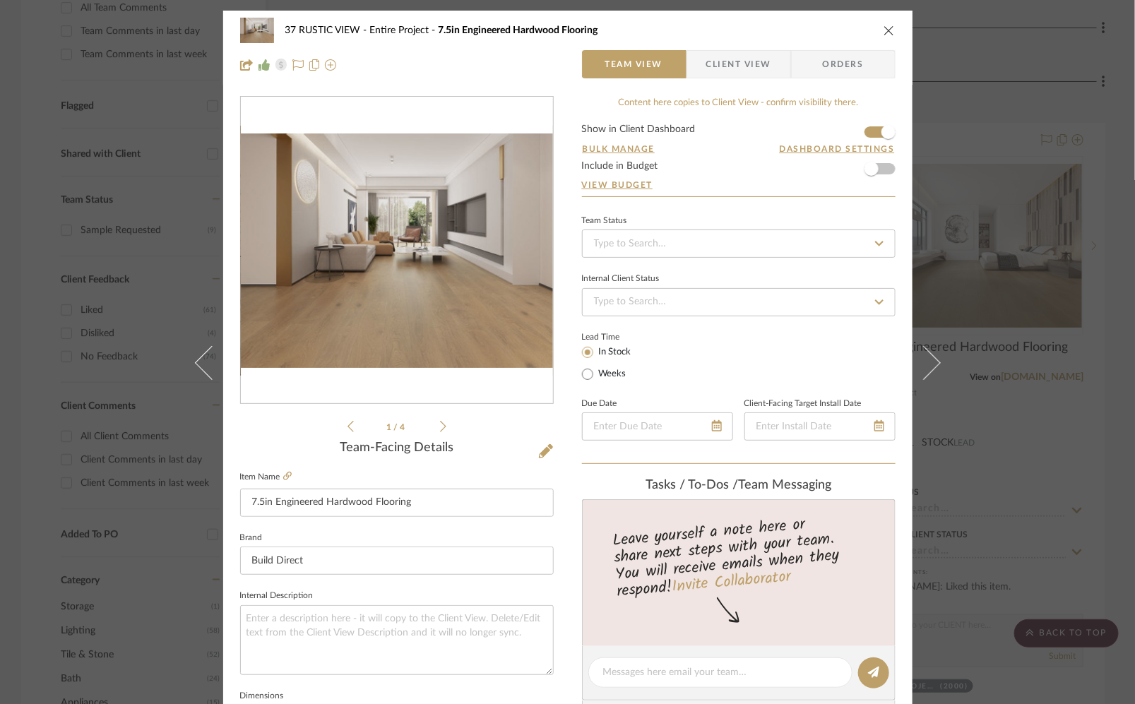
click at [748, 63] on span "Client View" at bounding box center [738, 64] width 65 height 28
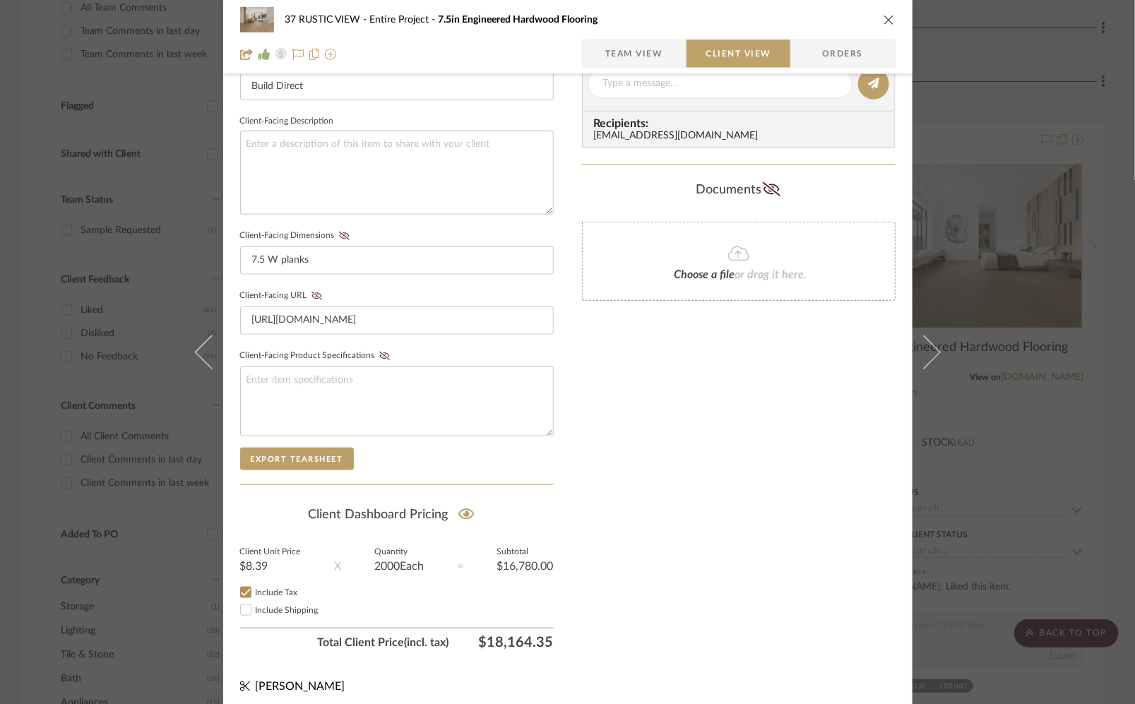
scroll to position [478, 0]
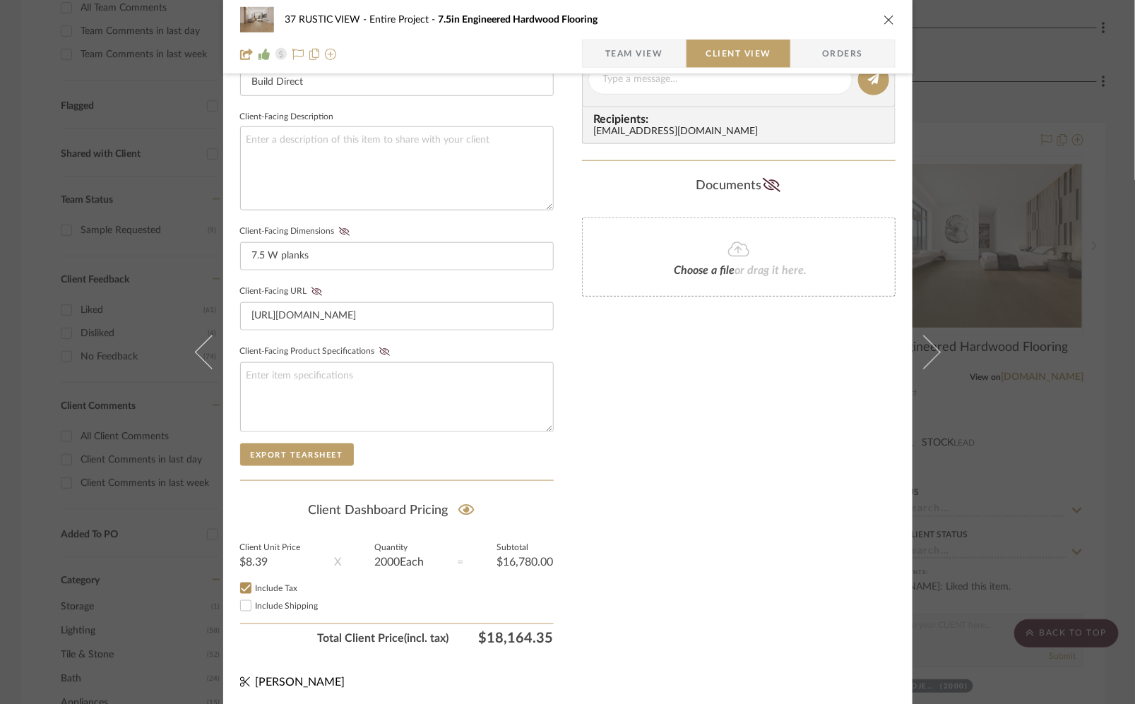
click at [883, 22] on icon "close" at bounding box center [888, 19] width 11 height 11
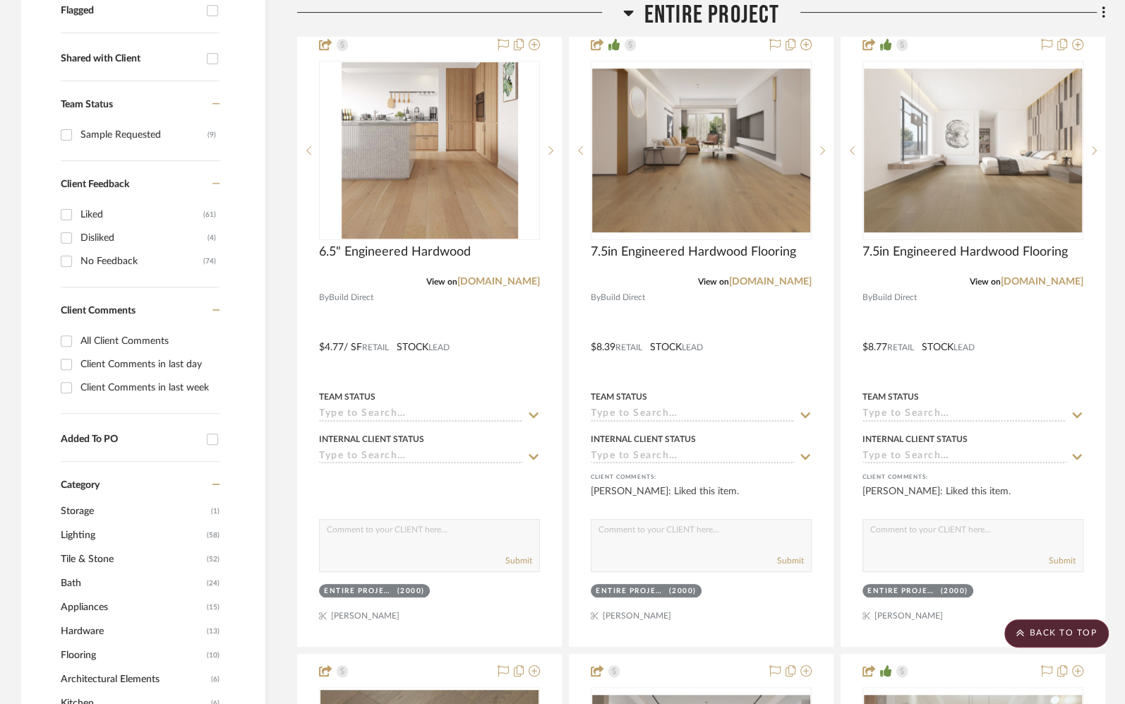
scroll to position [522, 0]
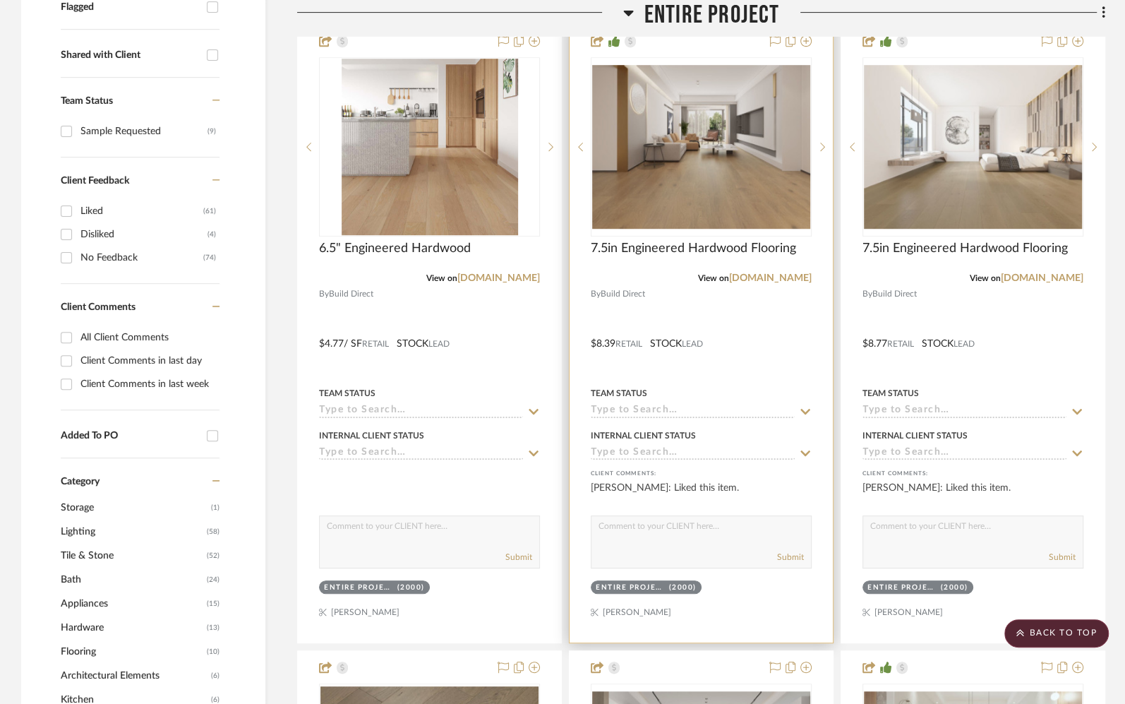
click at [782, 343] on div at bounding box center [701, 334] width 263 height 618
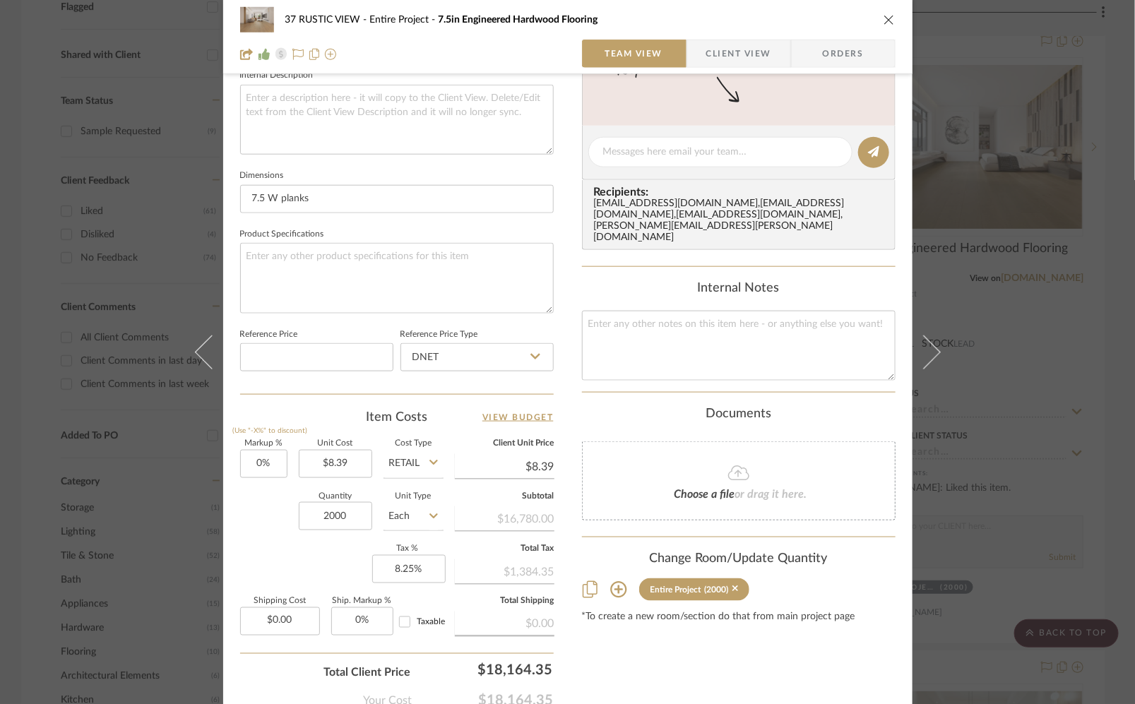
scroll to position [534, 0]
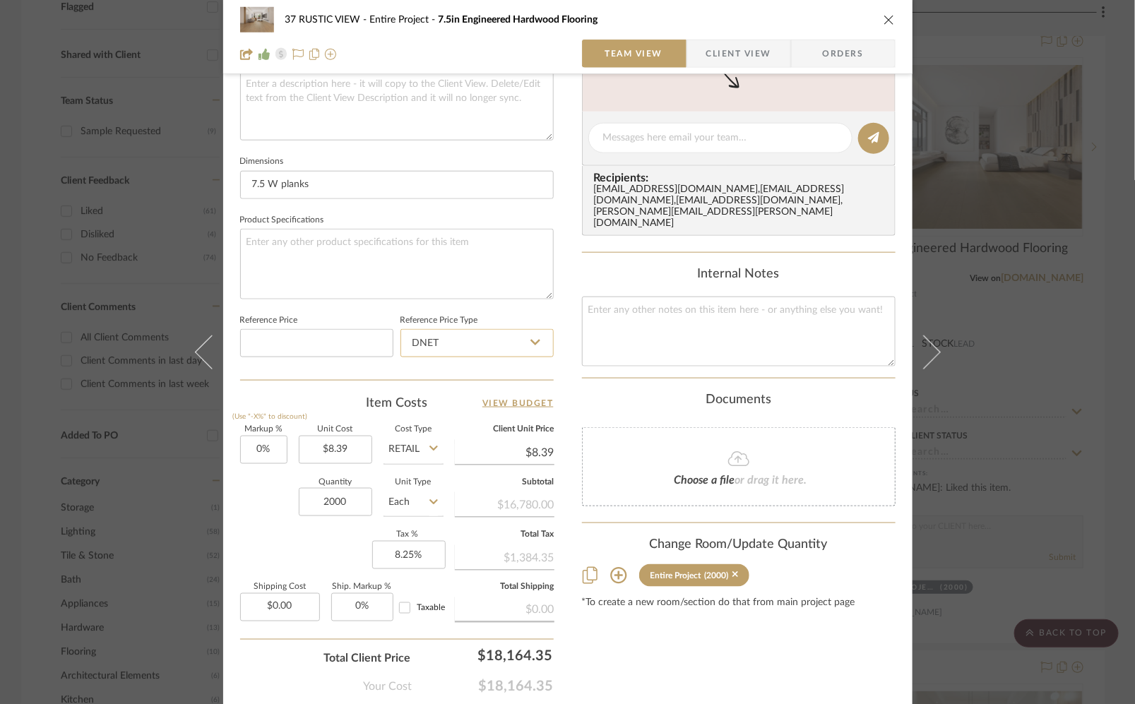
click at [513, 337] on input "DNET" at bounding box center [476, 343] width 153 height 28
click at [493, 417] on div "Retail" at bounding box center [483, 413] width 174 height 36
type input "Retail"
click at [265, 450] on input "0" at bounding box center [263, 450] width 47 height 28
type input "30%"
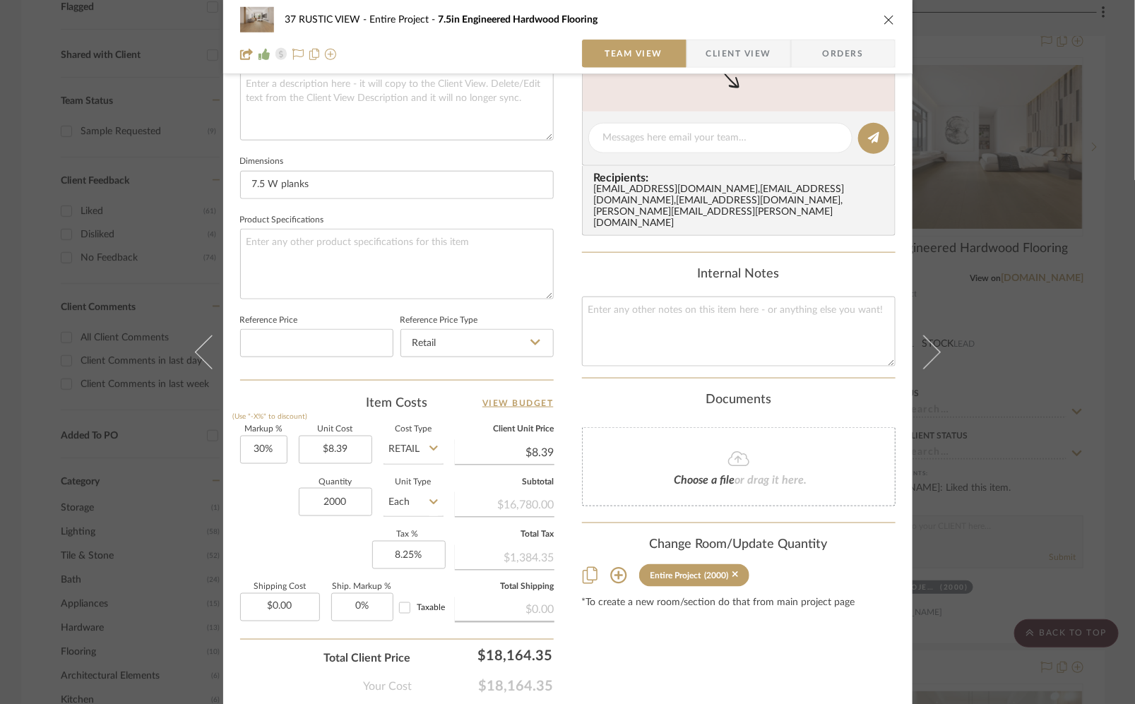
click at [275, 576] on div "Markup % (Use "-X%" to discount) 30% Unit Cost $8.39 Cost Type Retail Client Un…" at bounding box center [396, 529] width 313 height 206
type input "$10.91"
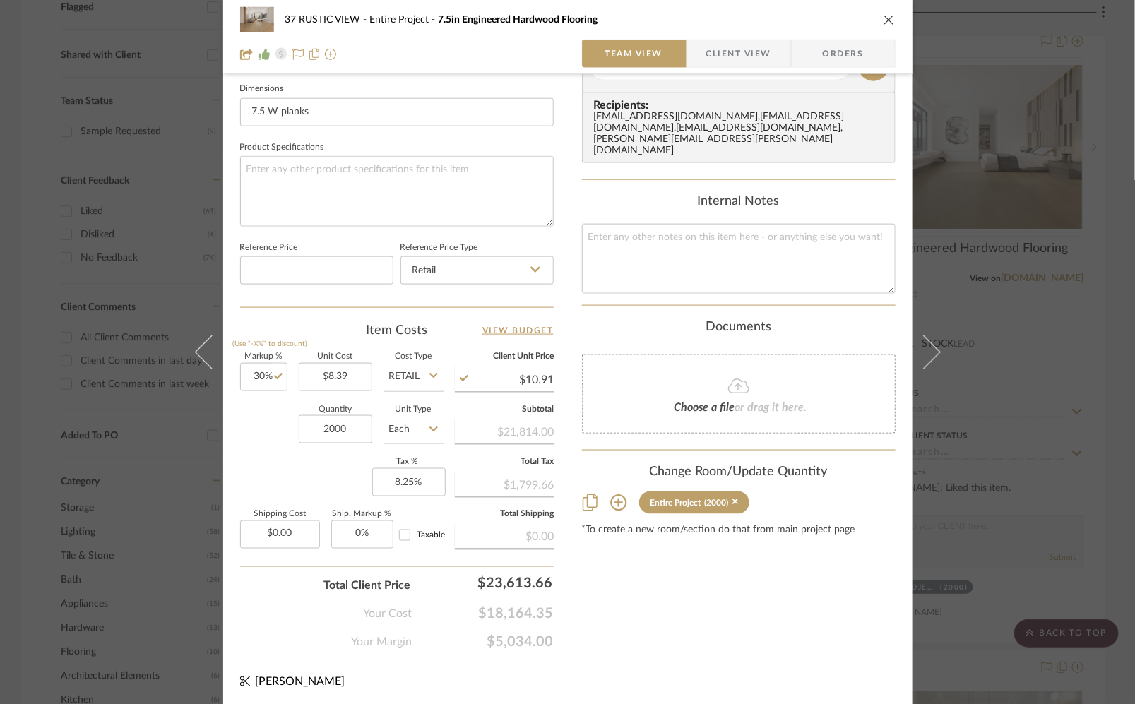
click at [882, 8] on div "37 RUSTIC VIEW Entire Project 7.5in Engineered Hardwood Flooring" at bounding box center [567, 20] width 655 height 28
click at [882, 29] on div "37 RUSTIC VIEW Entire Project 7.5in Engineered Hardwood Flooring" at bounding box center [567, 20] width 655 height 28
click at [891, 18] on div "37 RUSTIC VIEW Entire Project 7.5in Engineered Hardwood Flooring Team View Clie…" at bounding box center [567, 37] width 689 height 74
click at [887, 18] on icon "close" at bounding box center [888, 19] width 11 height 11
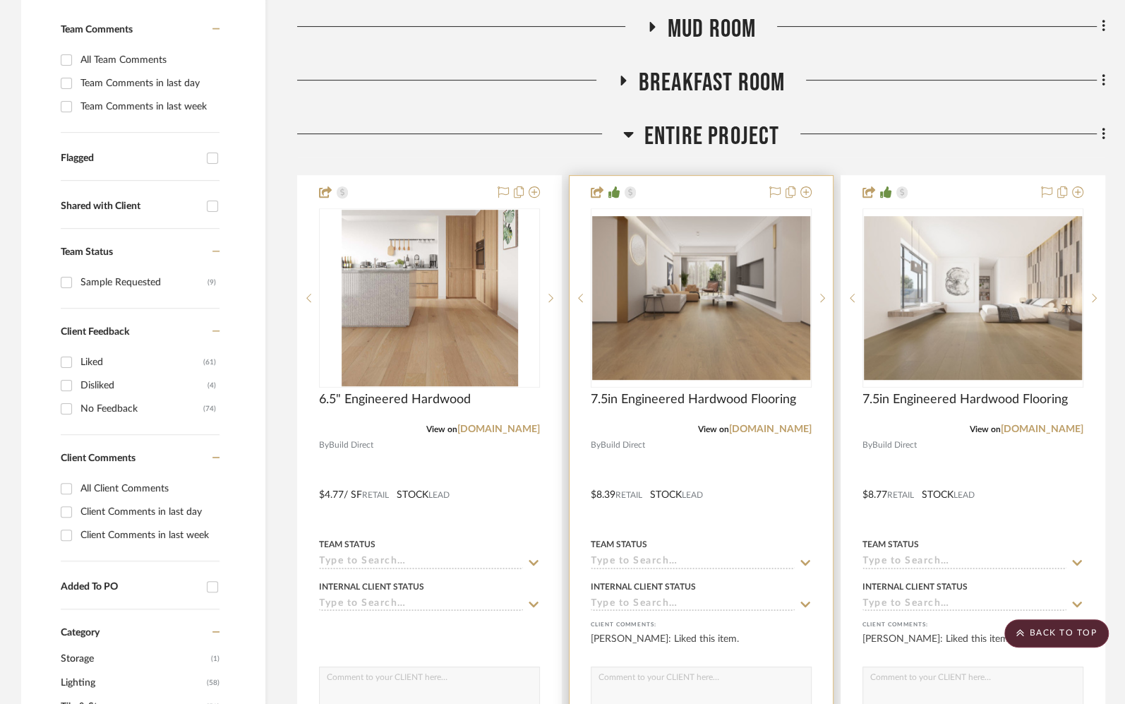
scroll to position [381, 0]
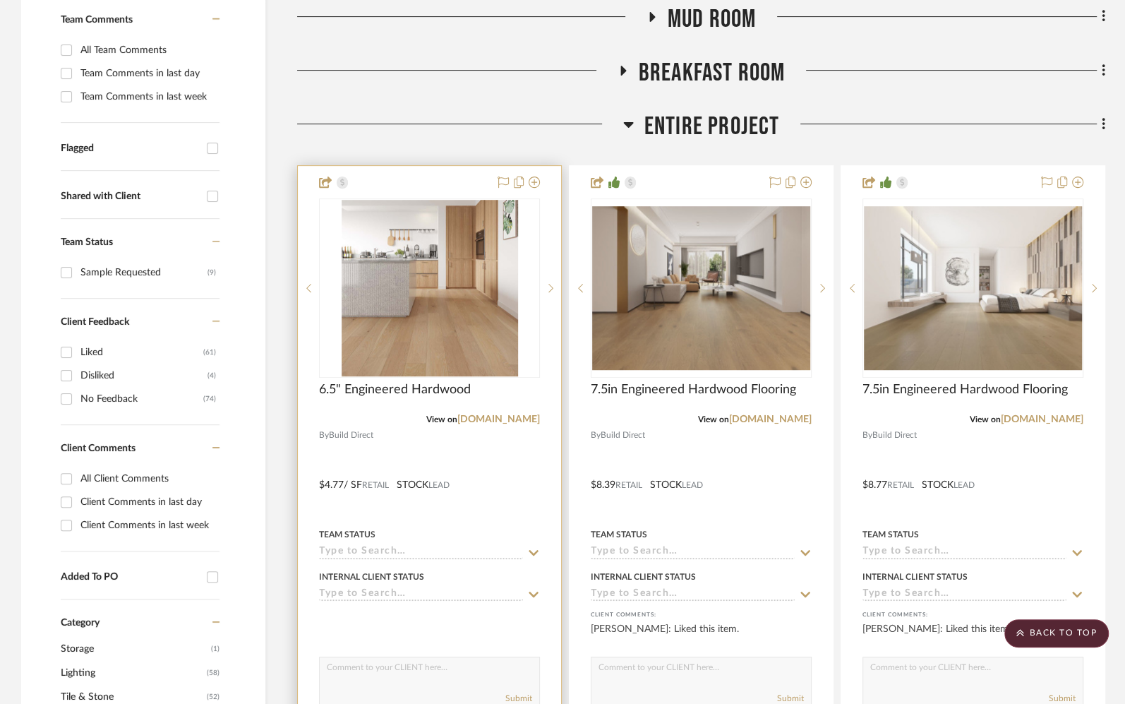
click at [507, 477] on div at bounding box center [429, 475] width 263 height 618
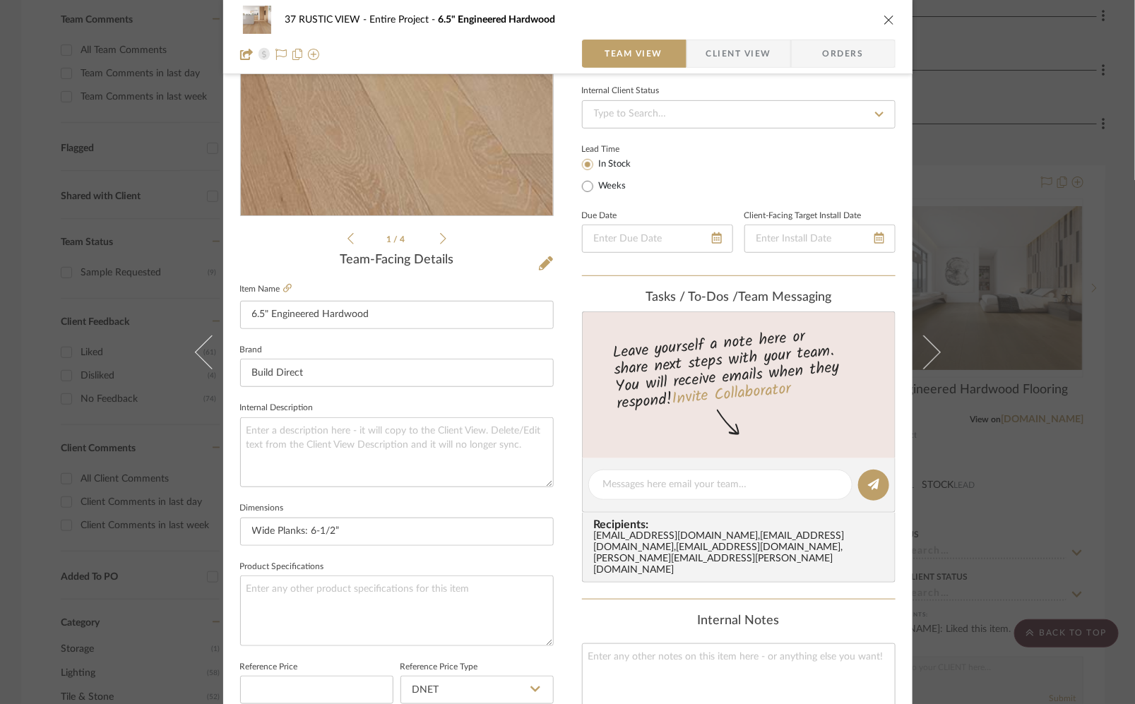
scroll to position [450, 0]
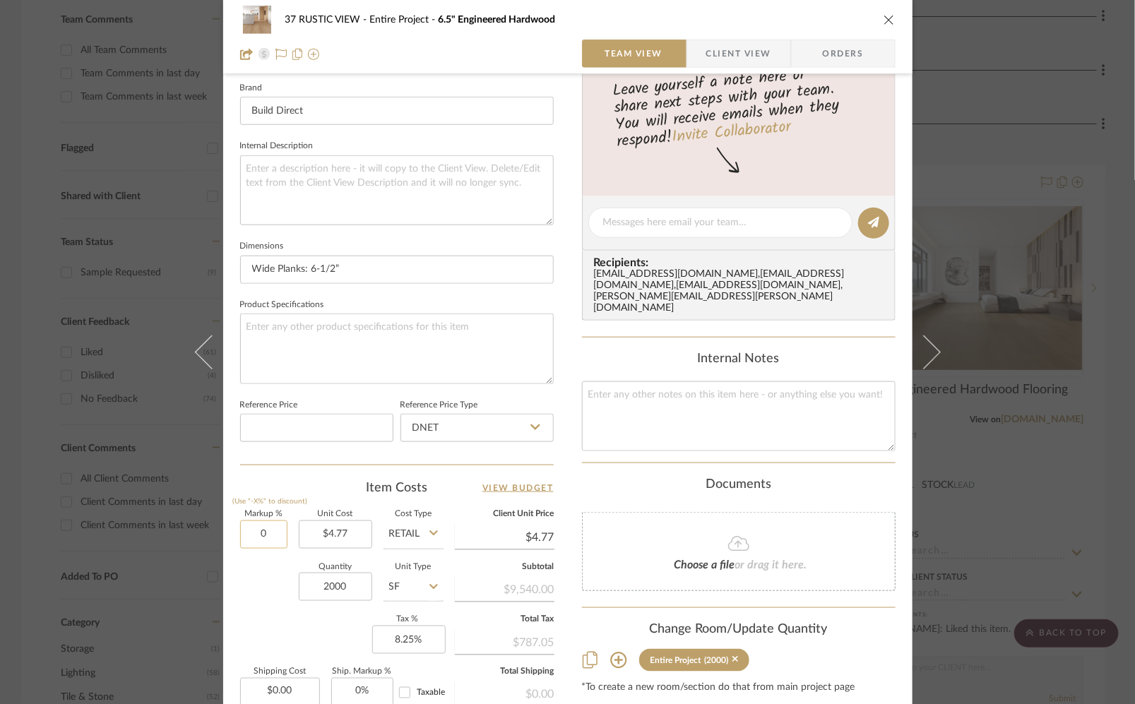
click at [262, 542] on input "0" at bounding box center [263, 534] width 47 height 28
type input "30%"
click at [240, 614] on div "Markup % (Use "-X%" to discount) 30% Unit Cost $4.77 Cost Type Retail Client Un…" at bounding box center [396, 613] width 313 height 206
type input "$6.20"
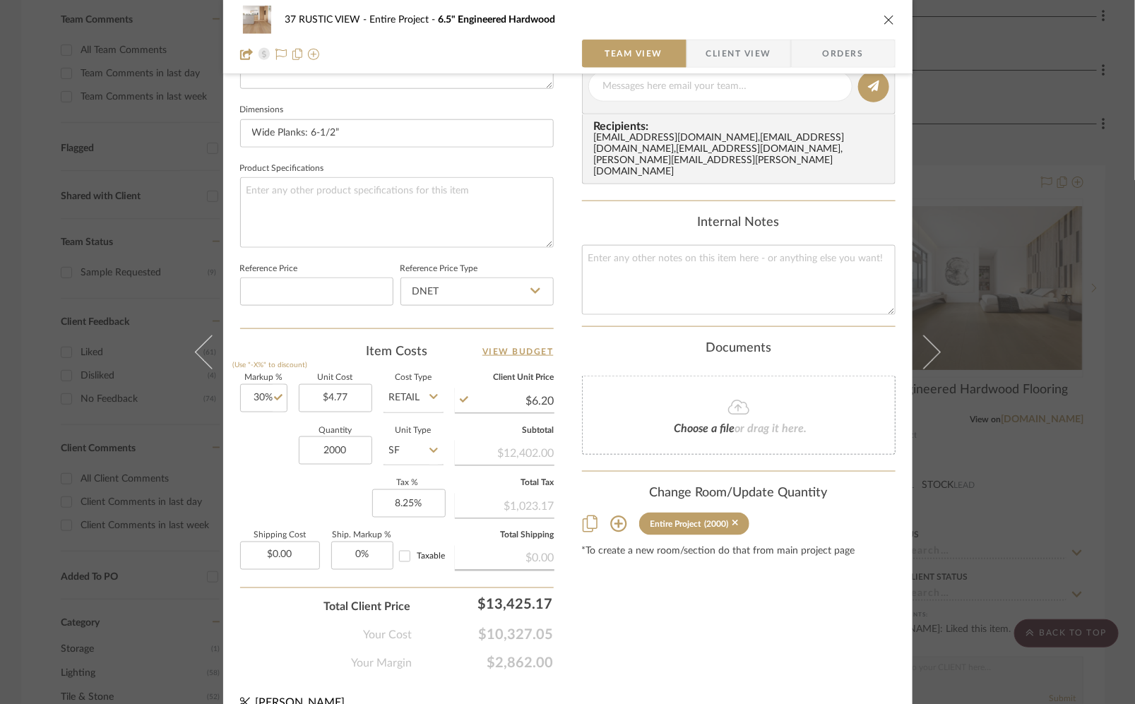
scroll to position [607, 0]
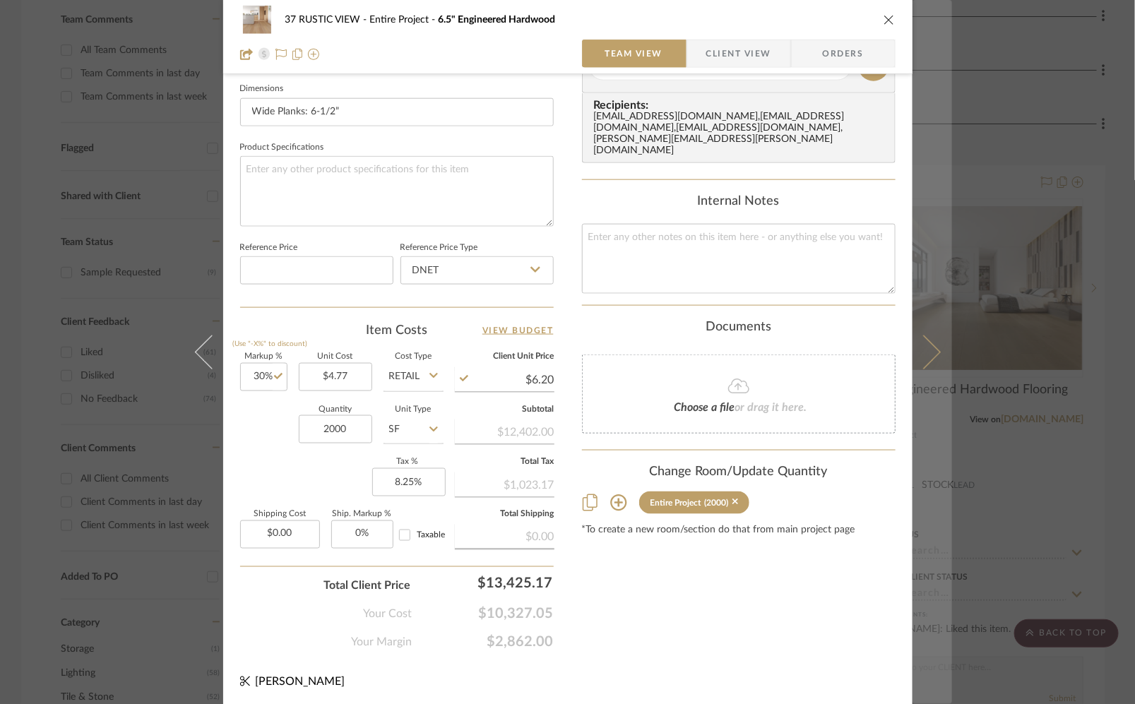
click at [928, 355] on icon at bounding box center [923, 352] width 34 height 34
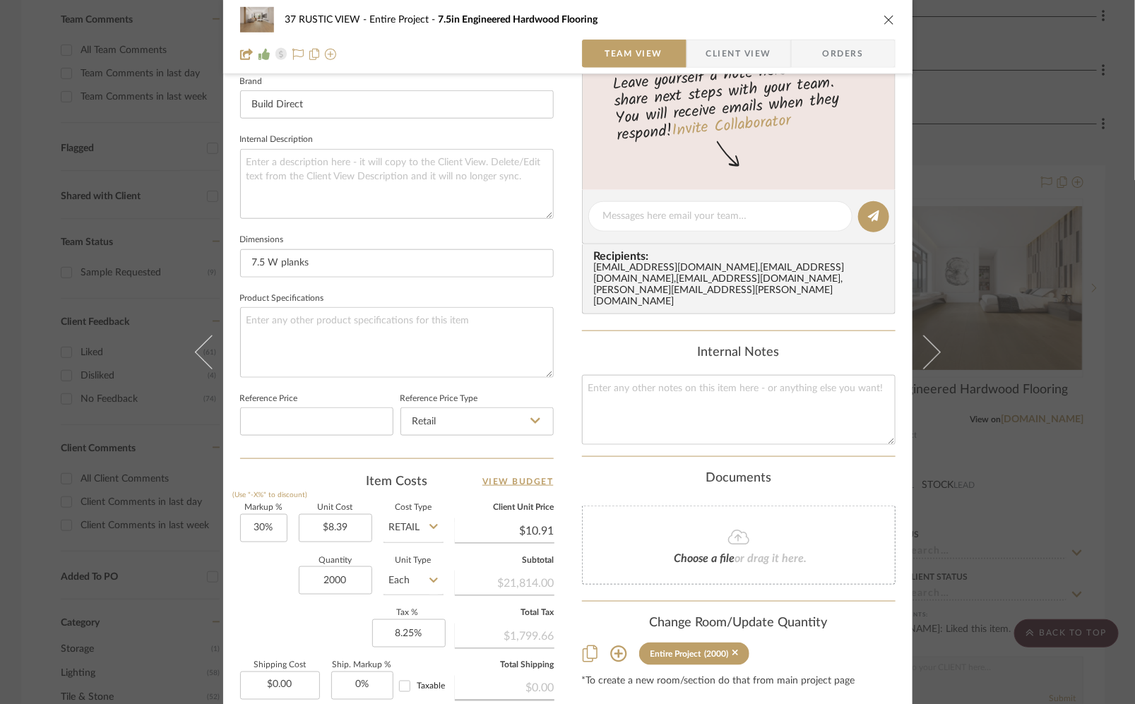
scroll to position [531, 0]
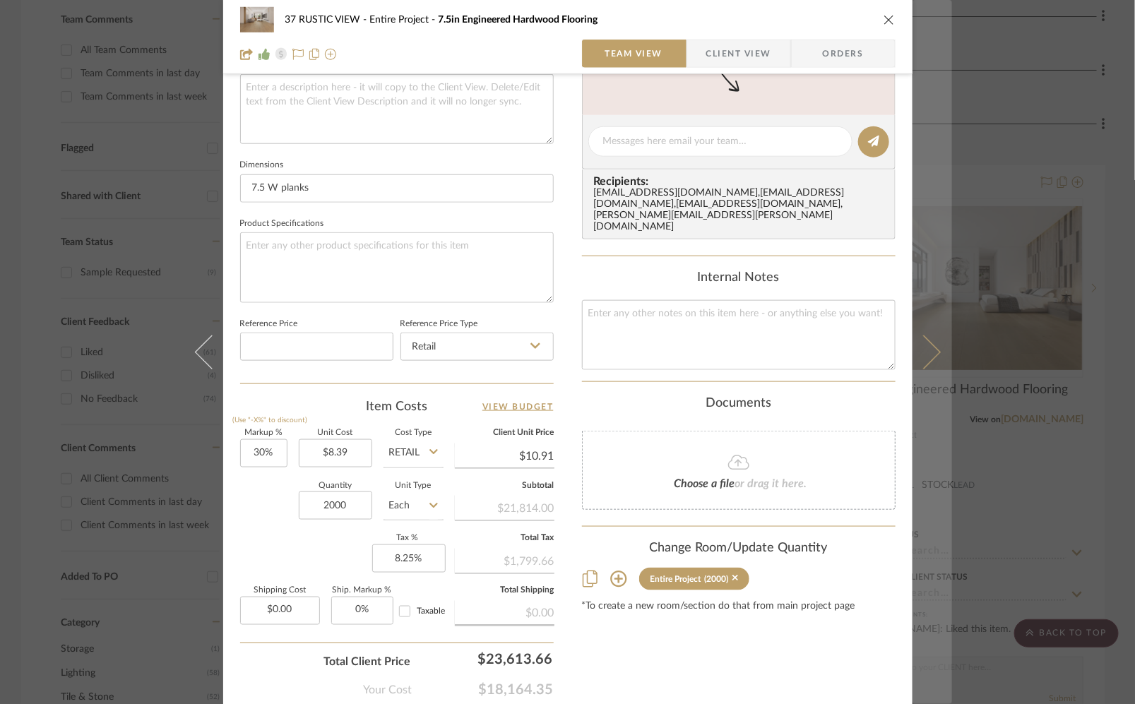
click at [931, 365] on button at bounding box center [932, 352] width 40 height 704
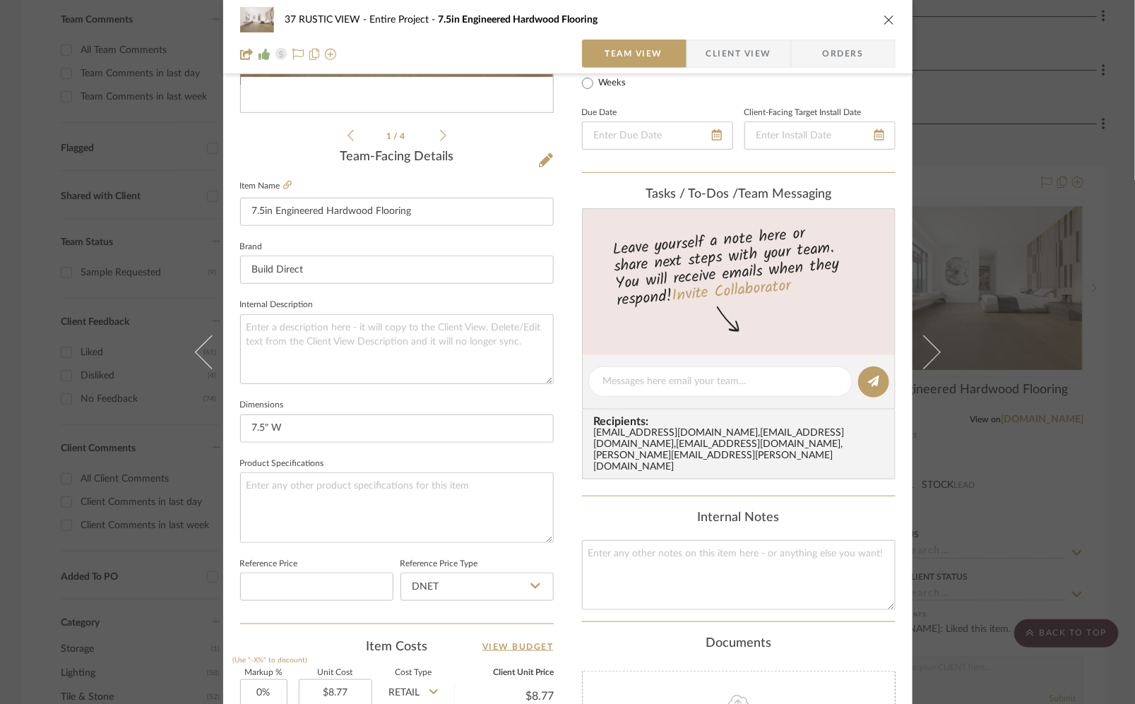
scroll to position [431, 0]
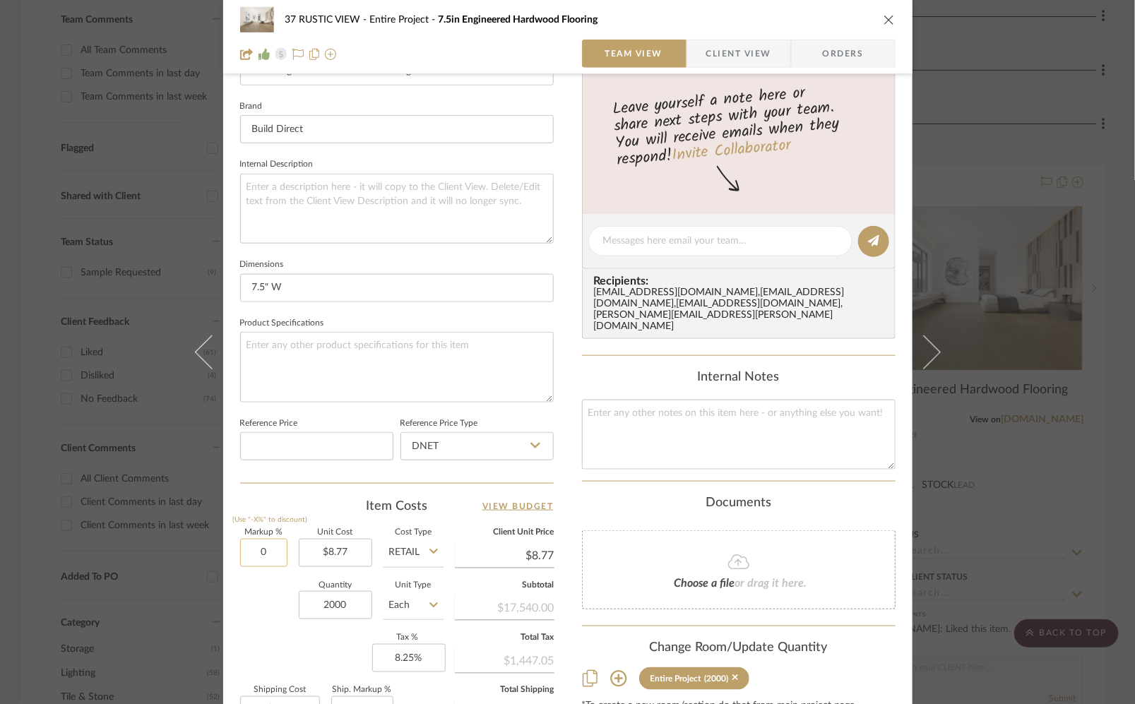
click at [251, 558] on input "0" at bounding box center [263, 553] width 47 height 28
type input "30%"
click at [275, 650] on div "Markup % (Use "-X%" to discount) 30% Unit Cost $8.77 Cost Type Retail Client Un…" at bounding box center [396, 632] width 313 height 206
type input "$11.40"
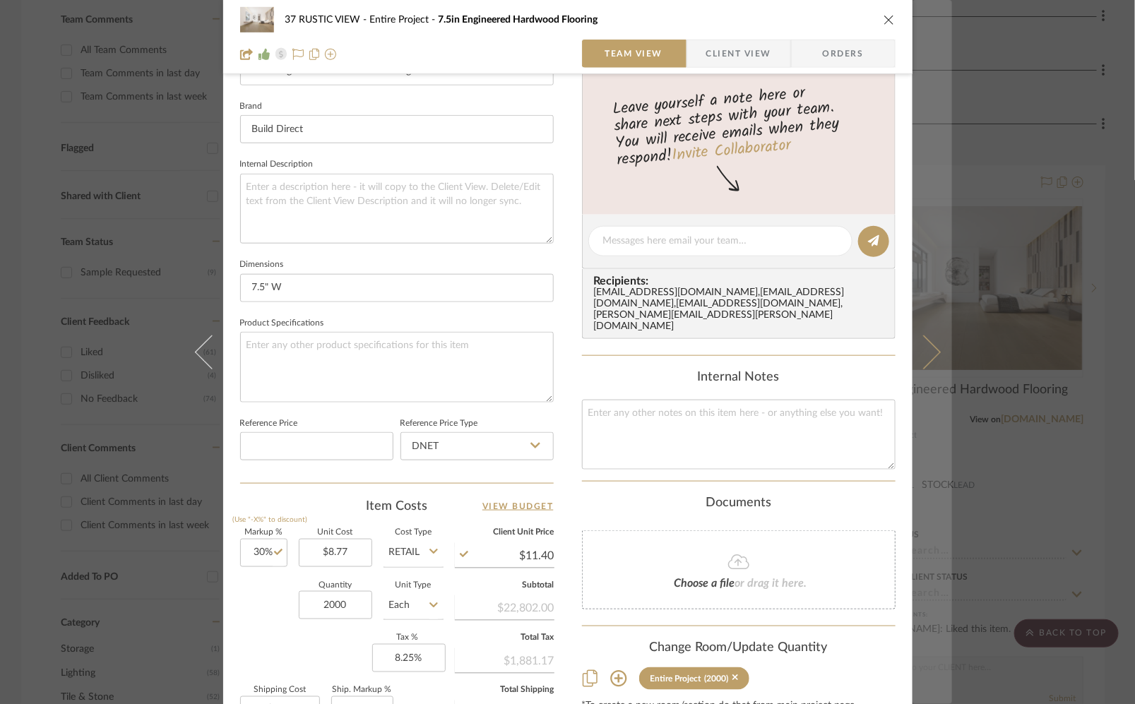
click at [938, 354] on button at bounding box center [932, 352] width 40 height 704
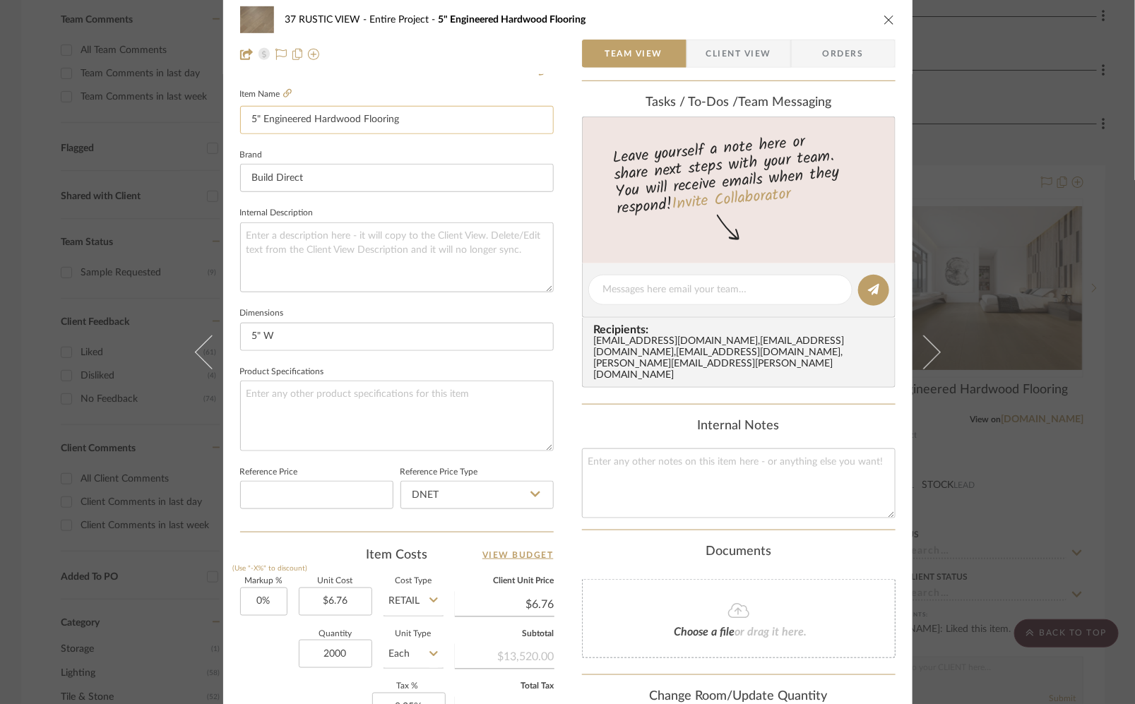
scroll to position [597, 0]
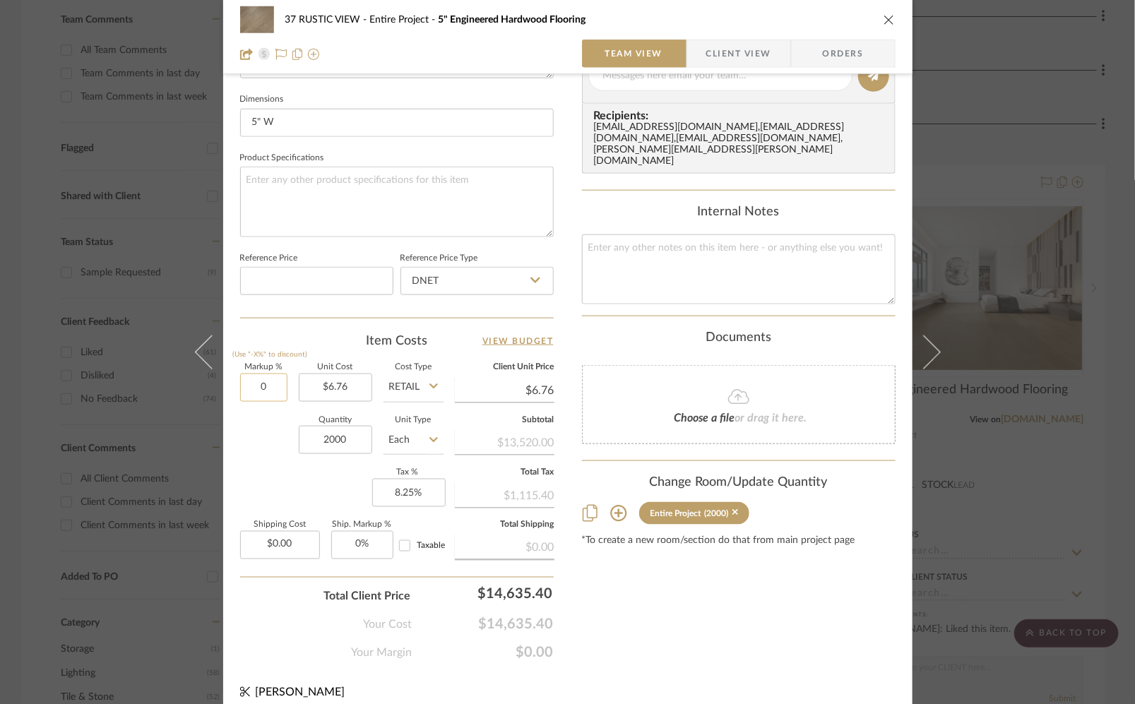
click at [254, 395] on input "0" at bounding box center [263, 387] width 47 height 28
type input "30%"
click at [257, 496] on div "Markup % (Use "-X%" to discount) 30% Unit Cost $6.76 Cost Type Retail Client Un…" at bounding box center [396, 467] width 313 height 206
type input "$8.79"
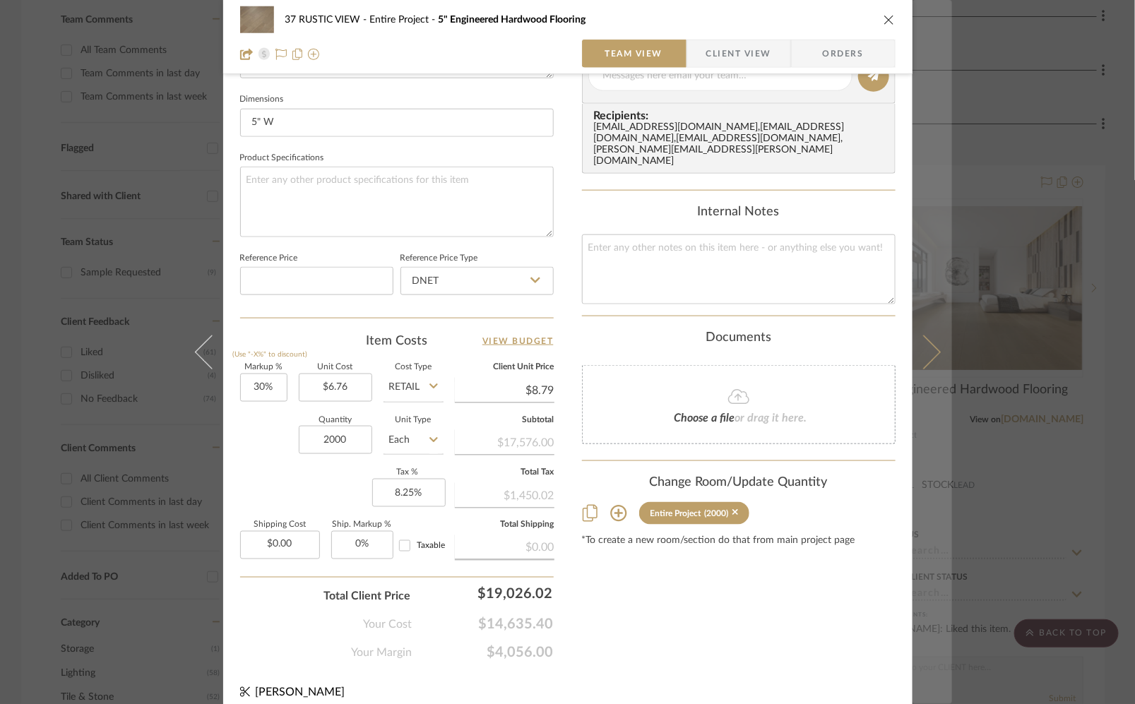
click at [926, 356] on icon at bounding box center [923, 352] width 34 height 34
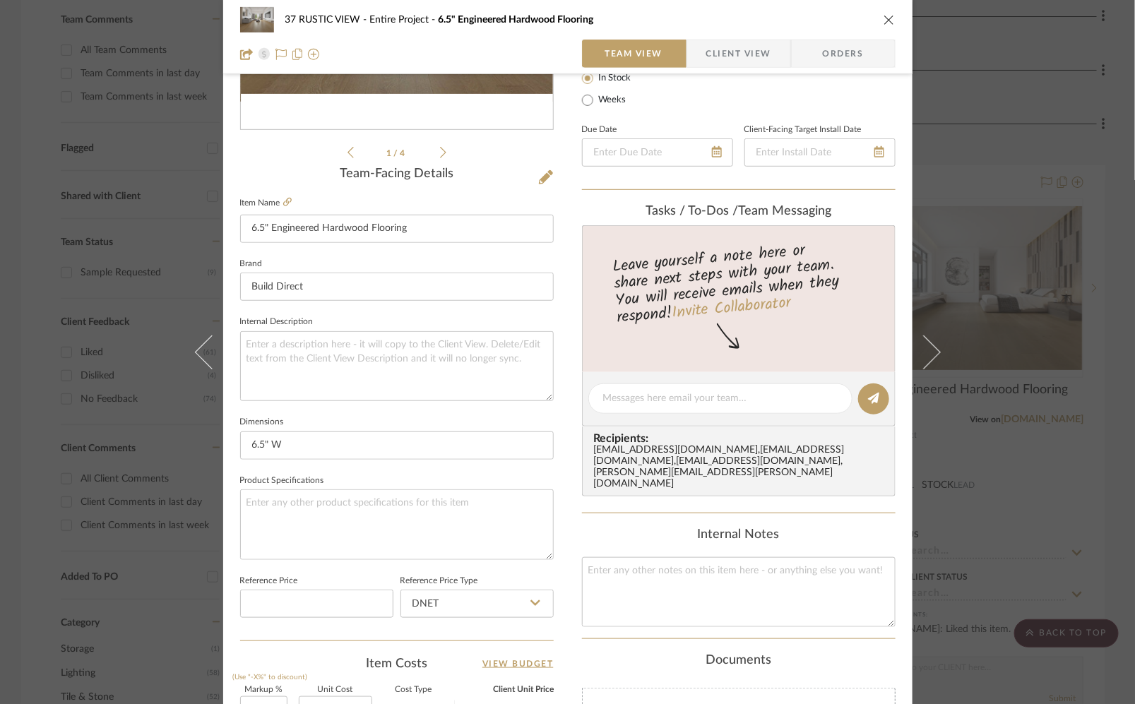
scroll to position [435, 0]
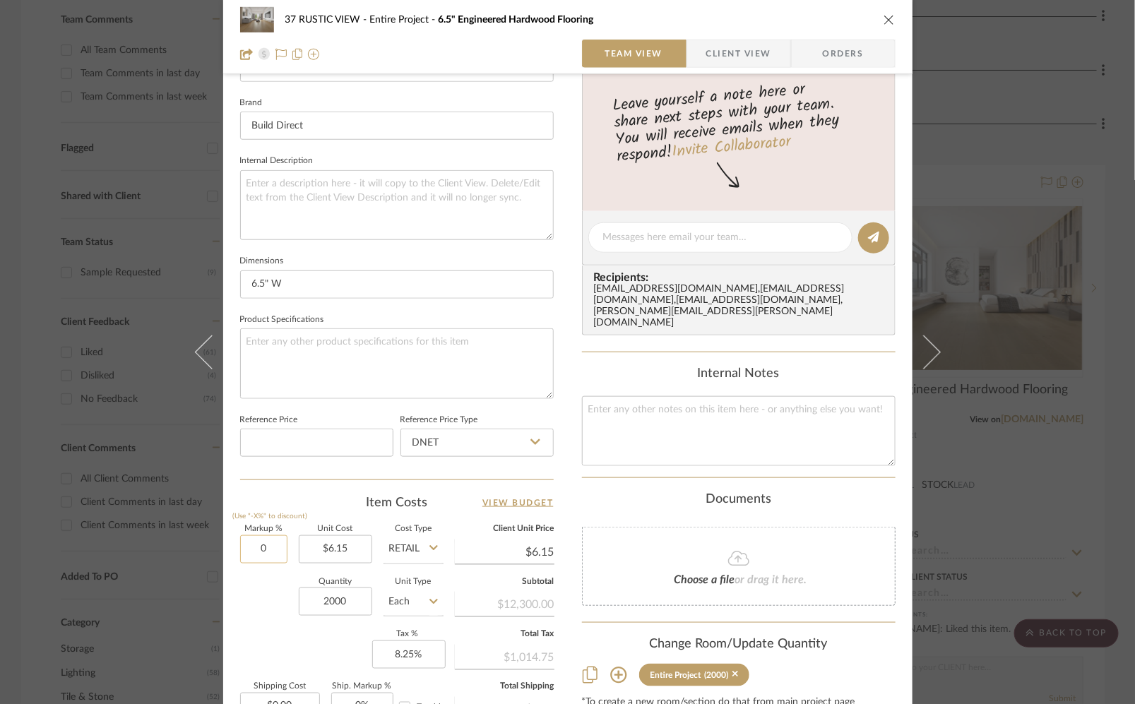
click at [260, 543] on input "0" at bounding box center [263, 549] width 47 height 28
type input "30%"
click at [263, 628] on div "Markup % (Use "-X%" to discount) 30% Unit Cost $6.15 Cost Type Retail Client Un…" at bounding box center [396, 628] width 313 height 206
type input "$8.00"
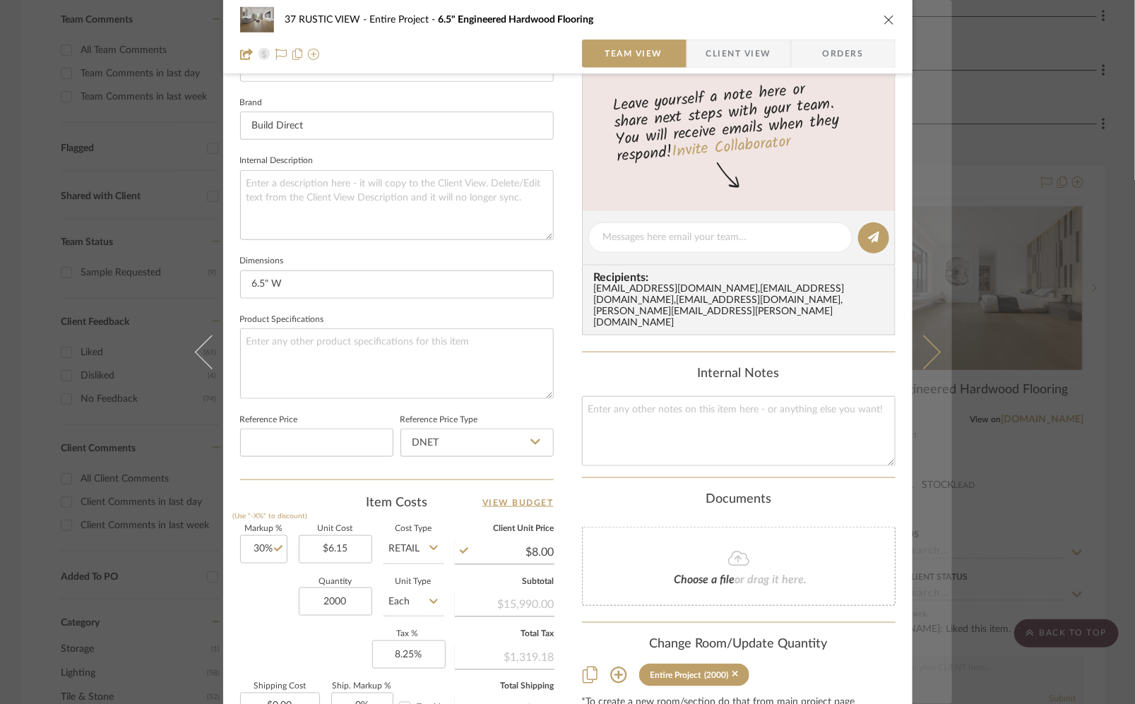
click at [936, 359] on button at bounding box center [932, 352] width 40 height 704
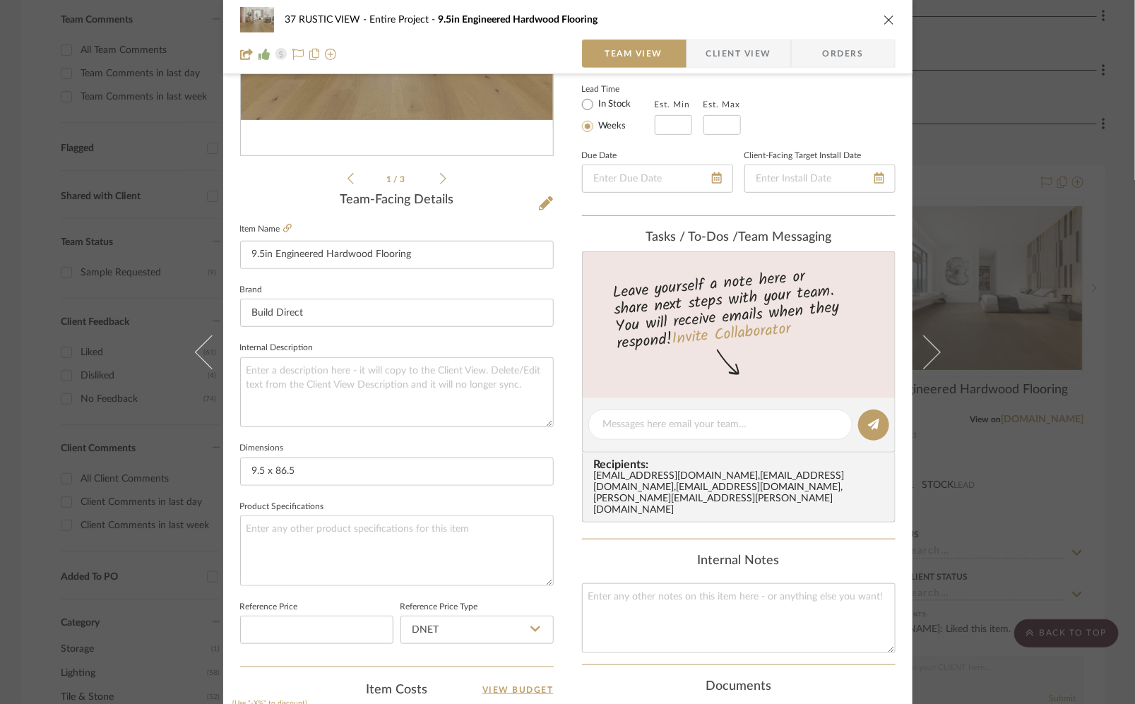
scroll to position [357, 0]
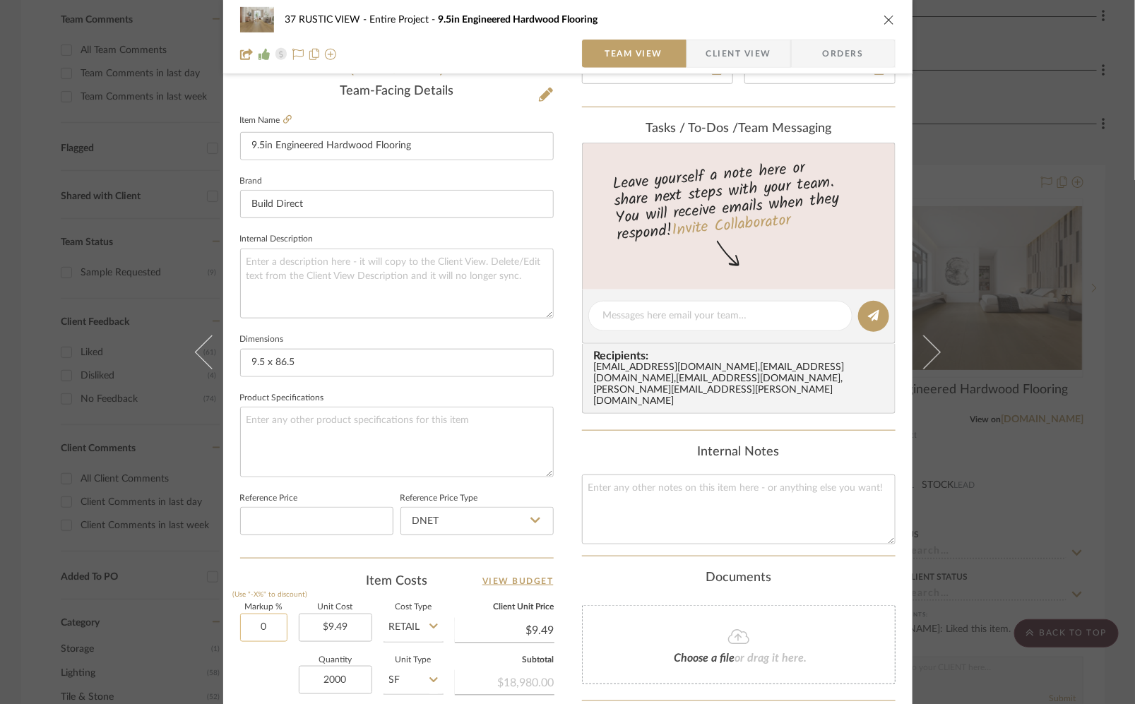
click at [245, 635] on input "0" at bounding box center [263, 628] width 47 height 28
type input "30%"
click at [259, 676] on div "Quantity 2000 Unit Type SF" at bounding box center [341, 682] width 203 height 50
type input "$12.34"
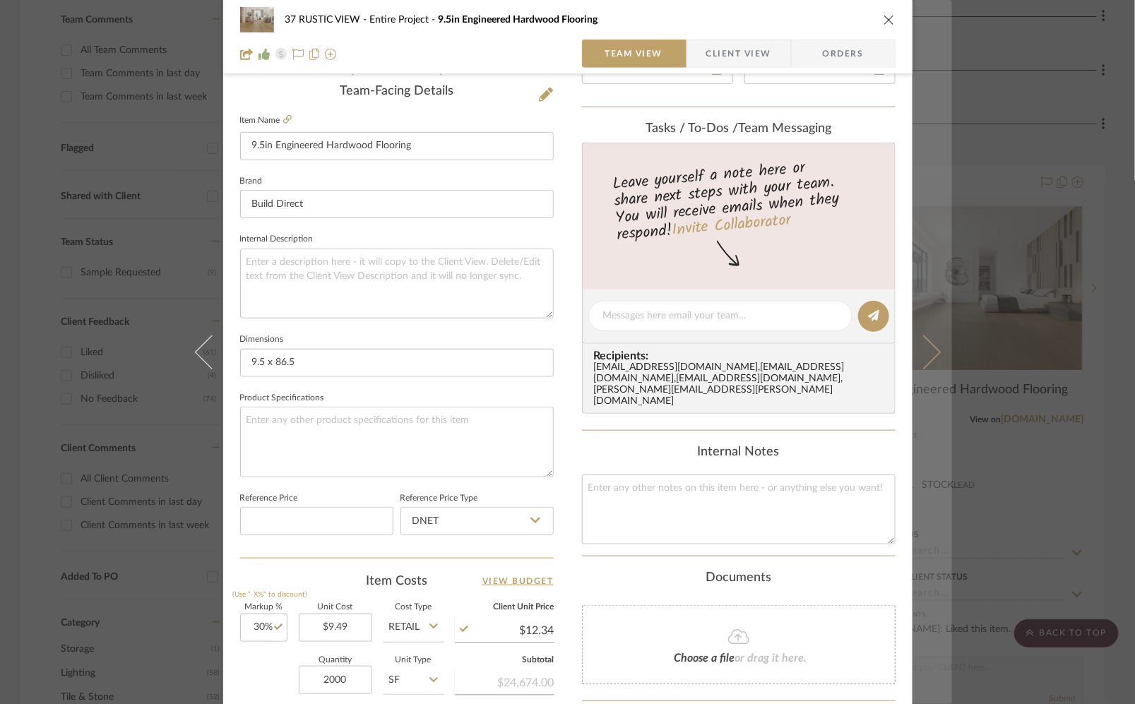
click at [930, 357] on button at bounding box center [932, 352] width 40 height 704
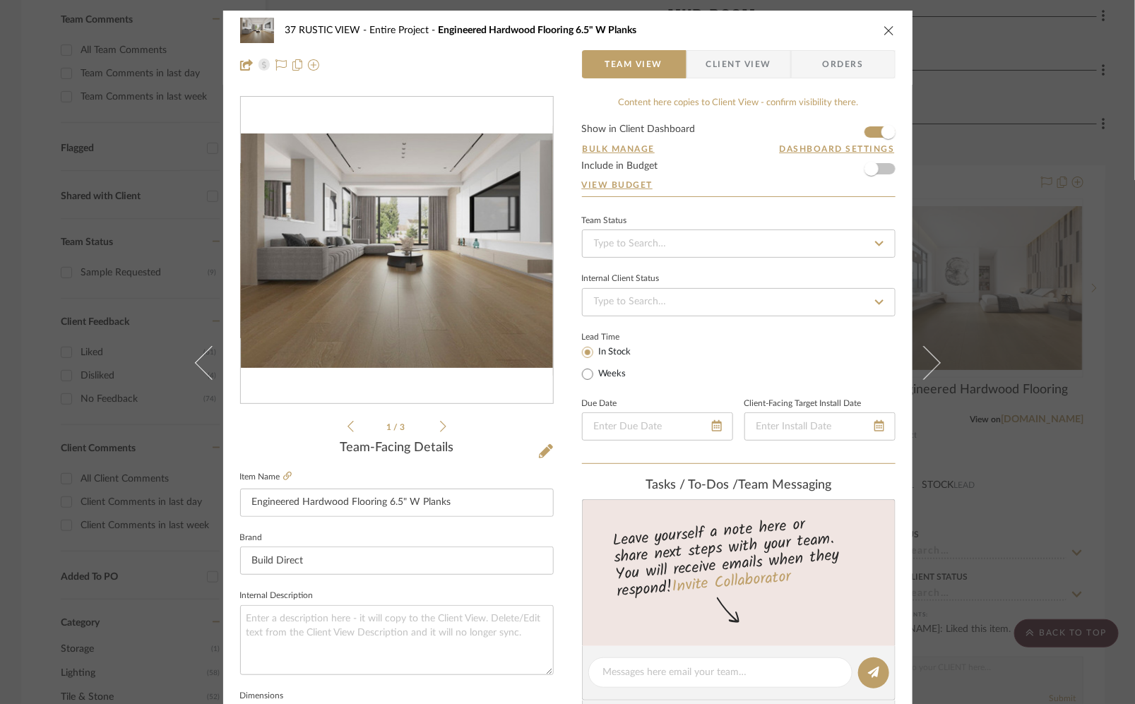
click at [883, 28] on icon "close" at bounding box center [888, 30] width 11 height 11
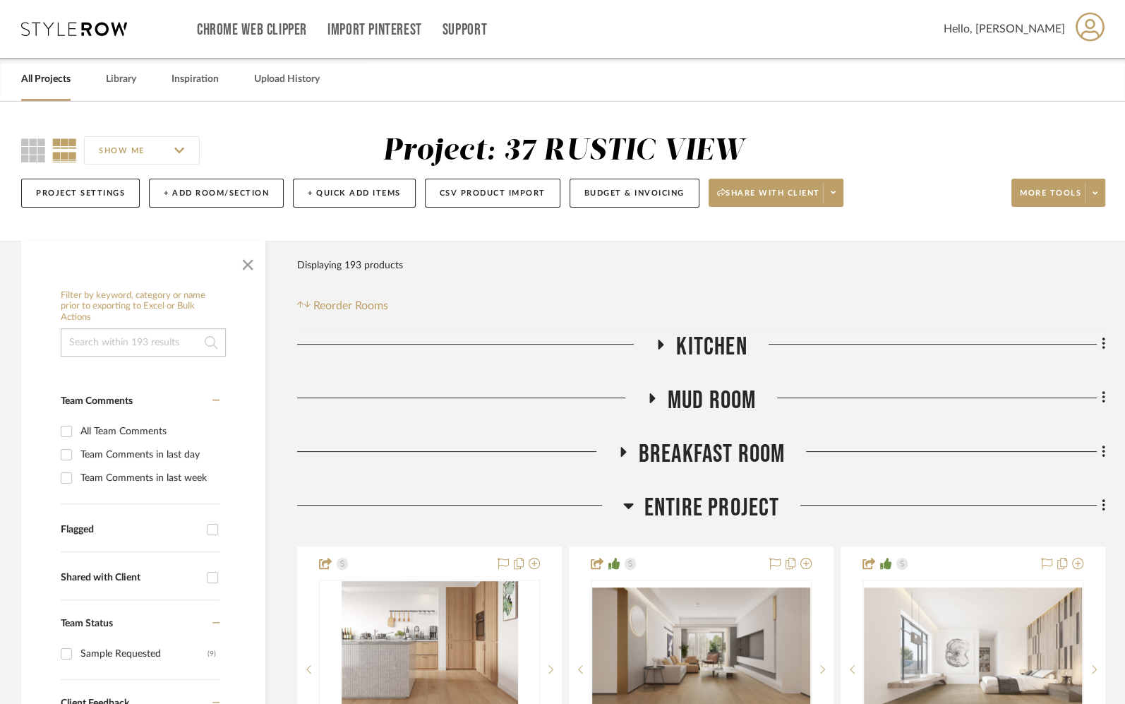
click at [724, 340] on span "Kitchen" at bounding box center [711, 347] width 71 height 30
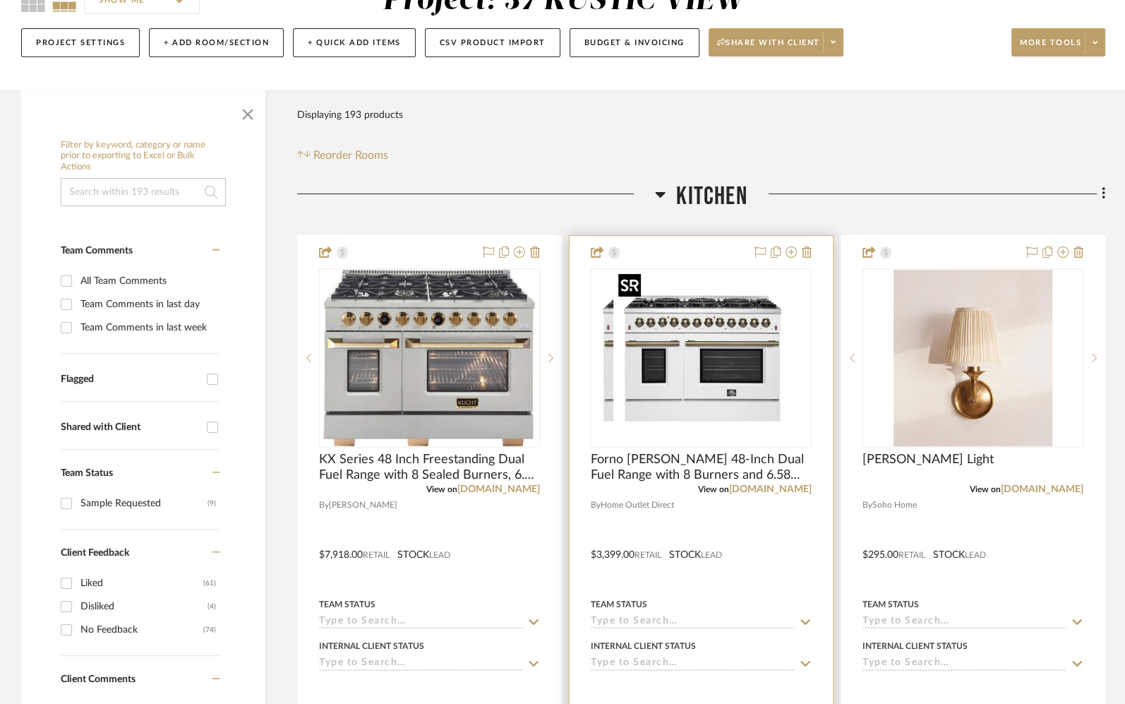
scroll to position [167, 0]
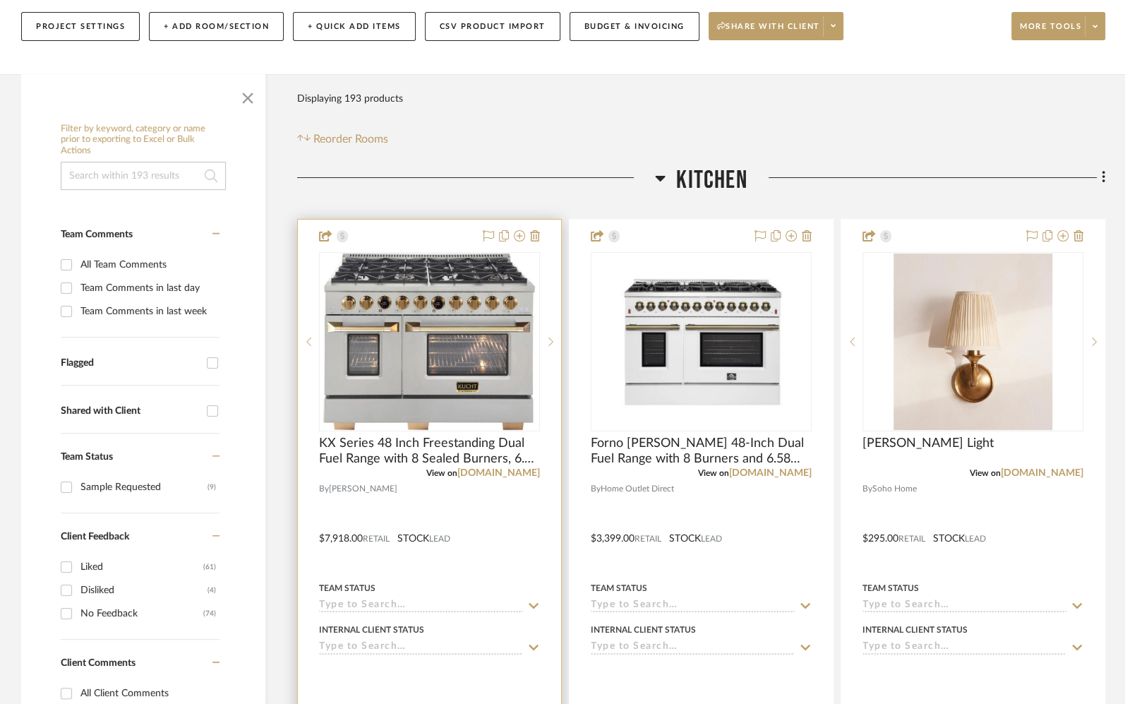
click at [507, 544] on div at bounding box center [429, 529] width 263 height 618
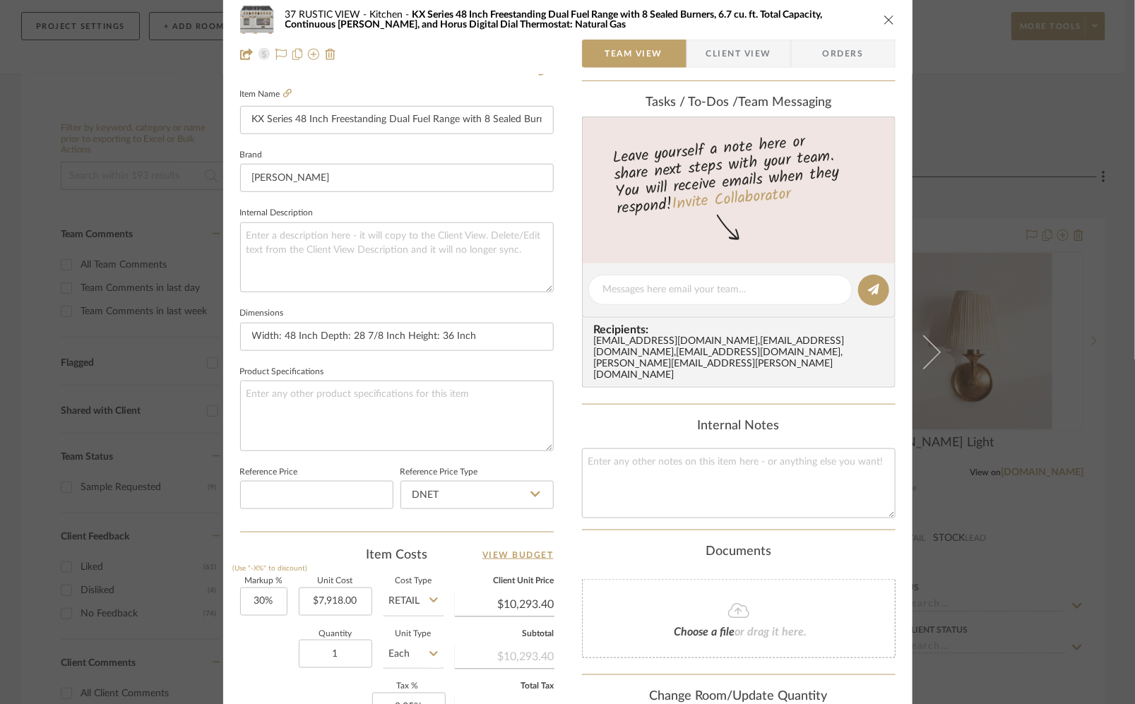
scroll to position [607, 0]
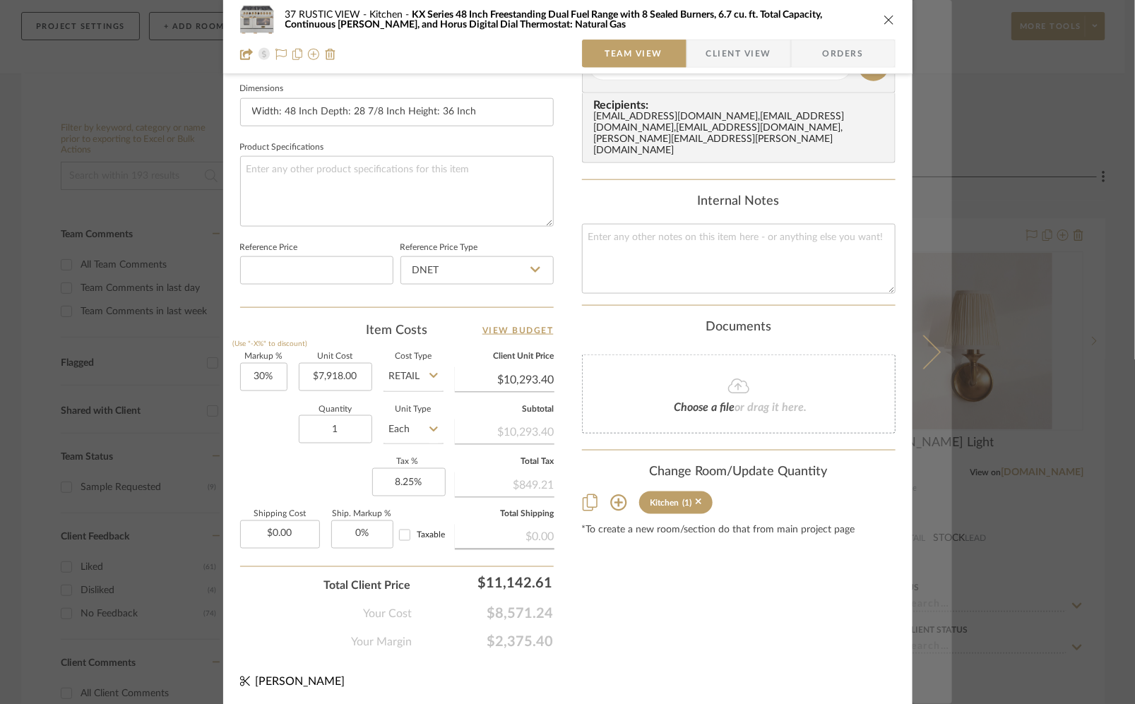
click at [928, 360] on button at bounding box center [932, 352] width 40 height 704
click at [921, 361] on icon at bounding box center [923, 352] width 34 height 34
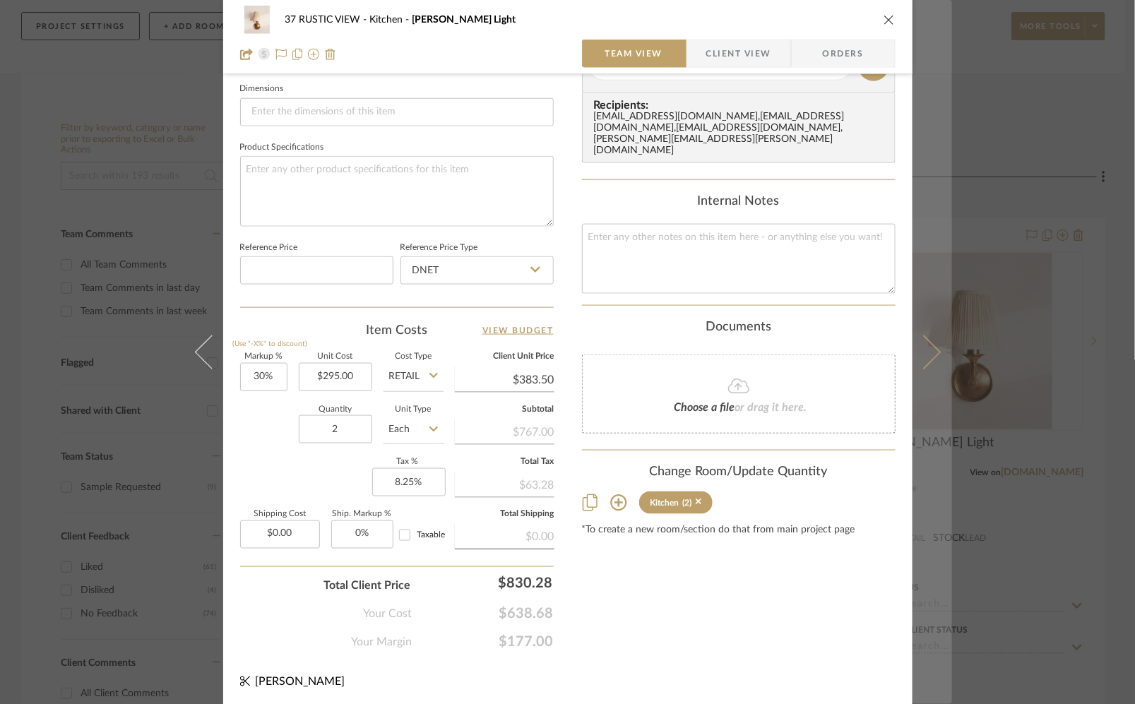
click at [932, 366] on button at bounding box center [932, 352] width 40 height 704
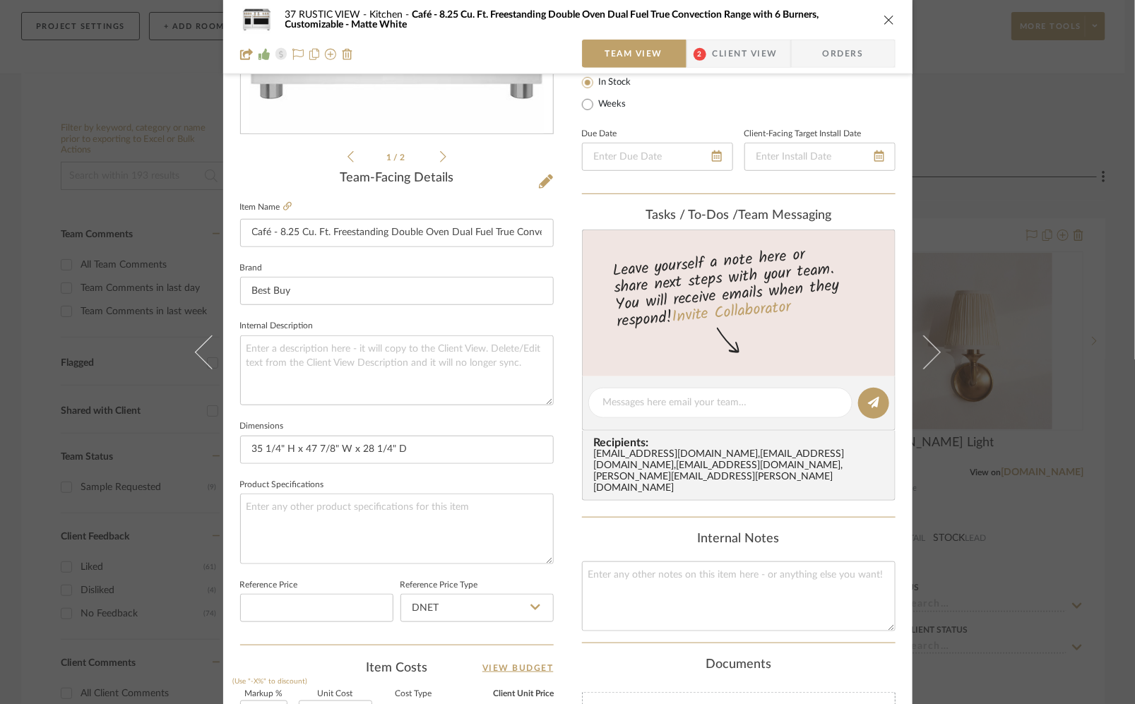
scroll to position [527, 0]
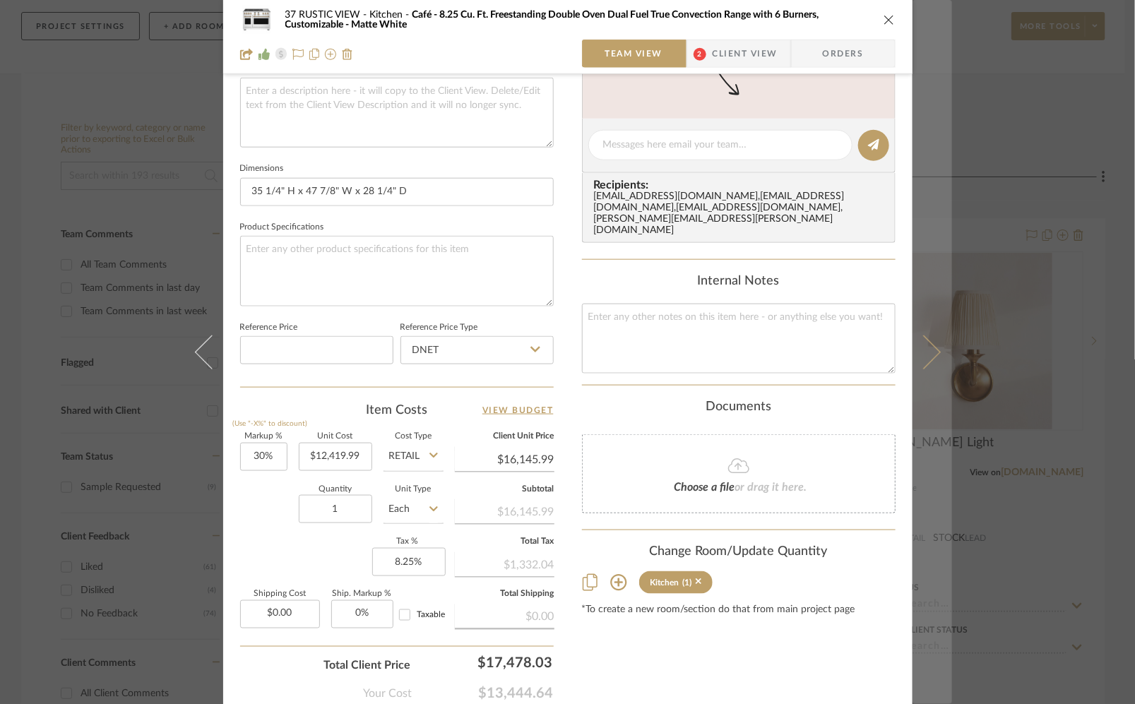
click at [921, 351] on icon at bounding box center [923, 352] width 34 height 34
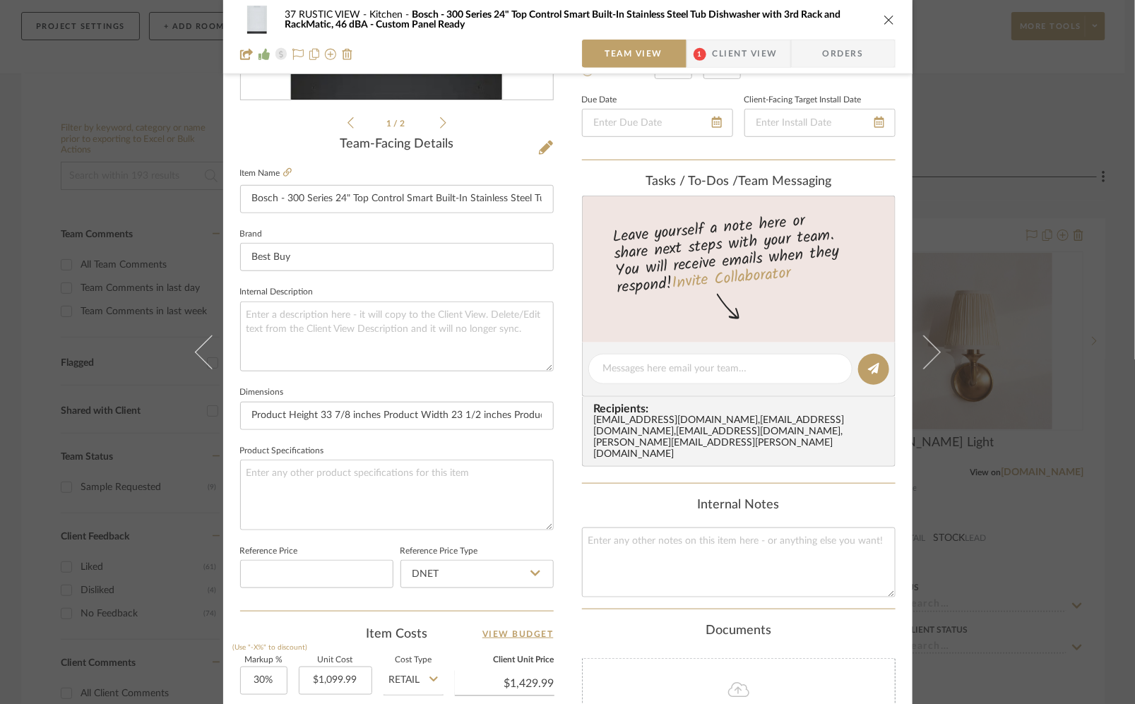
scroll to position [607, 0]
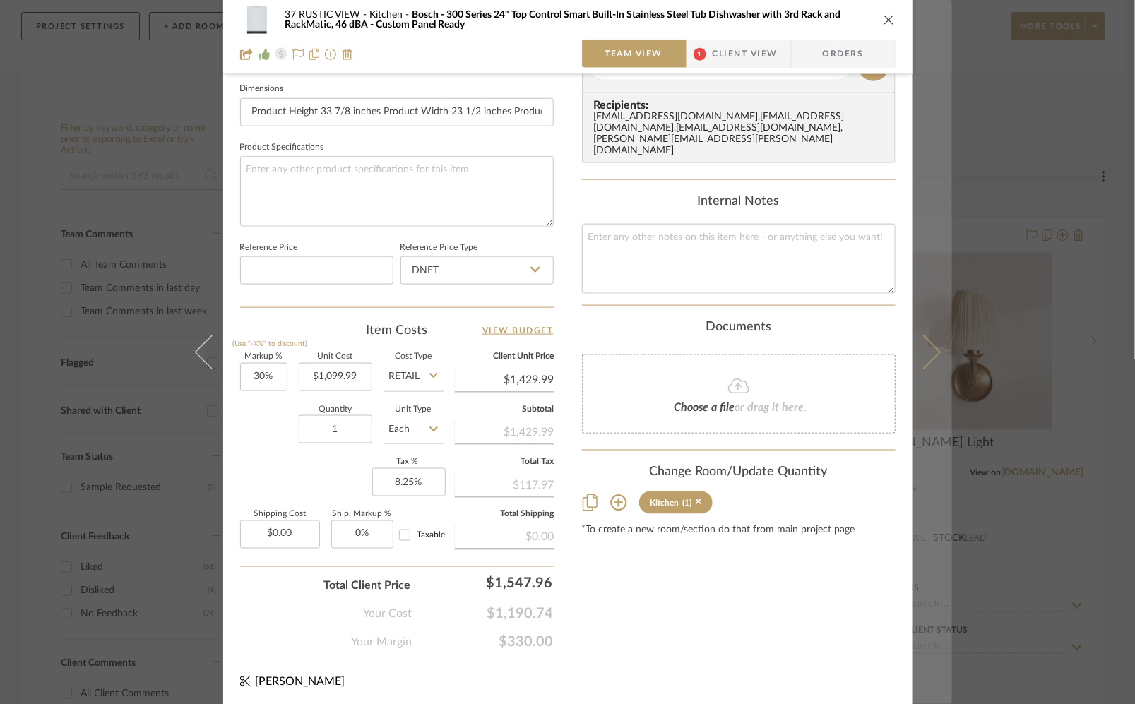
click at [924, 362] on icon at bounding box center [923, 352] width 34 height 34
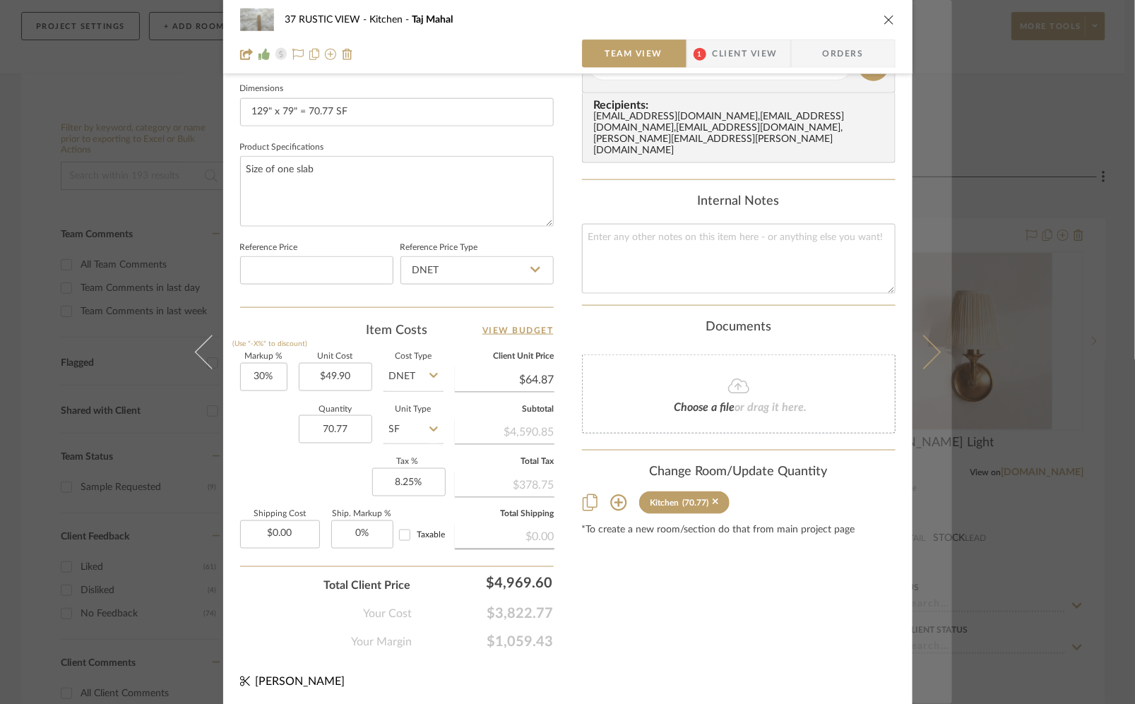
click at [929, 366] on button at bounding box center [932, 352] width 40 height 704
click at [934, 357] on button at bounding box center [932, 352] width 40 height 704
click at [920, 356] on icon at bounding box center [923, 352] width 34 height 34
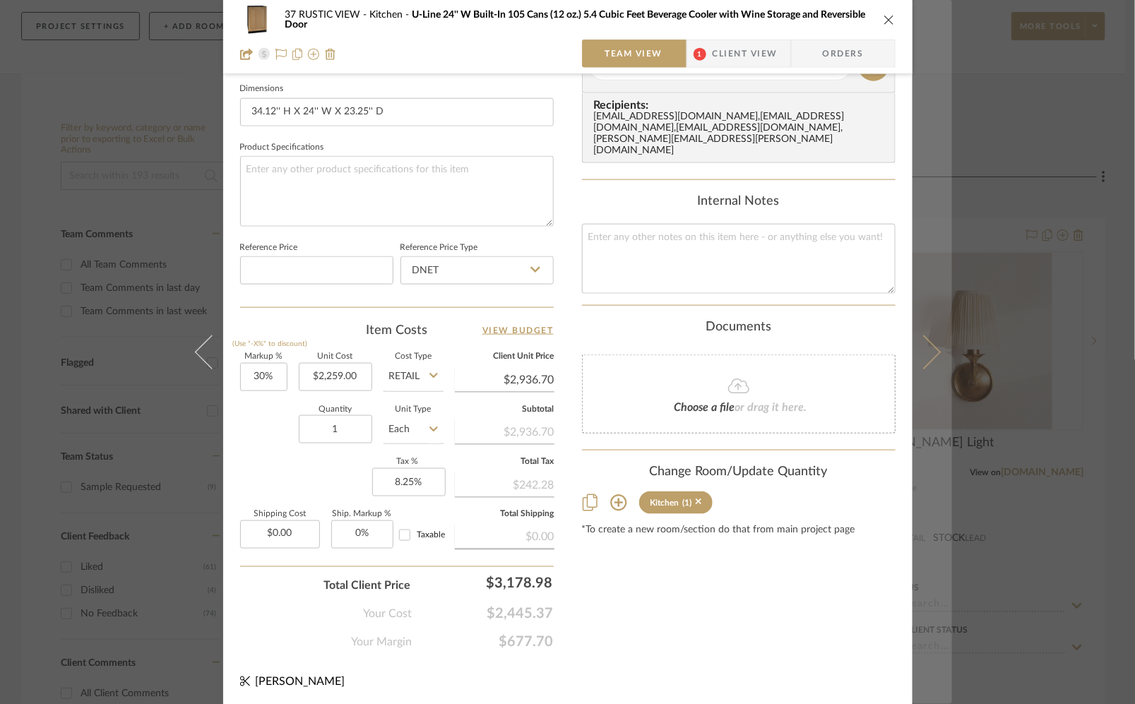
click at [935, 365] on button at bounding box center [932, 352] width 40 height 704
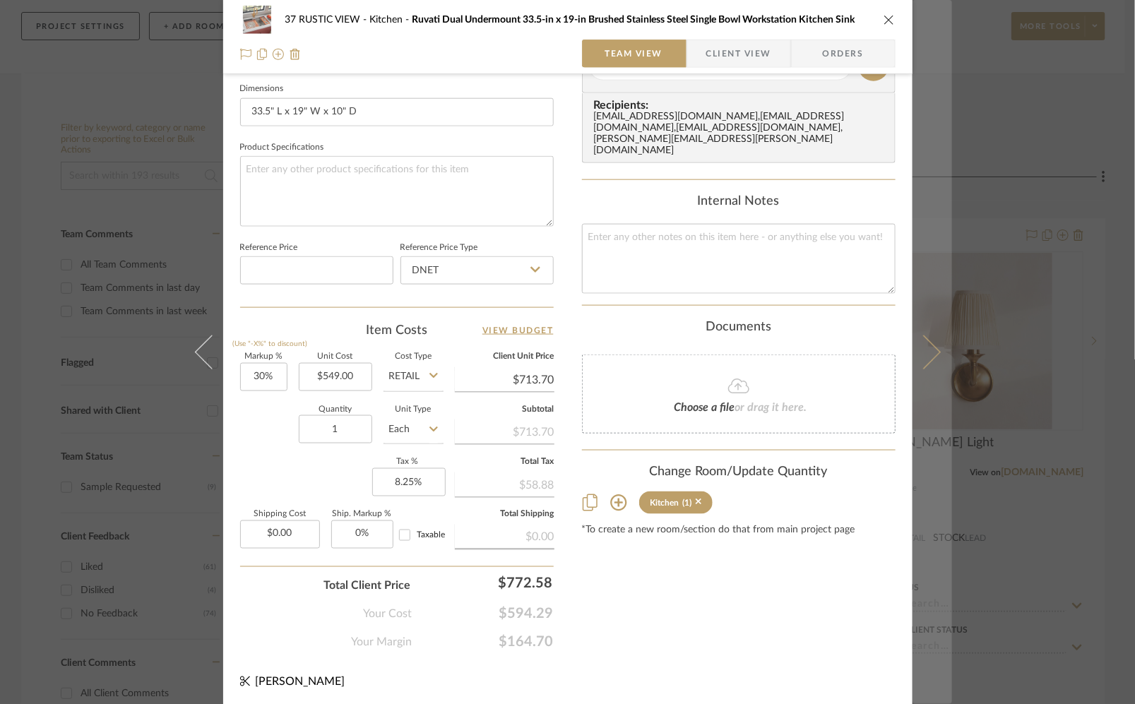
click at [927, 360] on button at bounding box center [932, 352] width 40 height 704
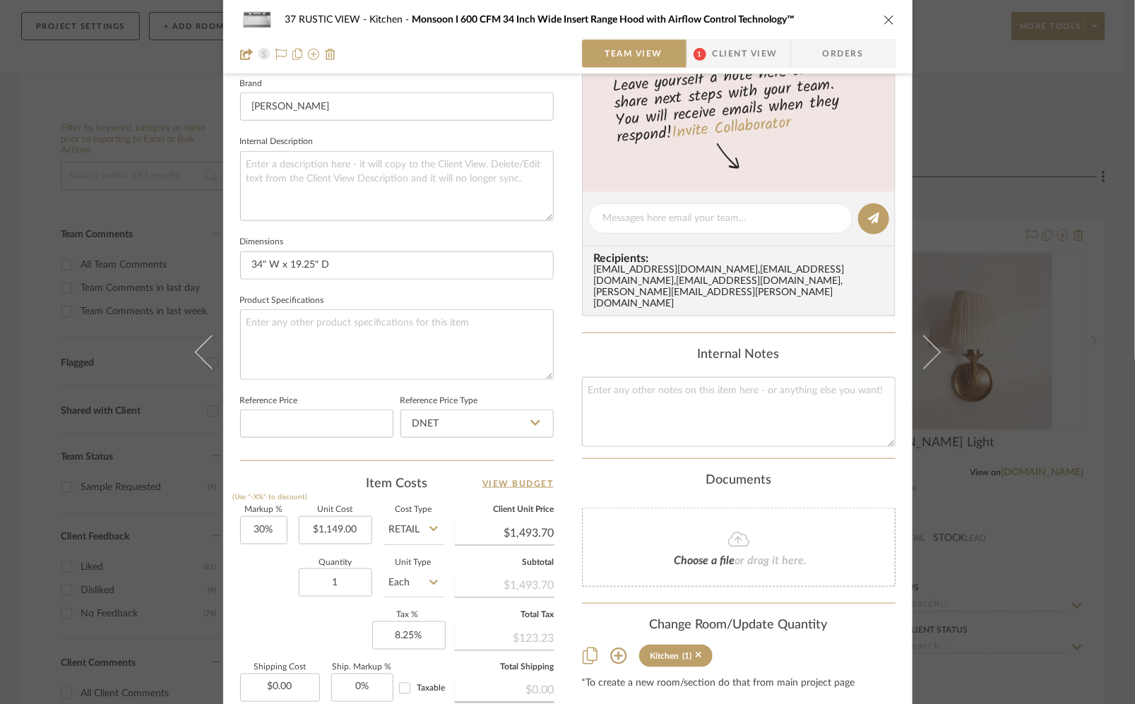
scroll to position [0, 0]
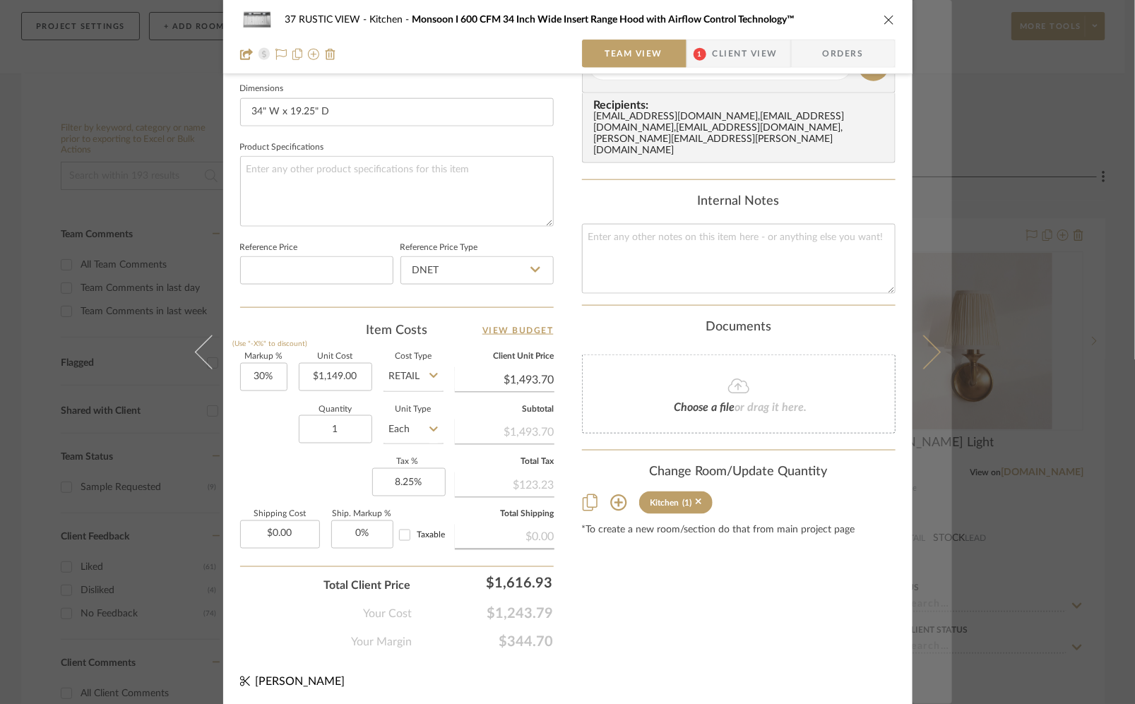
click at [915, 359] on icon at bounding box center [923, 352] width 34 height 34
click at [924, 373] on button at bounding box center [932, 352] width 40 height 704
click at [926, 356] on icon at bounding box center [923, 352] width 34 height 34
click at [936, 349] on button at bounding box center [932, 352] width 40 height 704
click at [933, 345] on button at bounding box center [932, 352] width 40 height 704
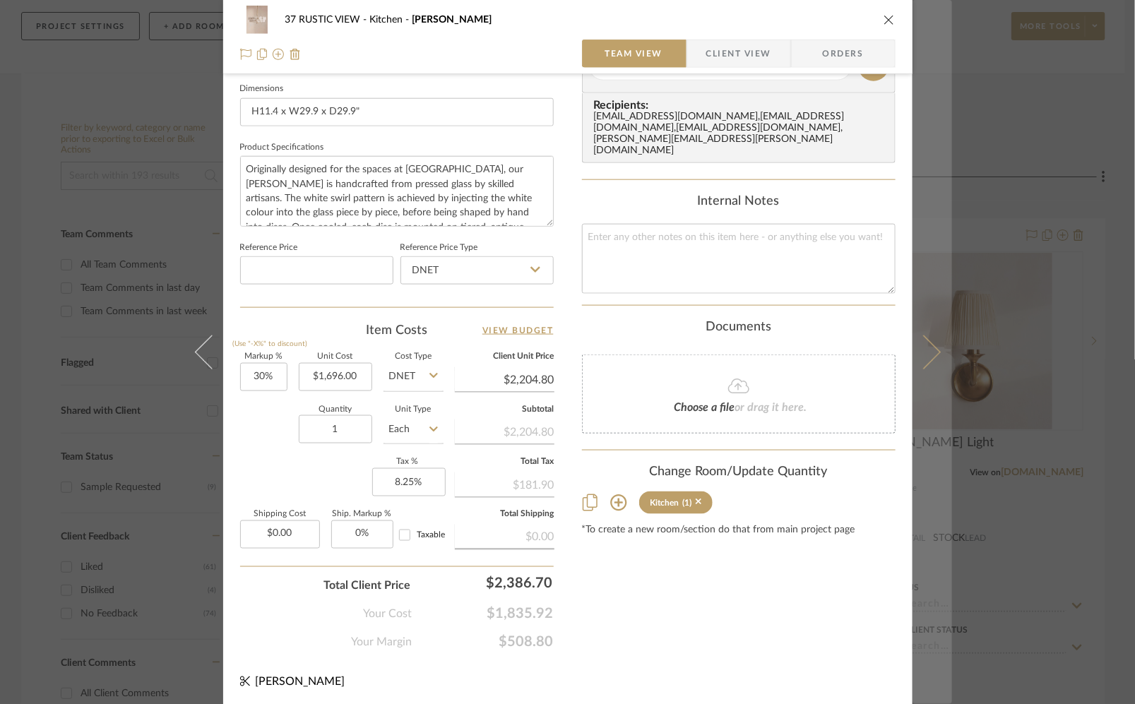
click at [918, 344] on icon at bounding box center [923, 352] width 34 height 34
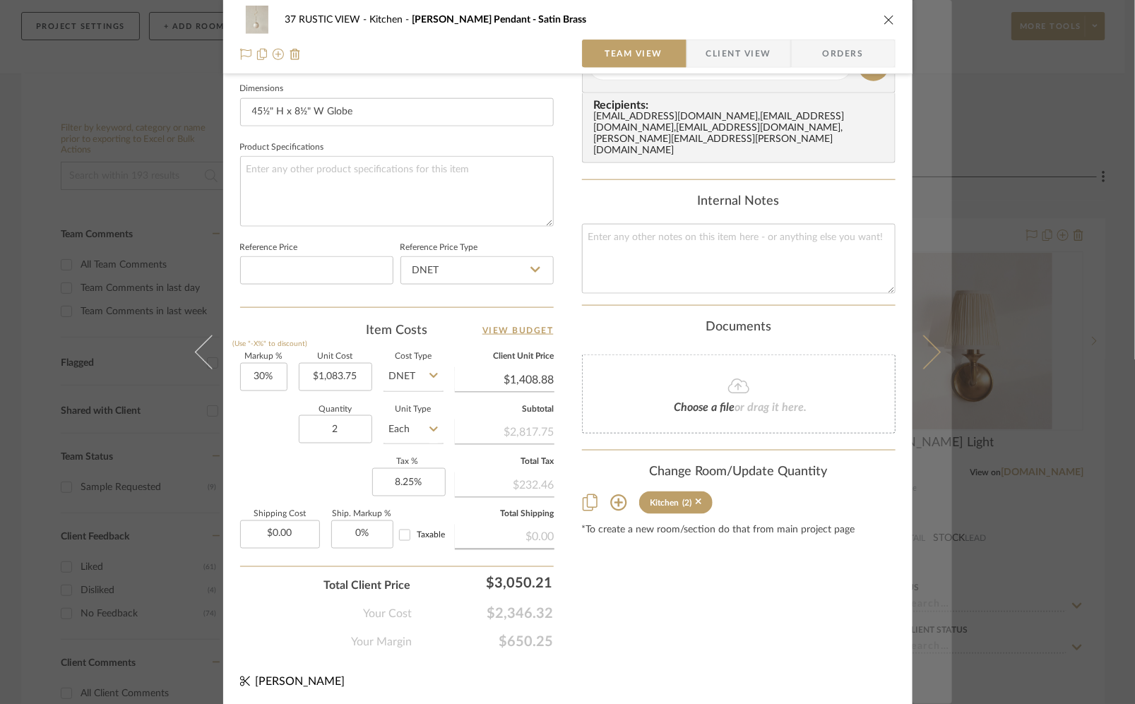
click at [921, 365] on icon at bounding box center [923, 352] width 34 height 34
click at [942, 368] on button at bounding box center [932, 352] width 40 height 704
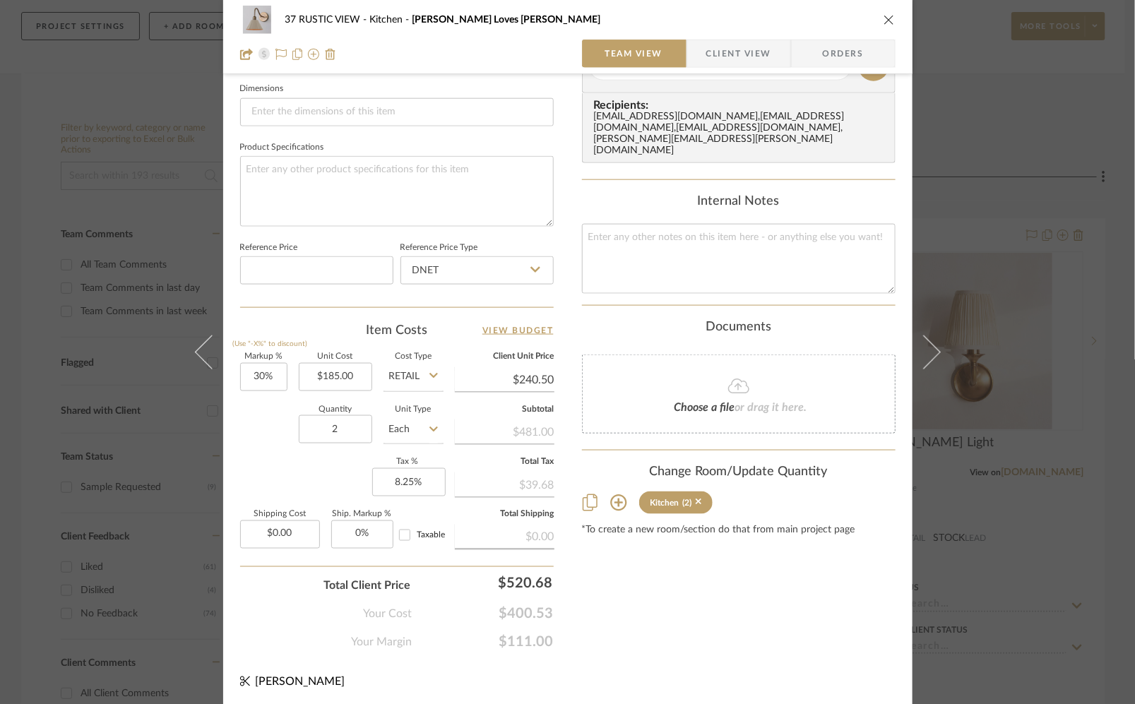
click at [880, 11] on div "37 RUSTIC VIEW Kitchen [PERSON_NAME] Loves [PERSON_NAME]" at bounding box center [567, 20] width 655 height 28
click at [883, 25] on icon "close" at bounding box center [888, 19] width 11 height 11
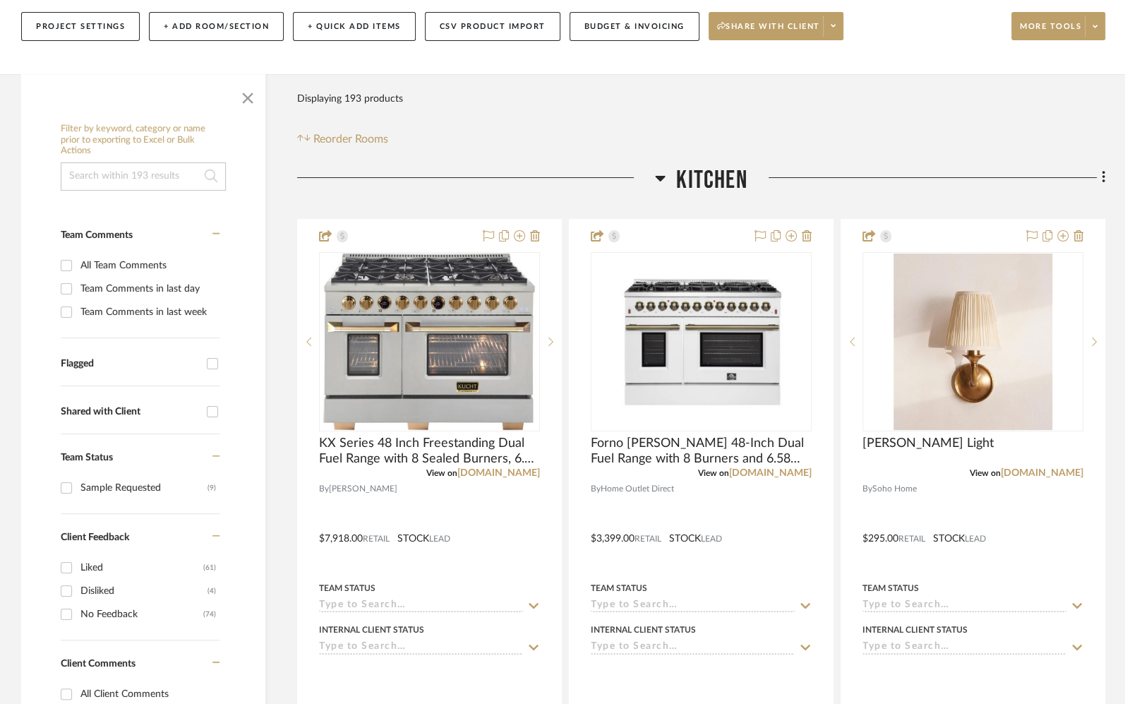
click at [714, 183] on span "Kitchen" at bounding box center [711, 180] width 71 height 30
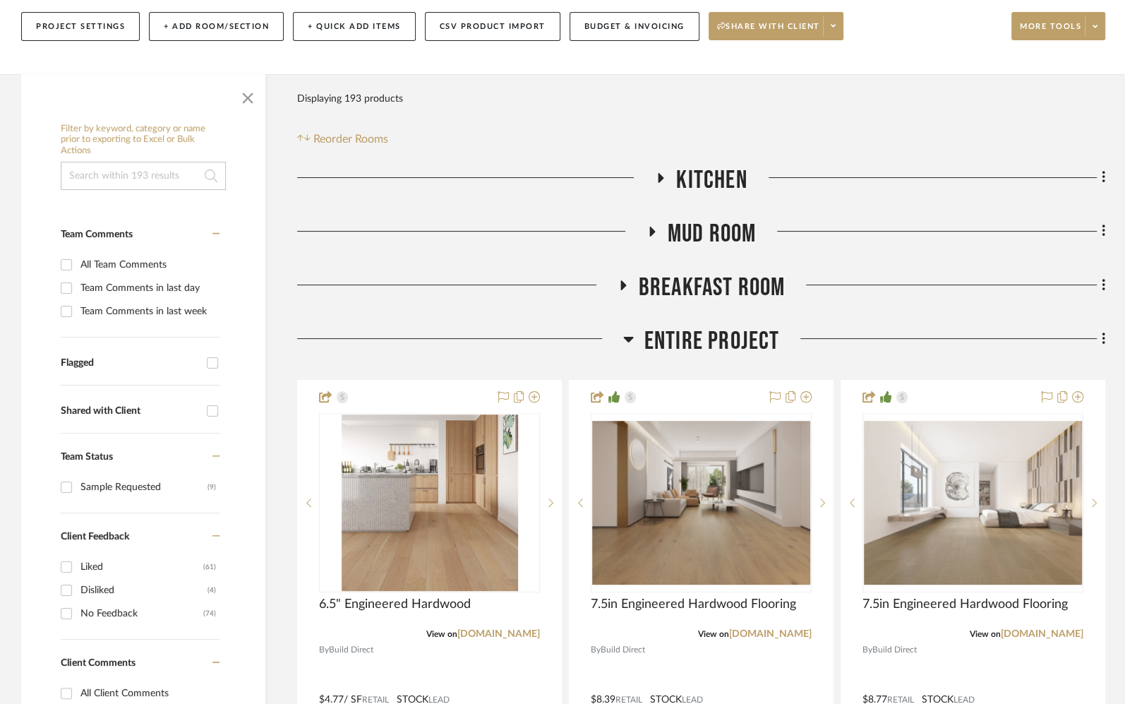
click at [696, 237] on span "Mud Room" at bounding box center [712, 234] width 89 height 30
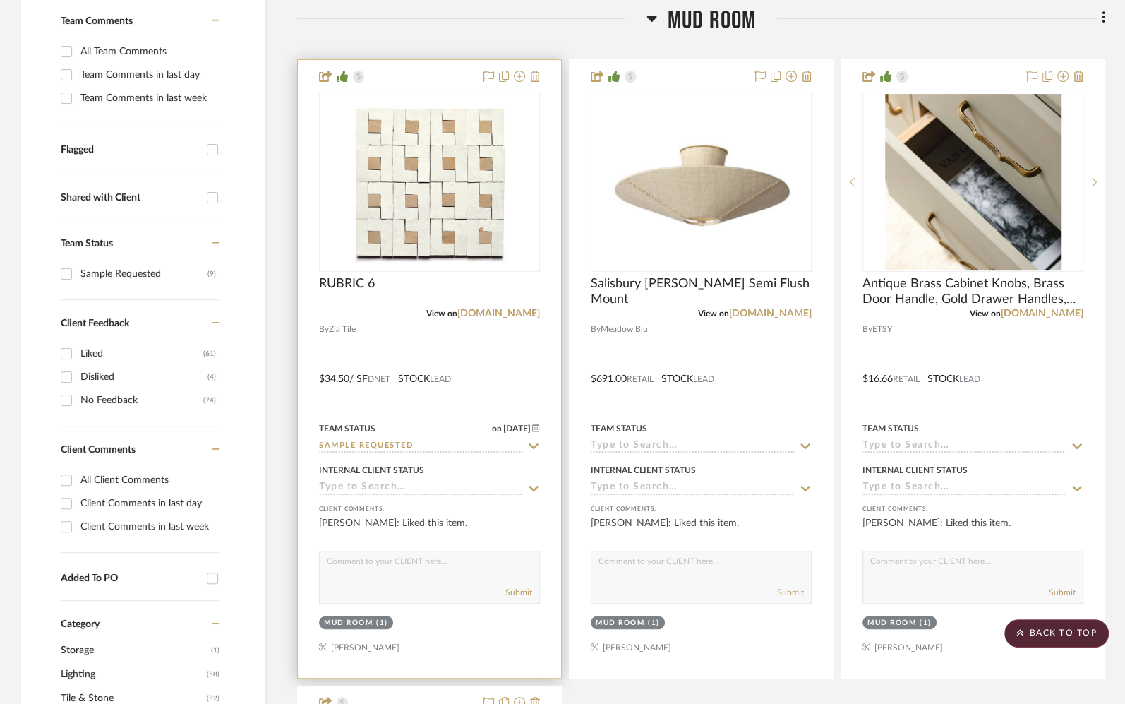
click at [527, 378] on div at bounding box center [429, 369] width 263 height 618
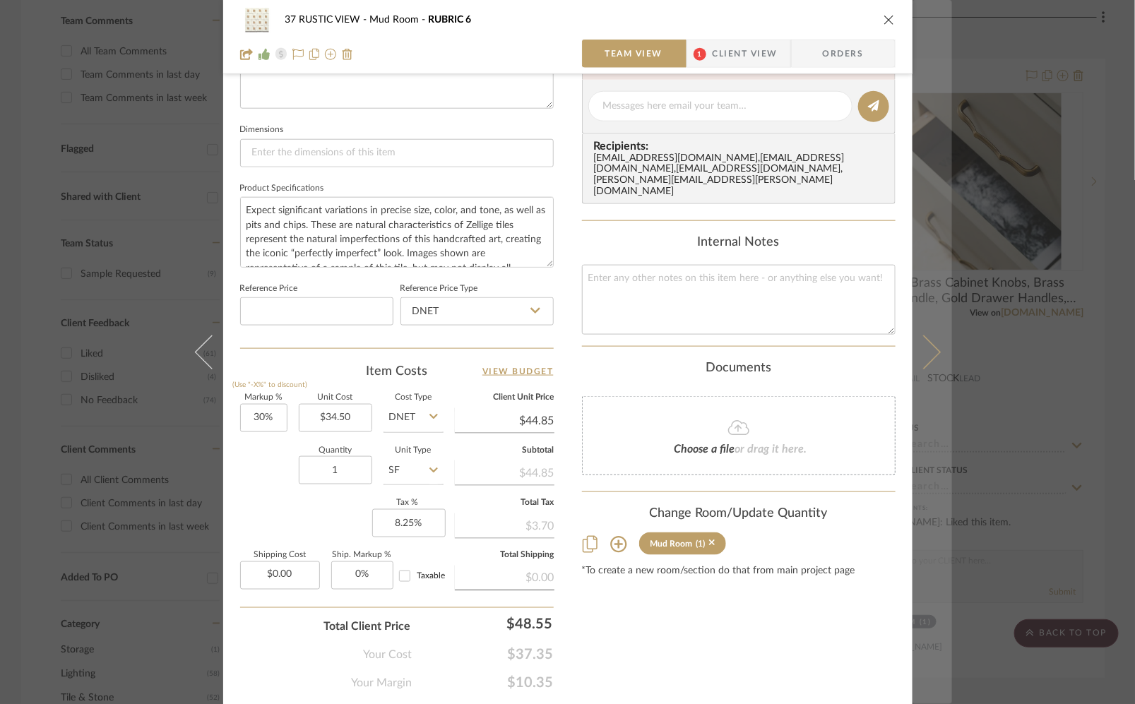
click at [918, 337] on icon at bounding box center [923, 352] width 34 height 34
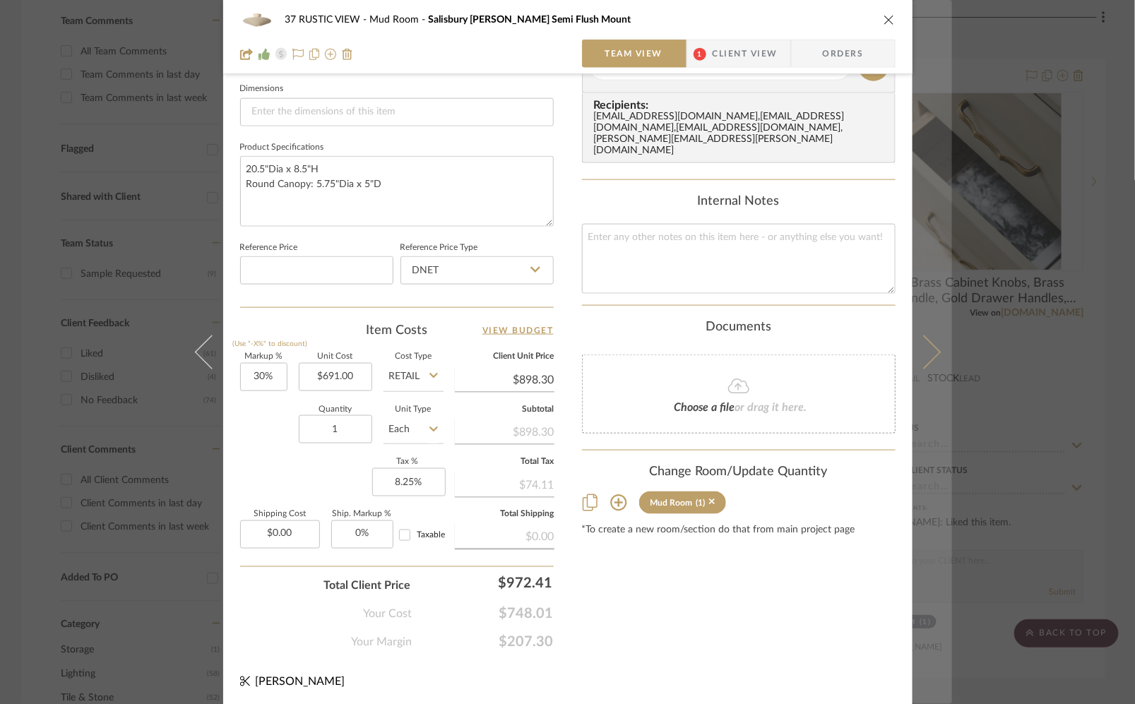
click at [935, 353] on button at bounding box center [932, 352] width 40 height 704
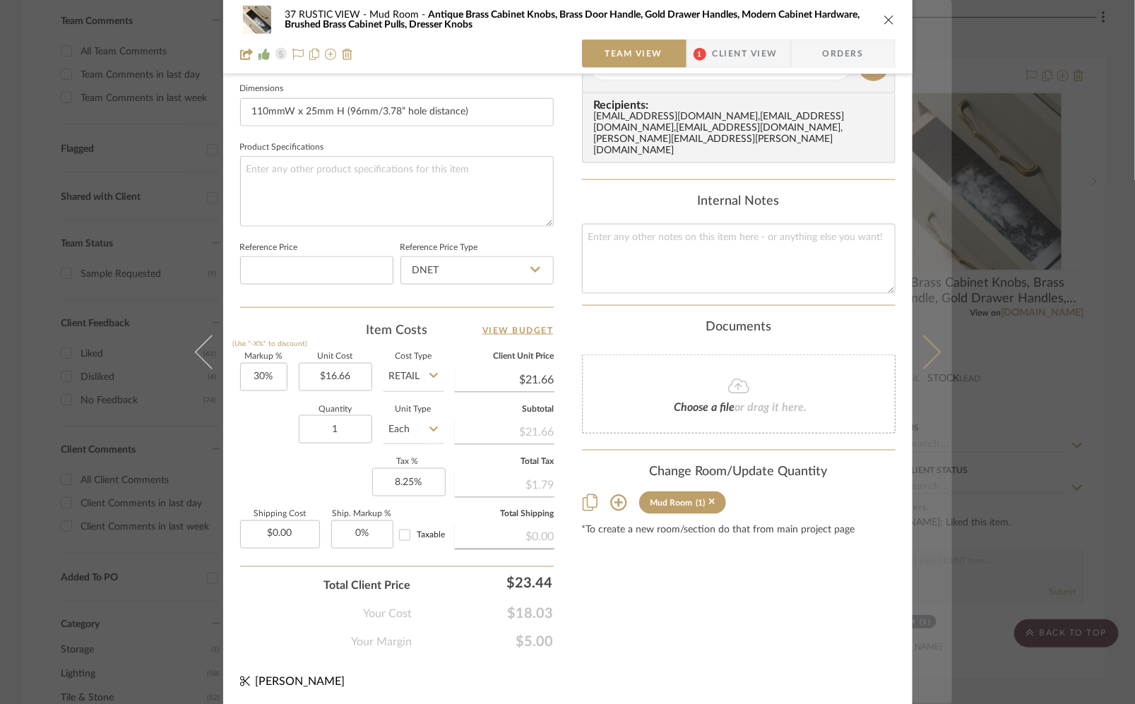
click at [930, 363] on button at bounding box center [932, 352] width 40 height 704
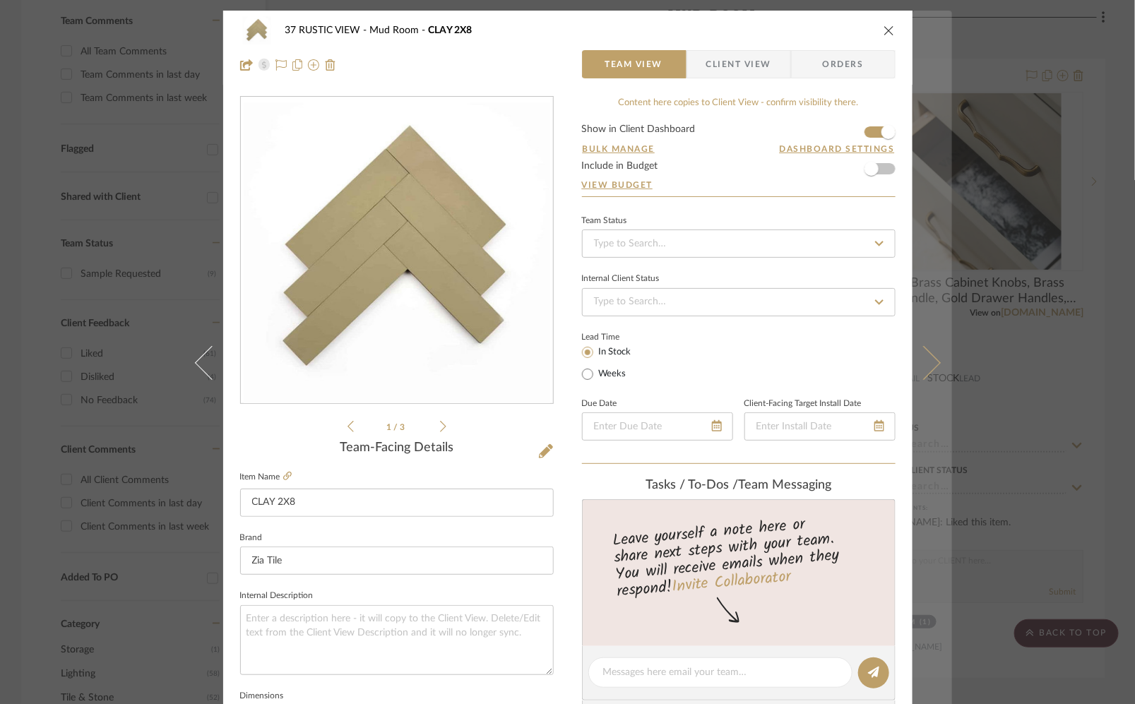
click at [924, 354] on icon at bounding box center [923, 362] width 34 height 34
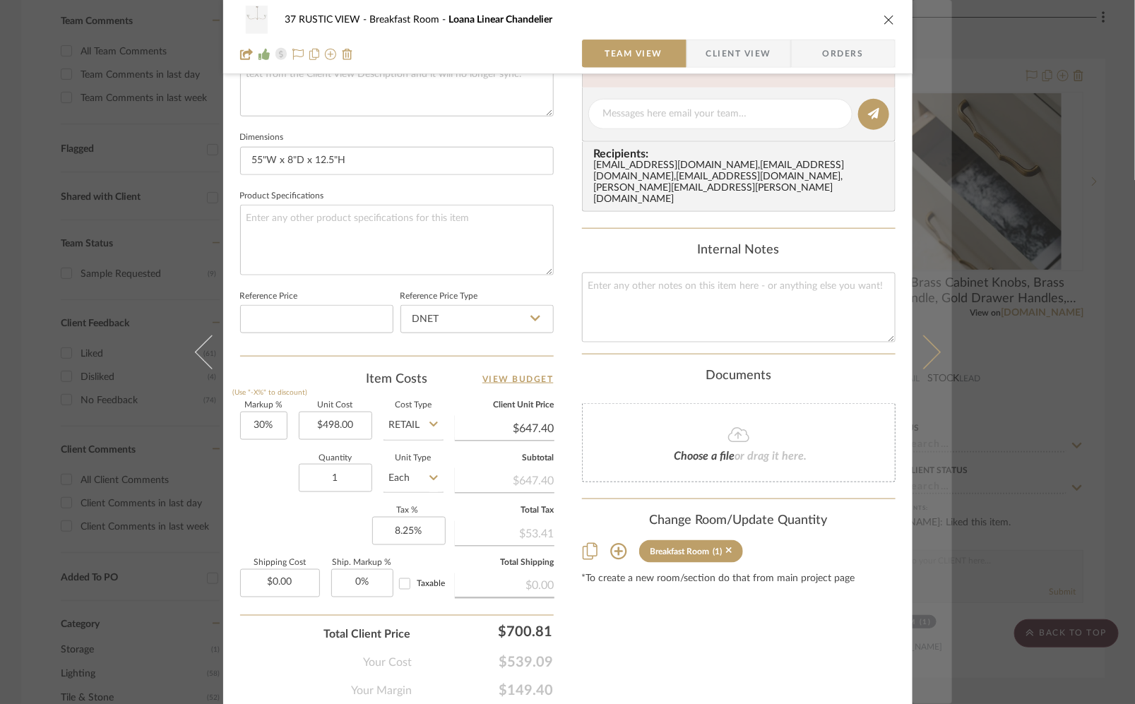
click at [921, 342] on icon at bounding box center [923, 352] width 34 height 34
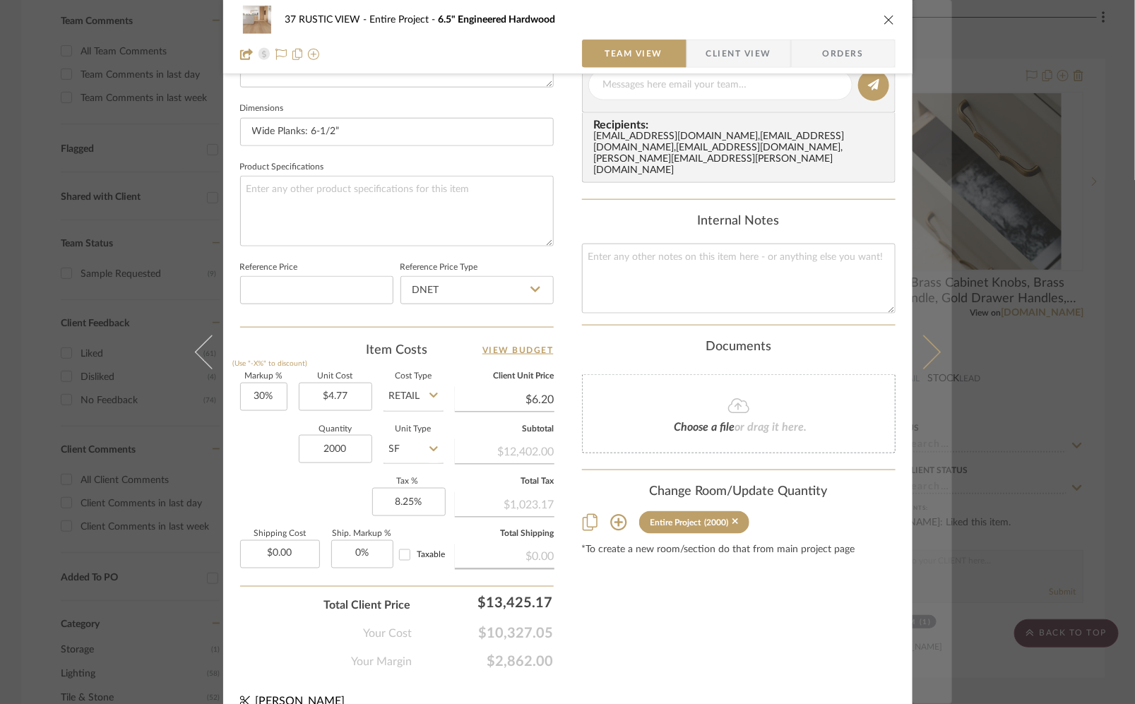
click at [919, 352] on icon at bounding box center [923, 352] width 34 height 34
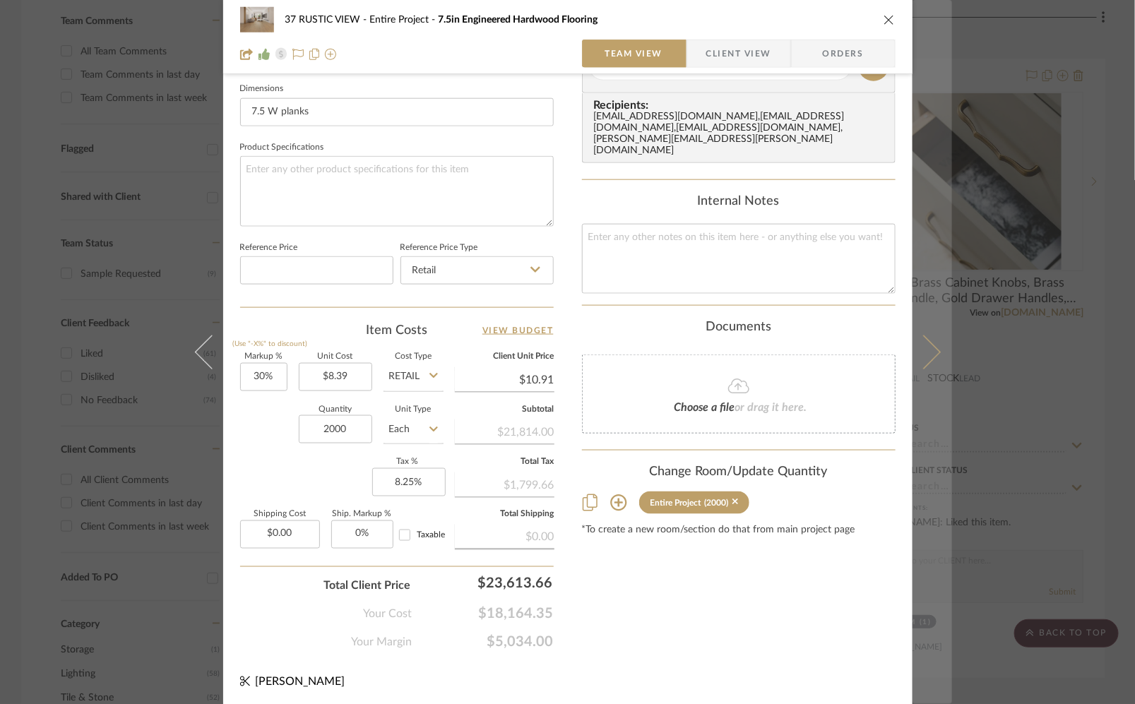
click at [920, 369] on button at bounding box center [932, 352] width 40 height 704
click at [936, 357] on button at bounding box center [932, 352] width 40 height 704
click at [926, 367] on button at bounding box center [932, 352] width 40 height 704
click at [929, 342] on button at bounding box center [932, 352] width 40 height 704
click at [933, 349] on icon at bounding box center [923, 352] width 34 height 34
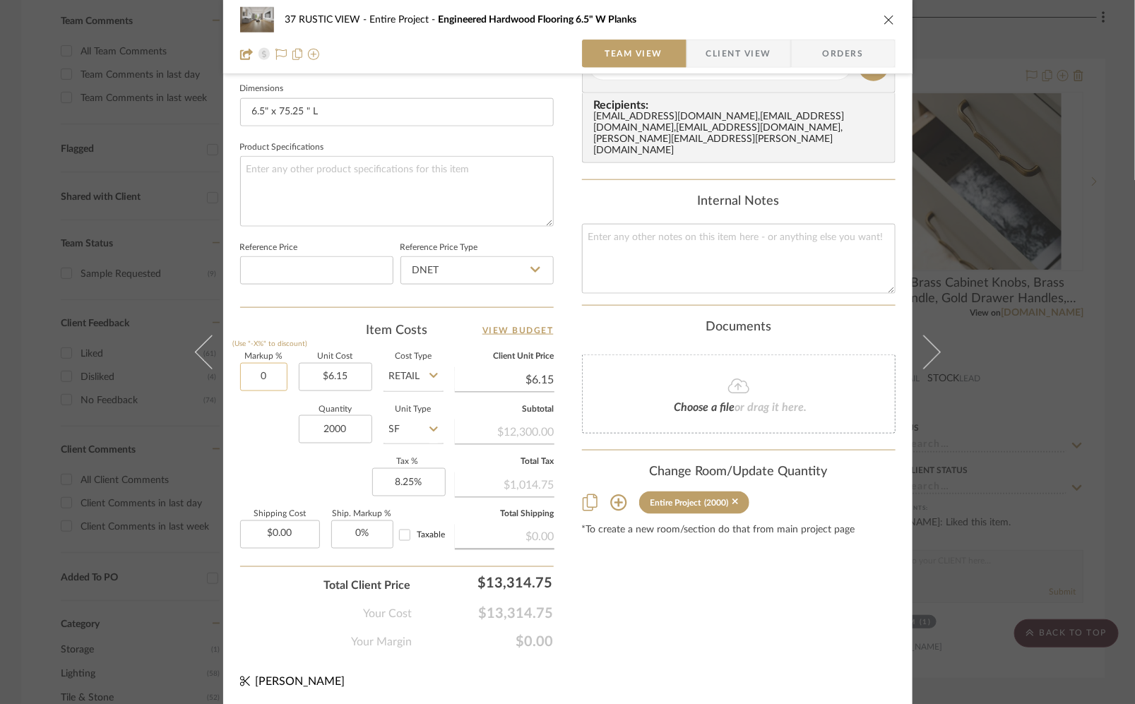
click at [264, 380] on input "0" at bounding box center [263, 377] width 47 height 28
type input "30%"
click at [273, 456] on div "Markup % (Use "-X%" to discount) 30% Unit Cost $6.15 Cost Type Retail Client Un…" at bounding box center [396, 456] width 313 height 206
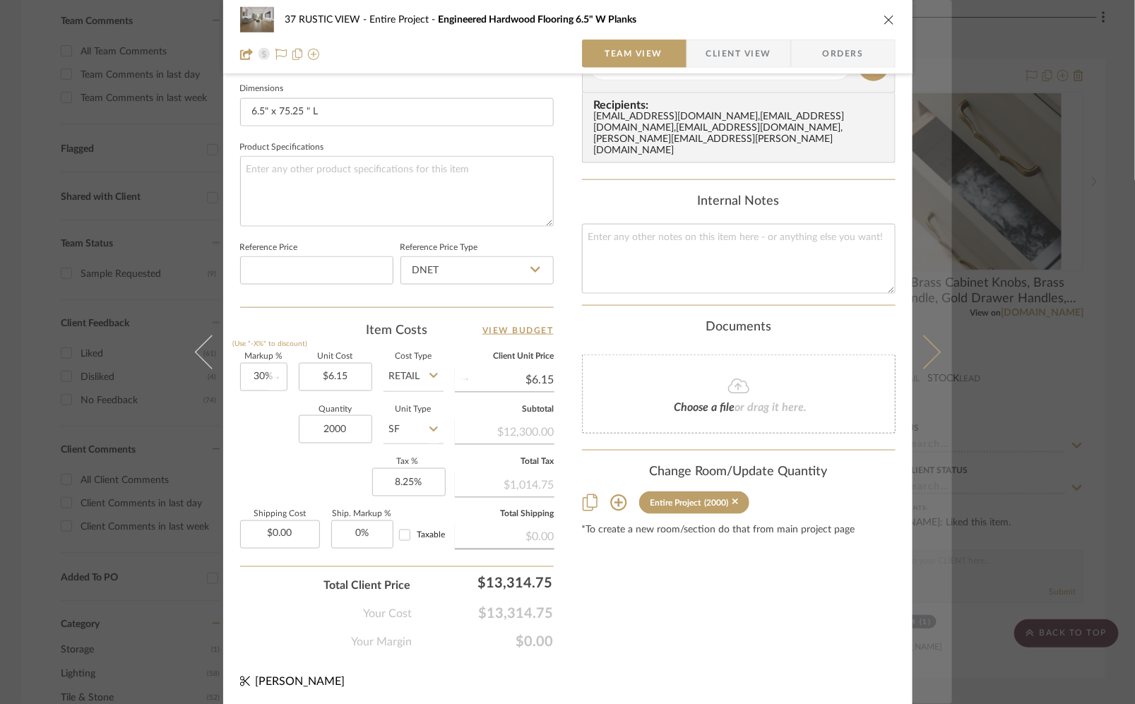
type input "$8.00"
click at [927, 344] on icon at bounding box center [923, 352] width 34 height 34
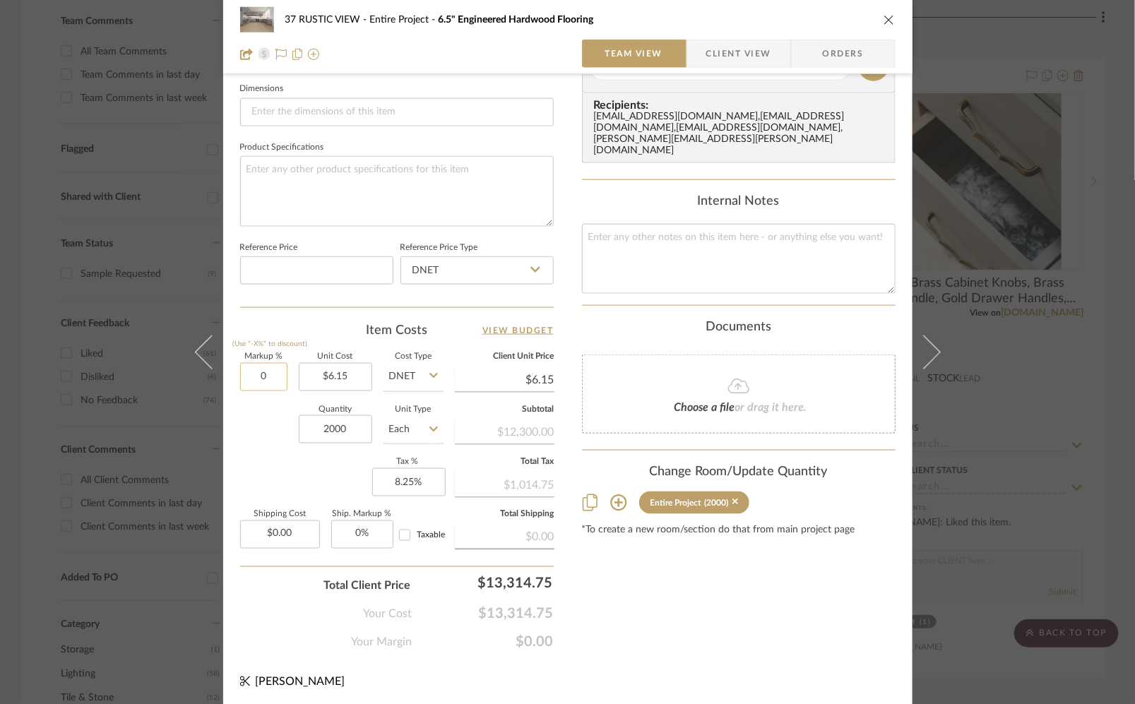
click at [249, 369] on input "0" at bounding box center [263, 377] width 47 height 28
type input "30%"
click at [258, 448] on div "Quantity 2000 Unit Type Each" at bounding box center [341, 431] width 203 height 50
type input "$8.00"
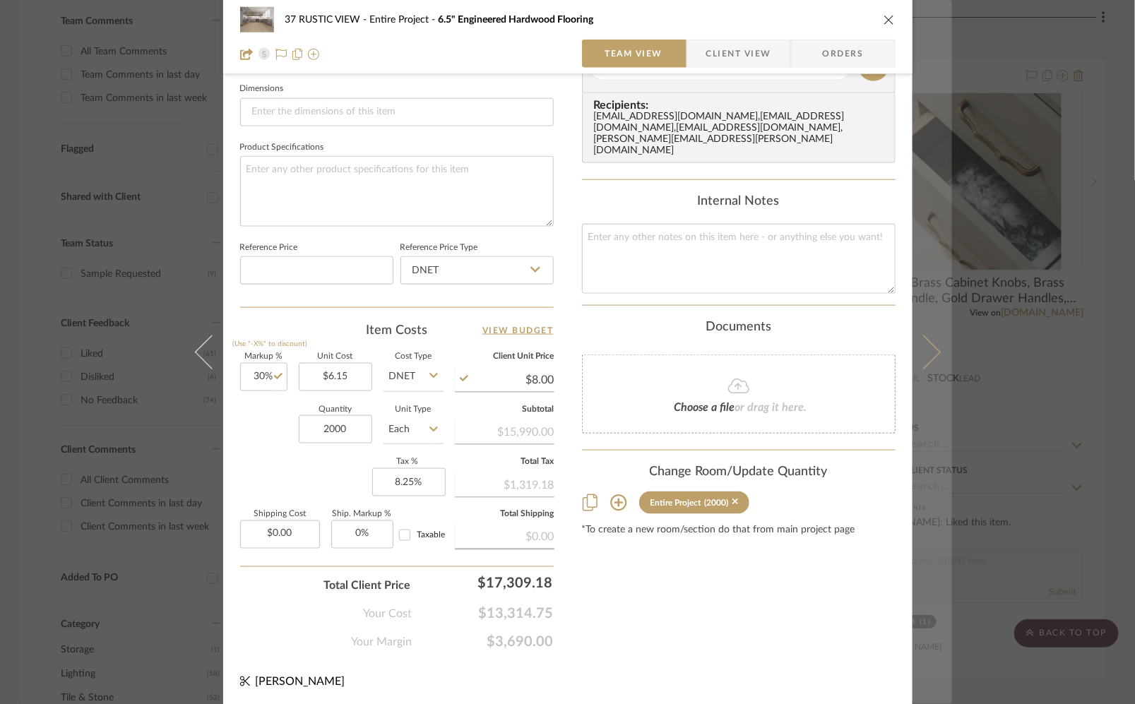
click at [928, 339] on button at bounding box center [932, 352] width 40 height 704
click at [929, 349] on icon at bounding box center [923, 352] width 34 height 34
click at [928, 367] on button at bounding box center [932, 352] width 40 height 704
click at [922, 337] on button at bounding box center [932, 352] width 40 height 704
click at [928, 357] on icon at bounding box center [923, 352] width 34 height 34
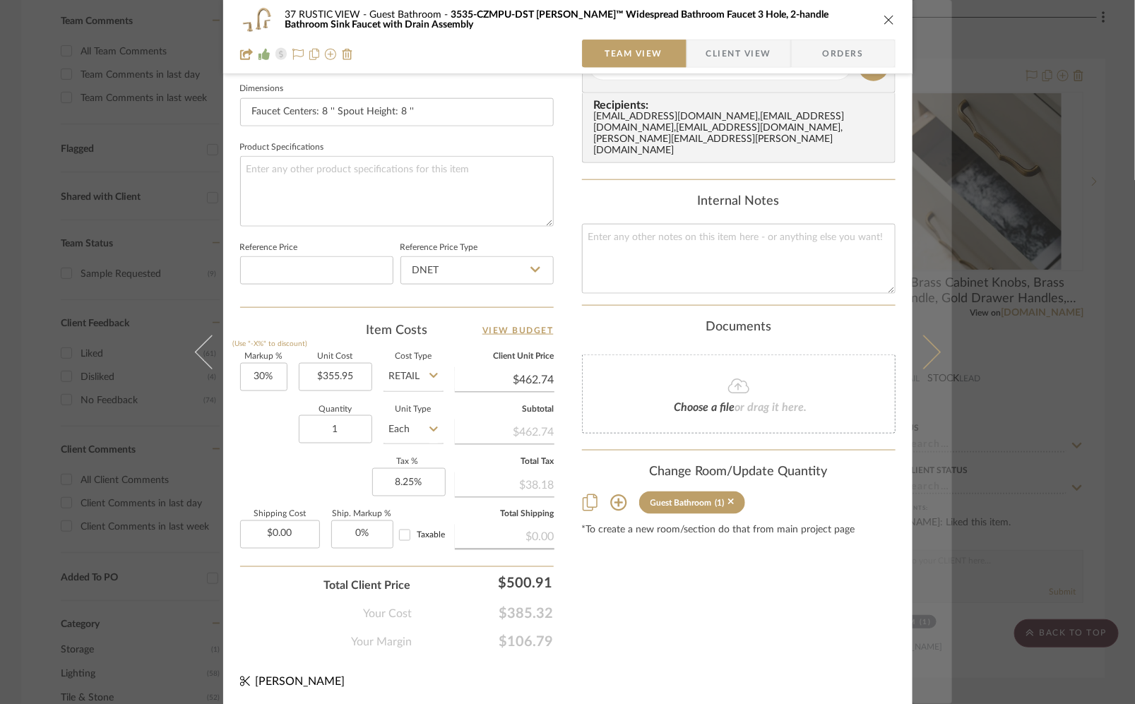
click at [917, 349] on icon at bounding box center [923, 352] width 34 height 34
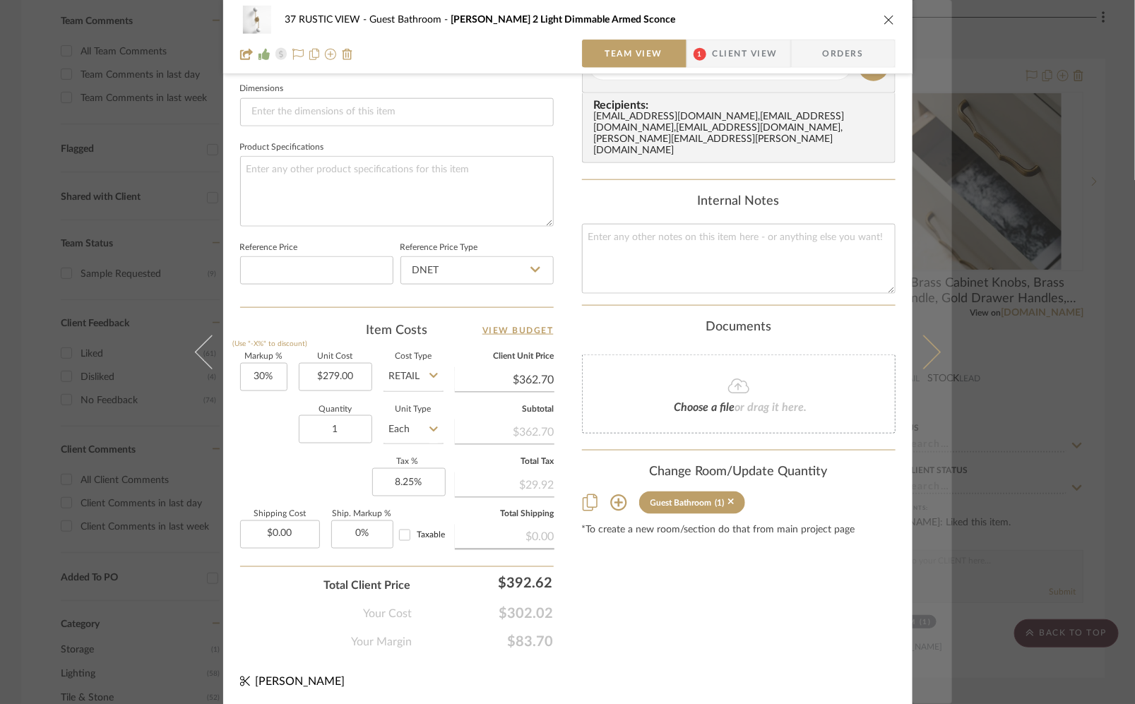
click at [933, 349] on button at bounding box center [932, 352] width 40 height 704
click at [931, 358] on button at bounding box center [932, 352] width 40 height 704
click at [914, 358] on icon at bounding box center [923, 352] width 34 height 34
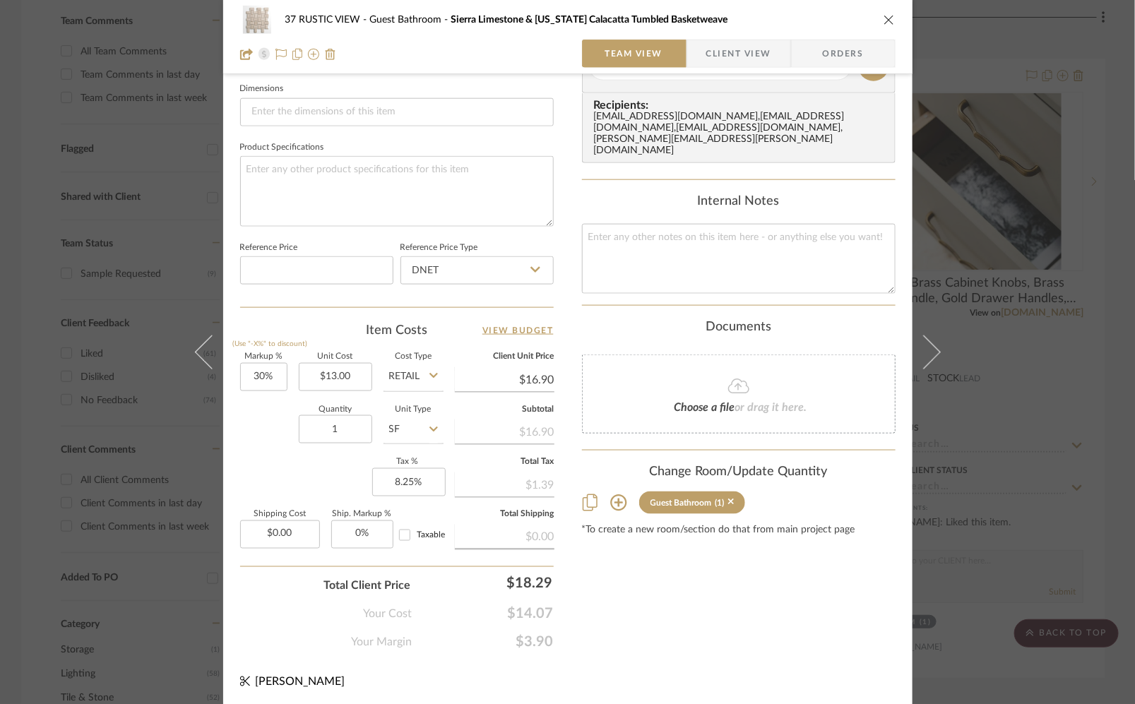
click at [883, 20] on icon "close" at bounding box center [888, 19] width 11 height 11
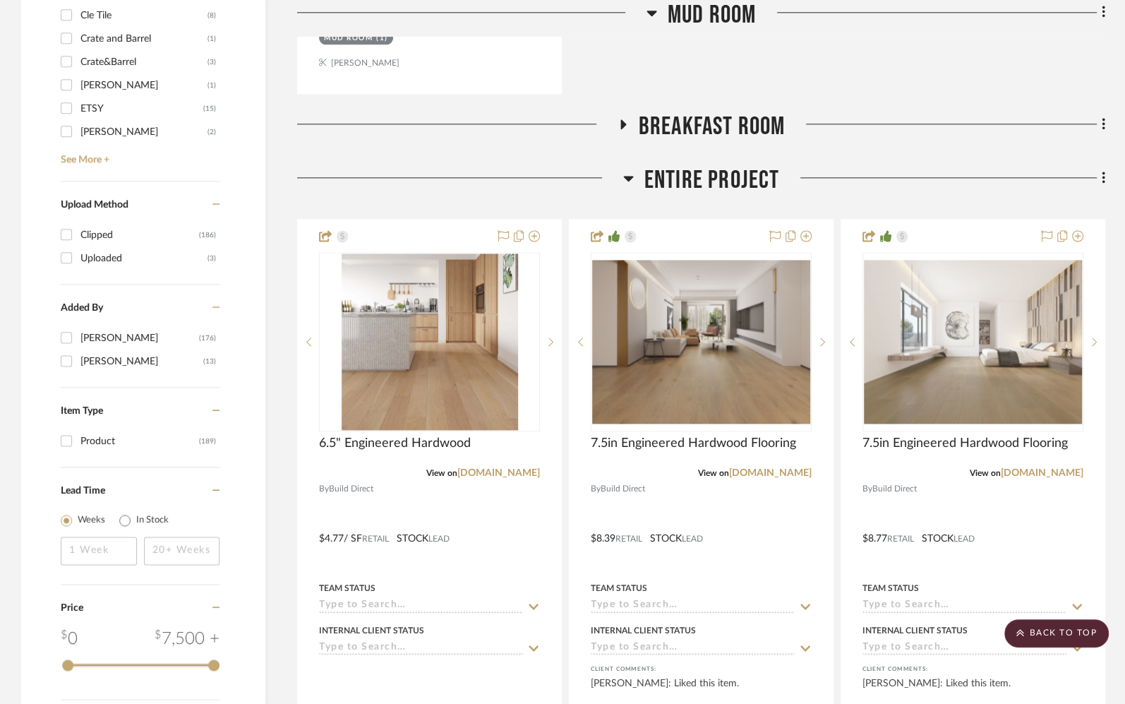
click at [712, 23] on span "Mud Room" at bounding box center [712, 15] width 89 height 30
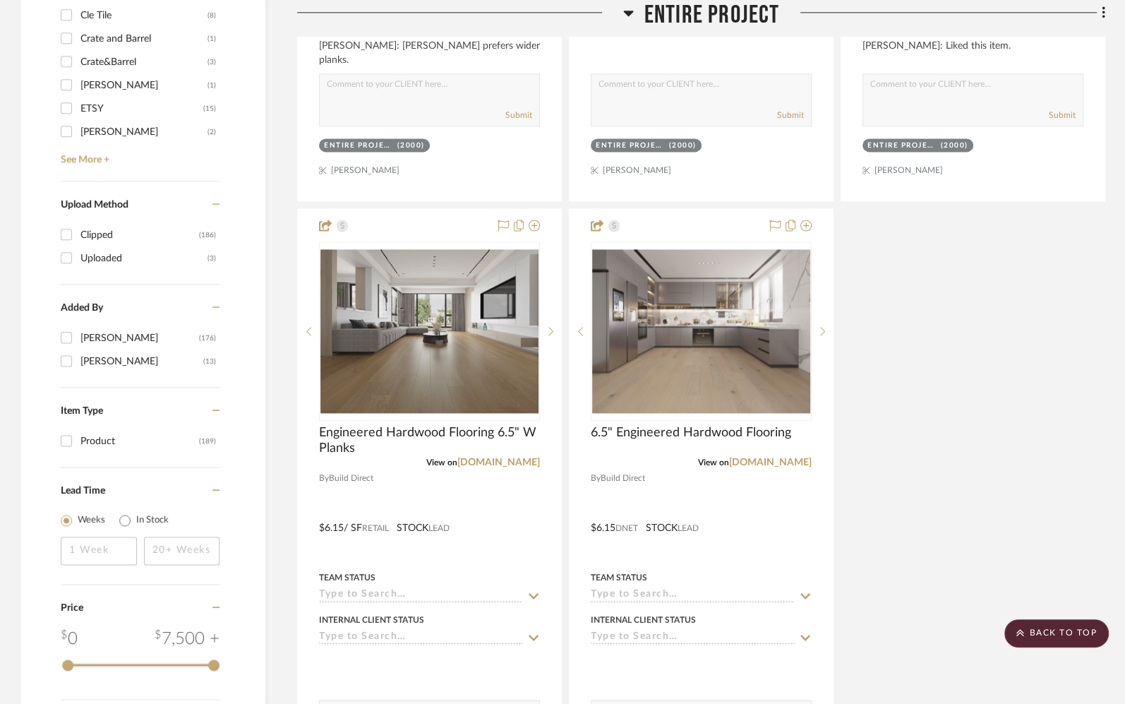
click at [711, 4] on span "Entire Project" at bounding box center [713, 15] width 136 height 30
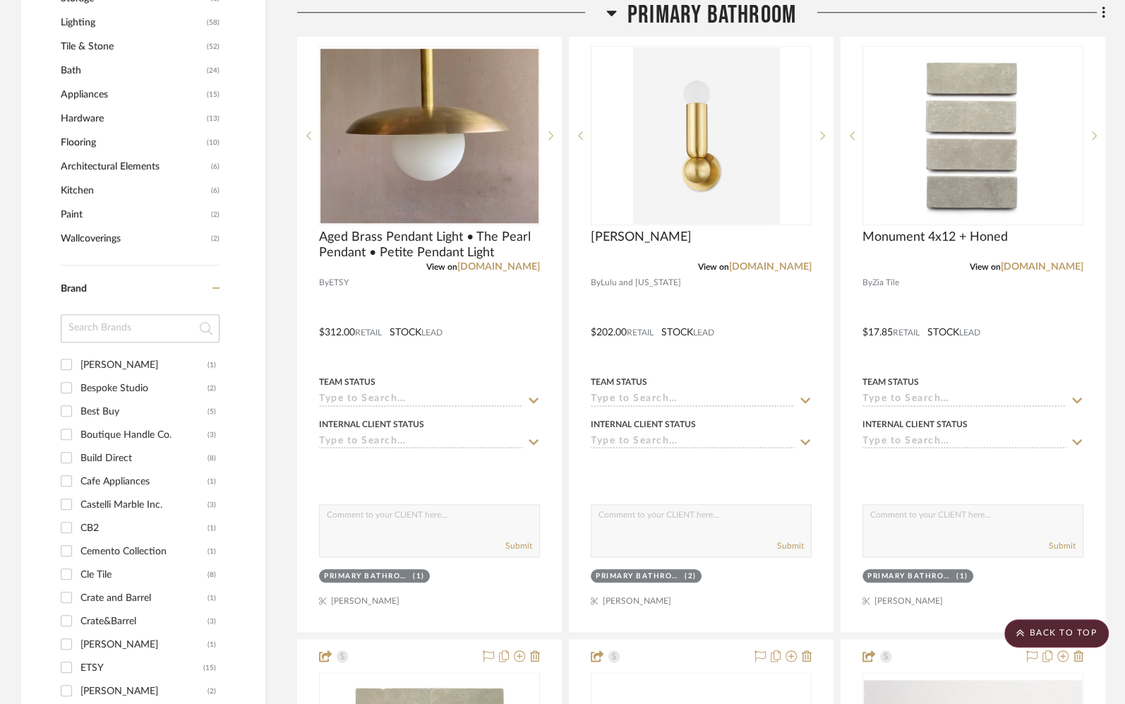
click at [706, 3] on span "Primary Bathroom" at bounding box center [712, 15] width 169 height 30
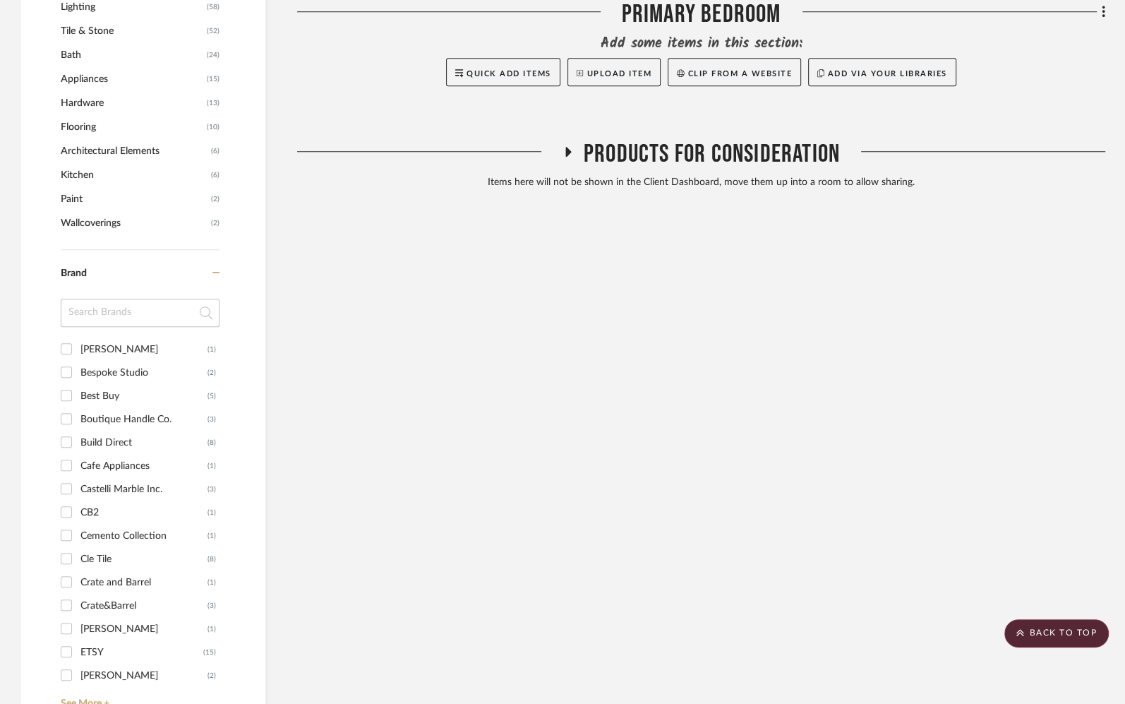
scroll to position [1056, 0]
